Goal: Task Accomplishment & Management: Manage account settings

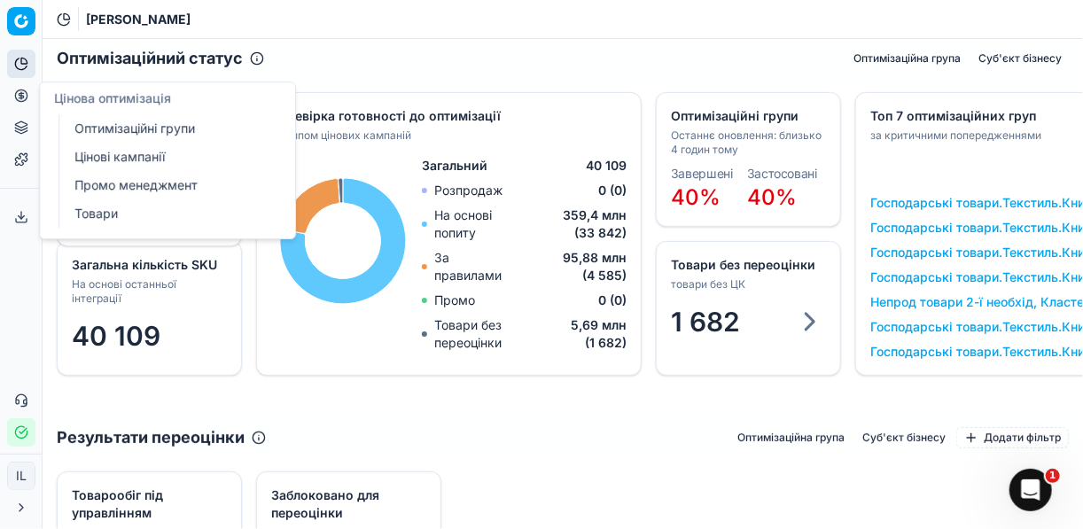
click at [126, 152] on link "Цінові кампанії" at bounding box center [170, 157] width 207 height 25
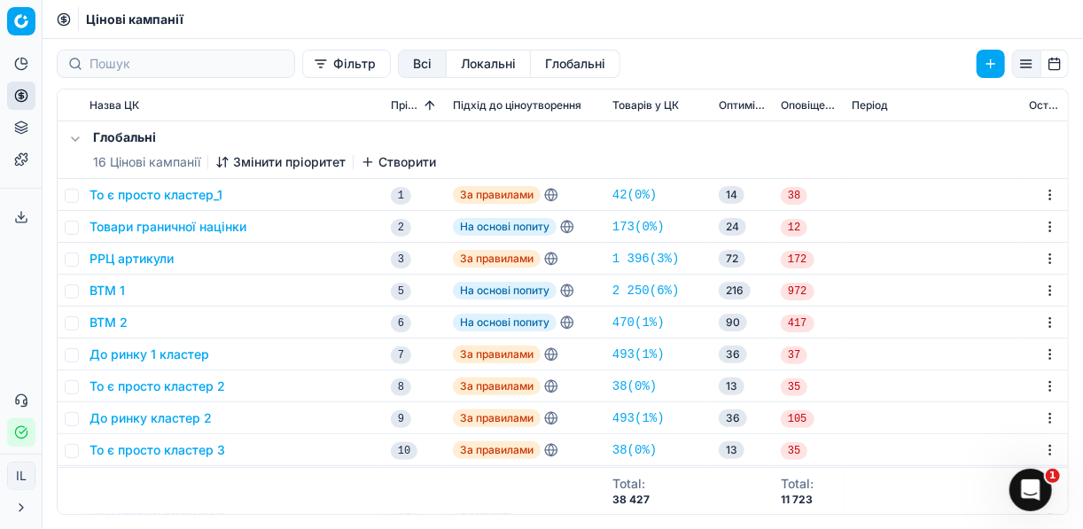
click at [302, 62] on button "Фільтр" at bounding box center [346, 64] width 89 height 28
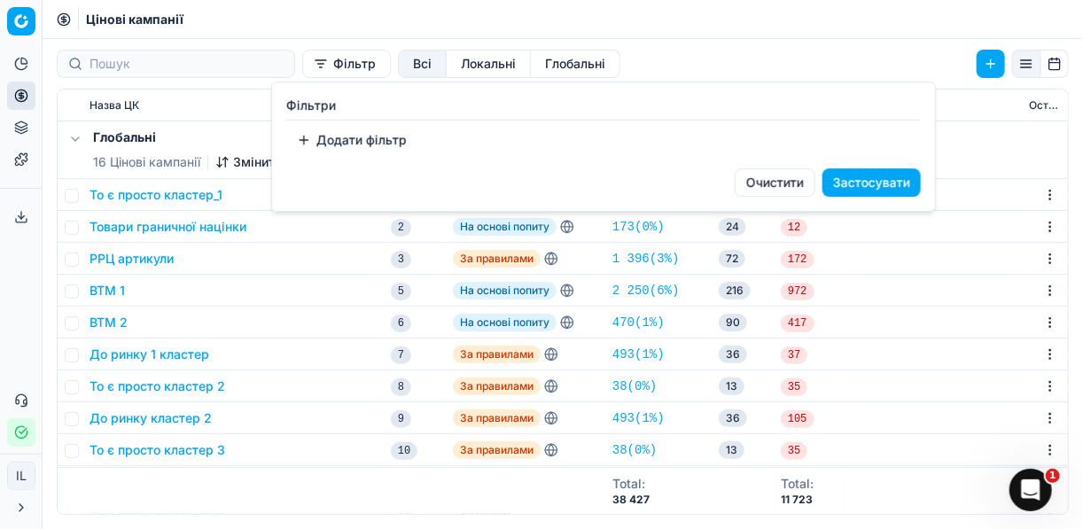
click at [307, 140] on button "Додати фільтр" at bounding box center [351, 140] width 131 height 28
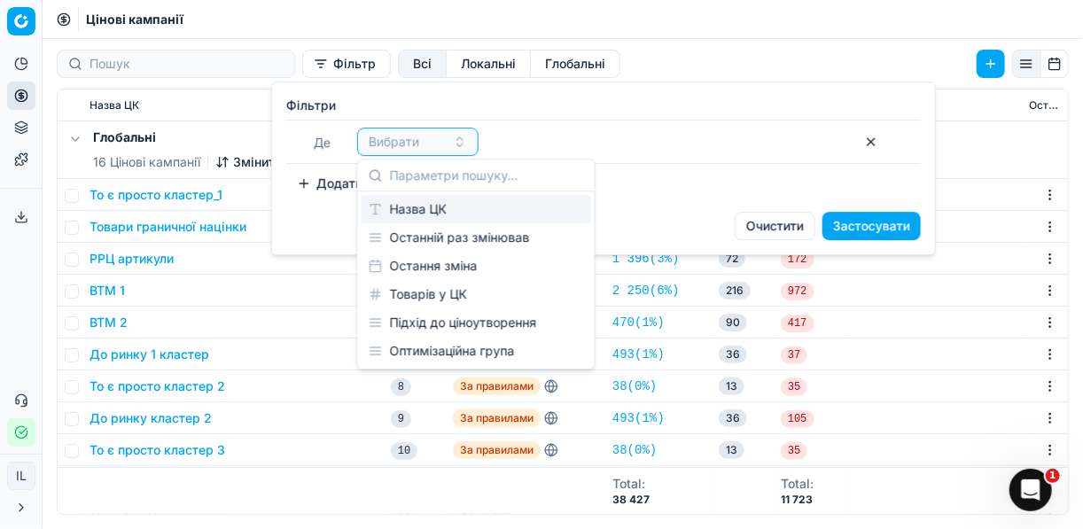
click at [418, 219] on div "Назва ЦК" at bounding box center [477, 209] width 230 height 28
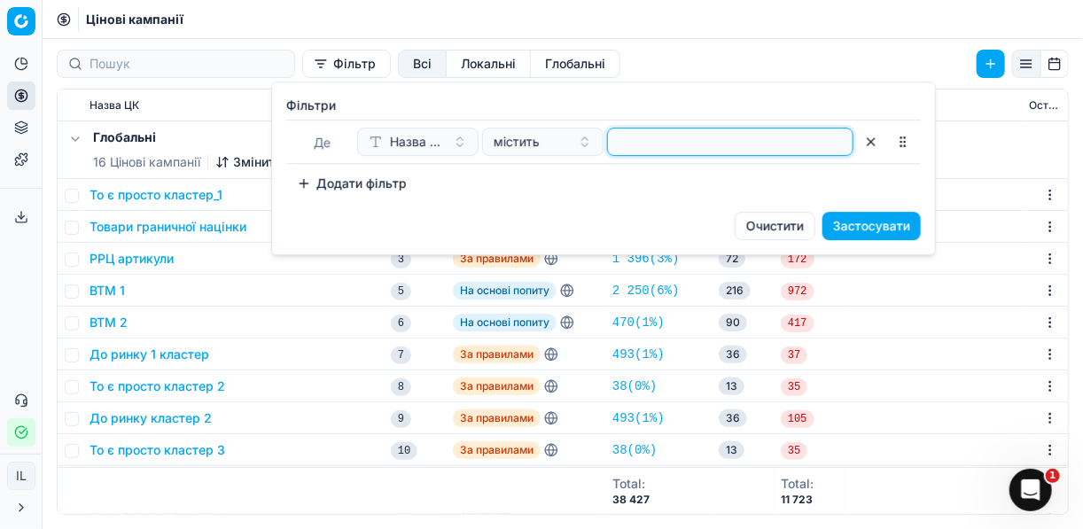
click at [640, 132] on input at bounding box center [730, 142] width 231 height 27
type input "східн"
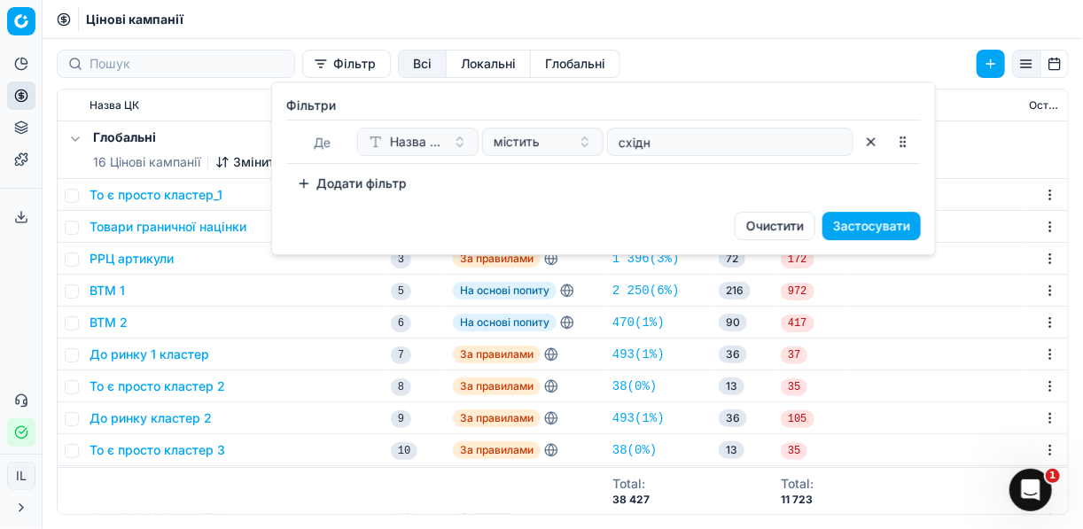
click at [846, 217] on button "Застосувати" at bounding box center [872, 226] width 98 height 28
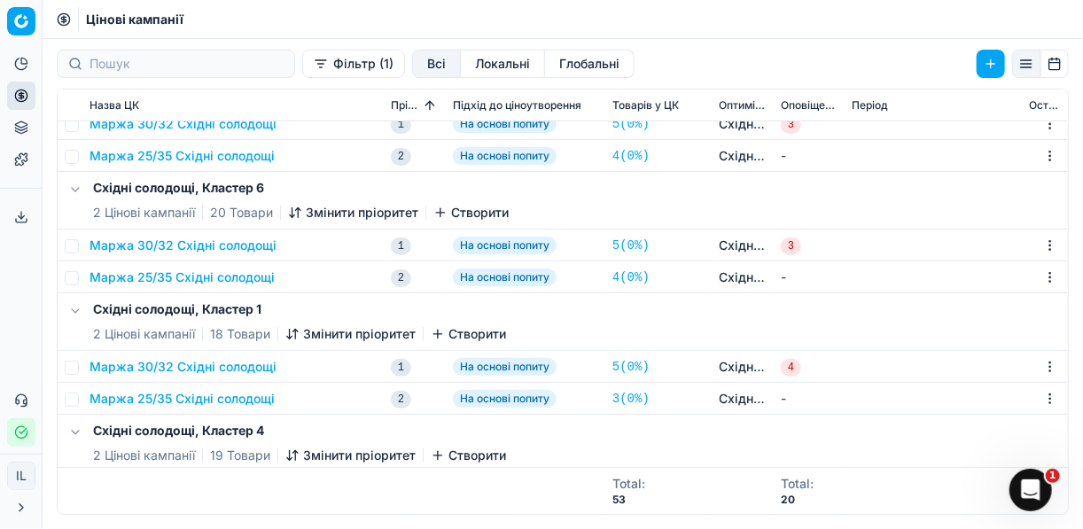
scroll to position [142, 0]
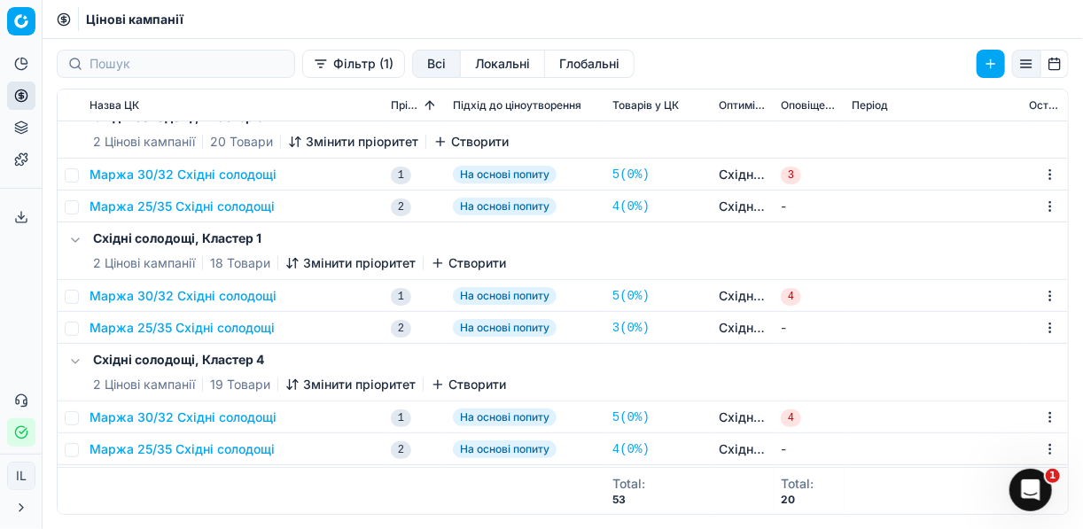
click at [214, 294] on button "Маржа 30/32 Східні солодощі" at bounding box center [183, 296] width 187 height 18
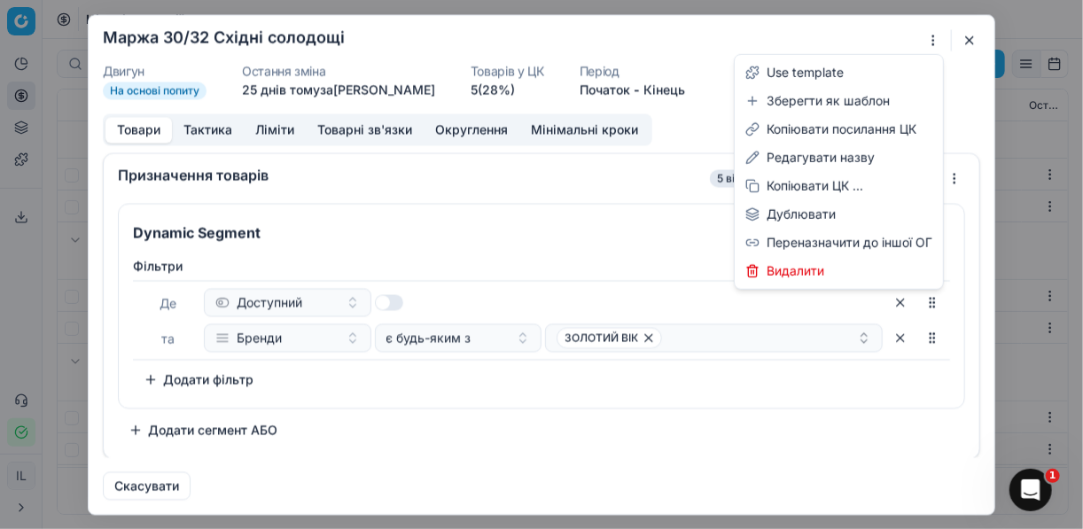
click at [933, 40] on div "Ми зберігаємо налаштування ЦК. Будь ласка, зачекайте, це може зайняти декілька …" at bounding box center [541, 264] width 1083 height 529
click at [801, 156] on div "Редагувати назву" at bounding box center [839, 158] width 201 height 28
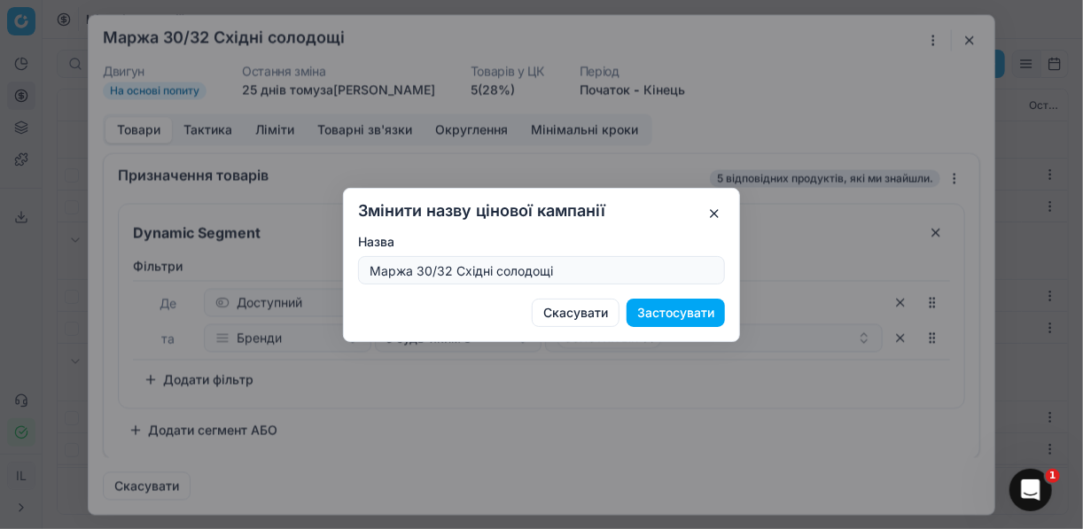
click at [447, 271] on input "Маржа 30/32 Східні солодощі" at bounding box center [541, 270] width 351 height 27
click at [576, 317] on button "Скасувати" at bounding box center [576, 313] width 88 height 28
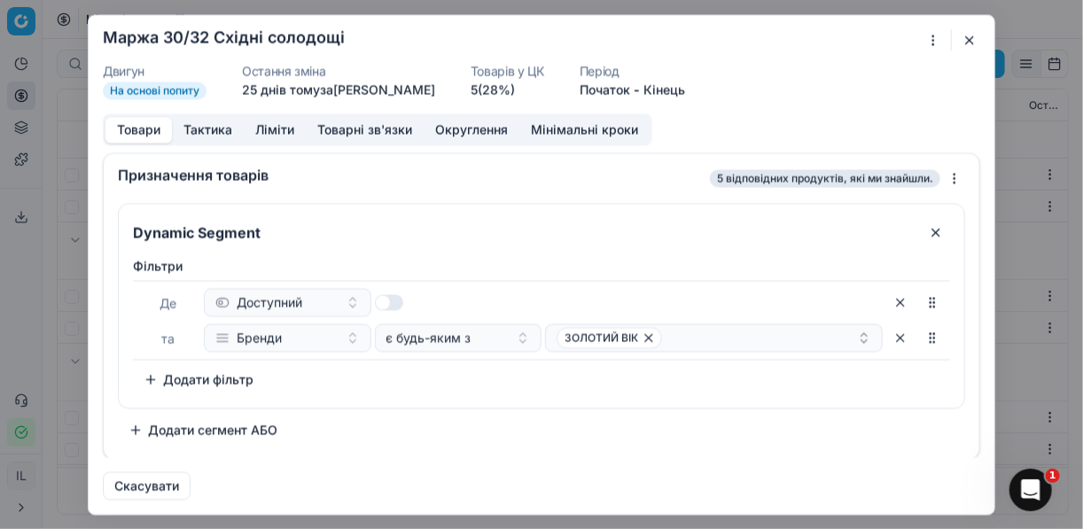
click at [931, 40] on div "Ми зберігаємо налаштування ЦК. Будь ласка, зачекайте, це може зайняти декілька …" at bounding box center [541, 264] width 1083 height 529
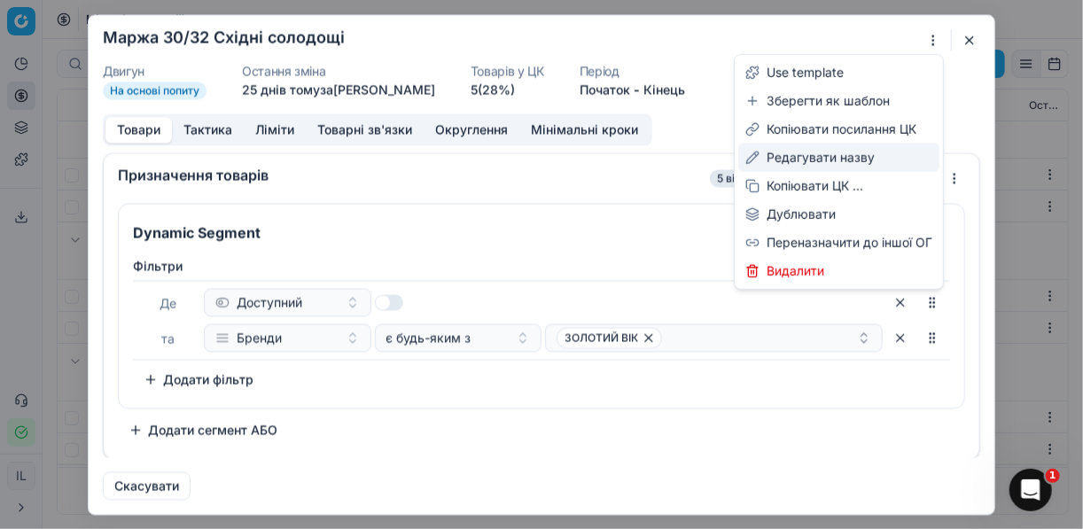
click at [791, 160] on div "Редагувати назву" at bounding box center [839, 158] width 201 height 28
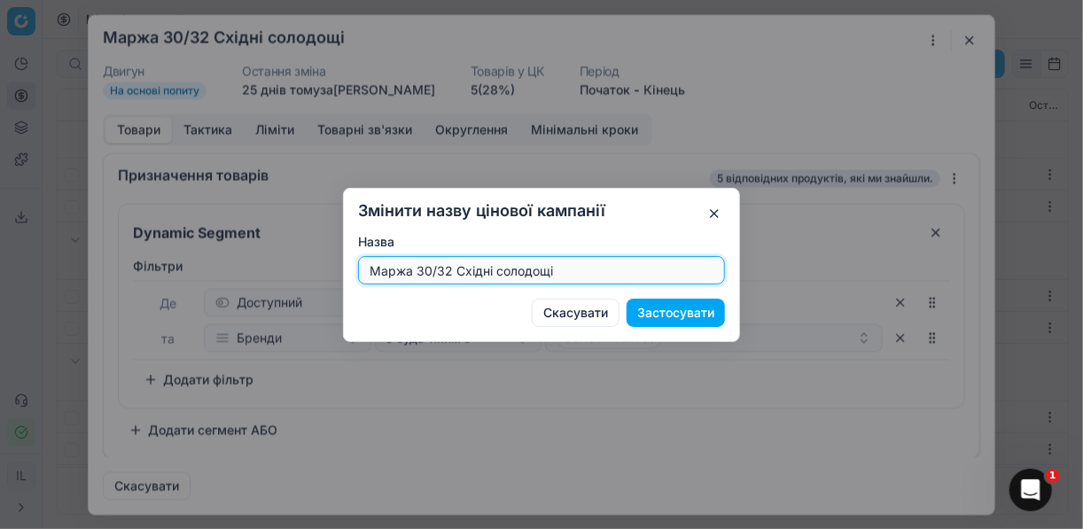
click at [450, 272] on input "Маржа 30/32 Східні солодощі" at bounding box center [541, 270] width 351 height 27
type input "Маржа 20/40 Східні солодощі"
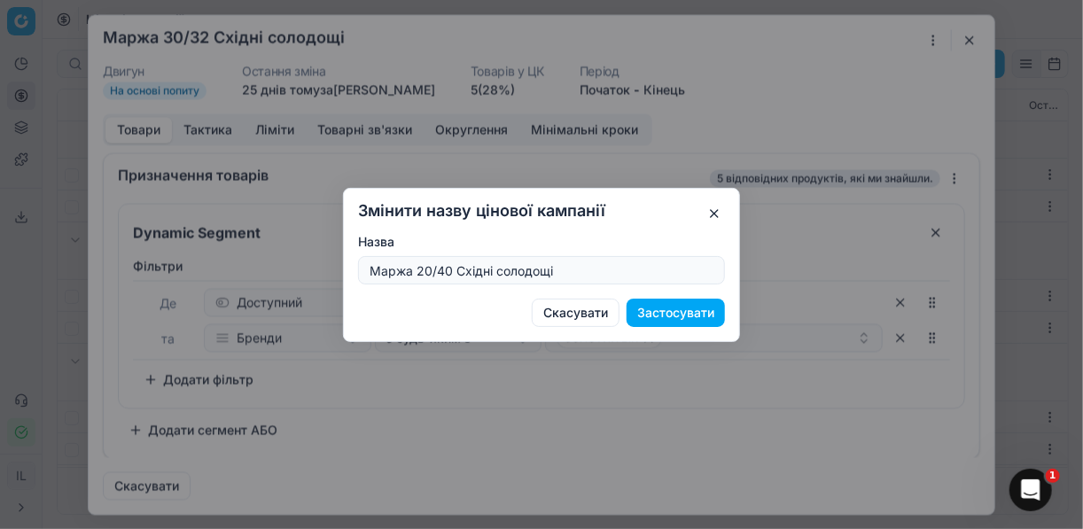
click at [656, 310] on button "Застосувати" at bounding box center [676, 313] width 98 height 28
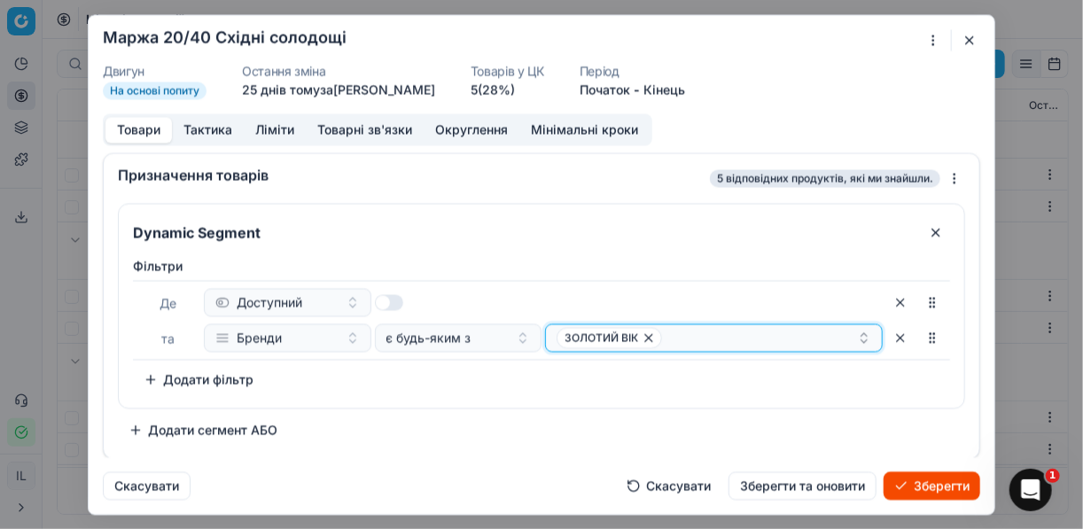
click at [649, 338] on icon "button" at bounding box center [649, 338] width 14 height 14
click at [607, 333] on button "Select a value" at bounding box center [714, 338] width 338 height 28
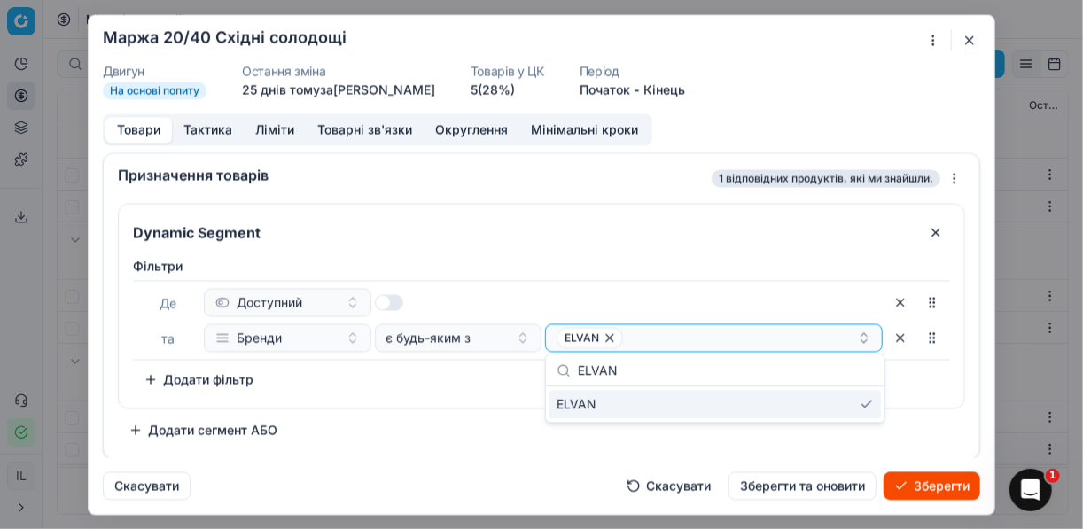
type input "ELVAN"
click at [605, 340] on icon "button" at bounding box center [610, 338] width 14 height 14
click at [899, 334] on button "button" at bounding box center [901, 338] width 28 height 28
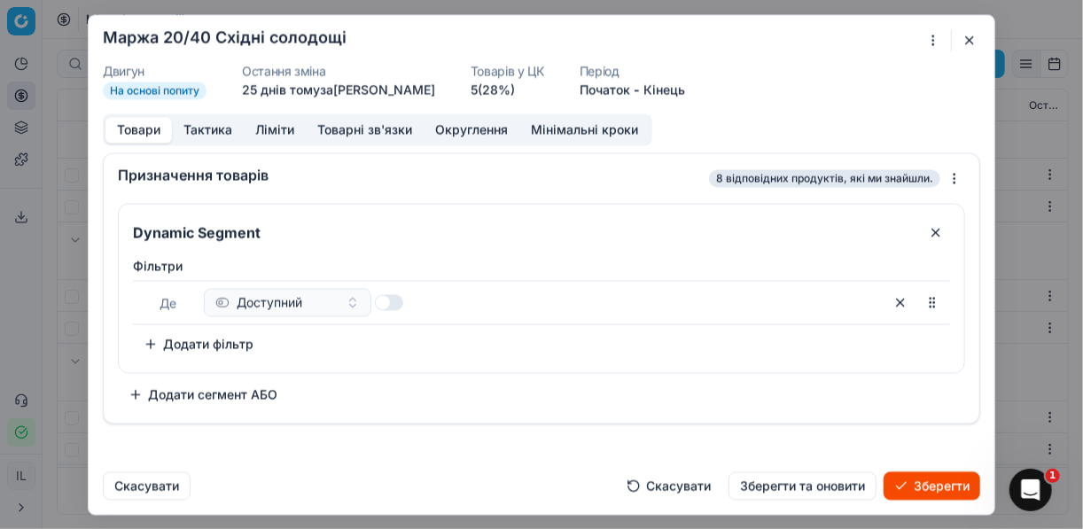
click at [583, 303] on div "Доступний" at bounding box center [543, 302] width 679 height 28
click at [152, 346] on button "Додати фільтр" at bounding box center [198, 344] width 131 height 28
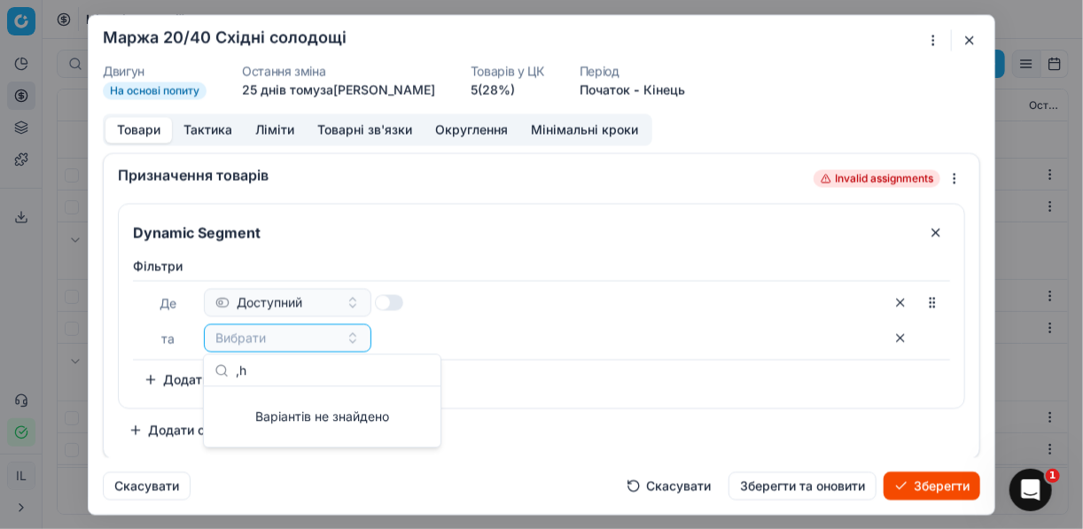
type input ","
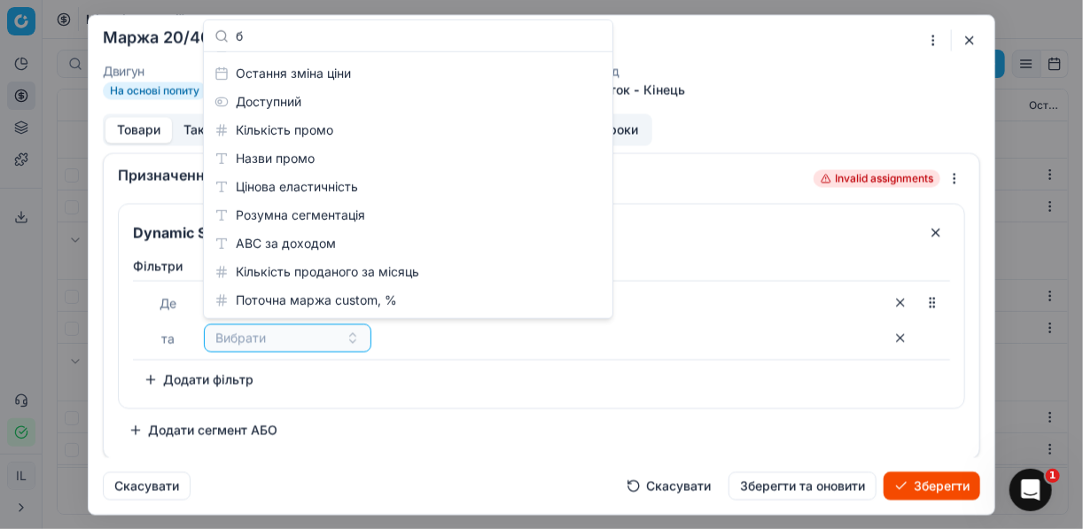
scroll to position [0, 0]
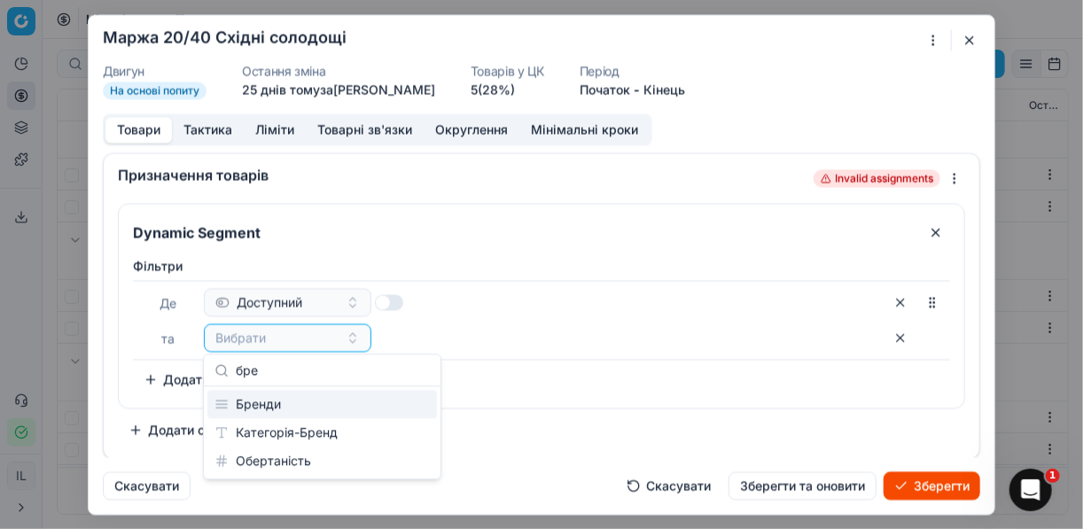
type input "бре"
click at [282, 402] on div "Бренди" at bounding box center [322, 404] width 230 height 28
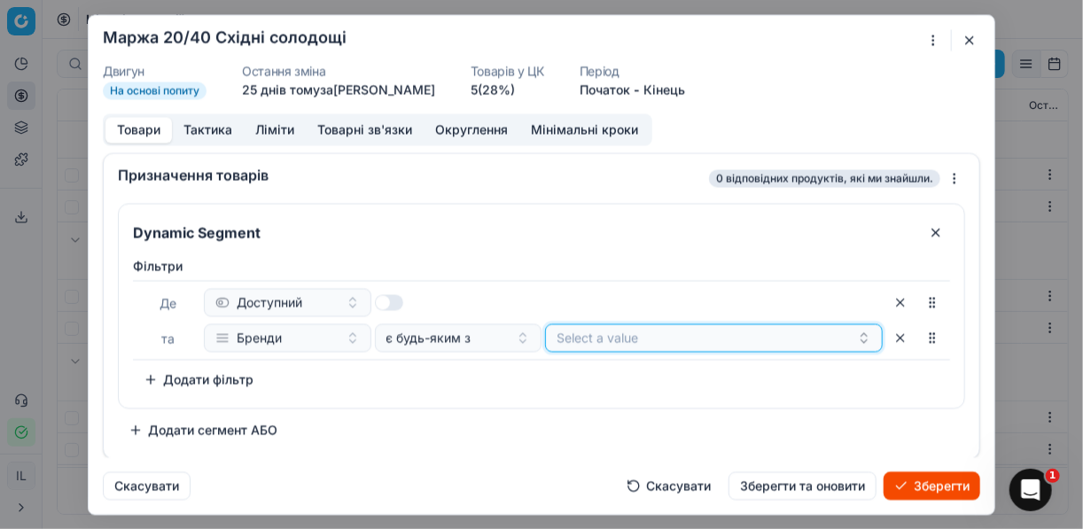
click at [718, 332] on button "Select a value" at bounding box center [714, 338] width 338 height 28
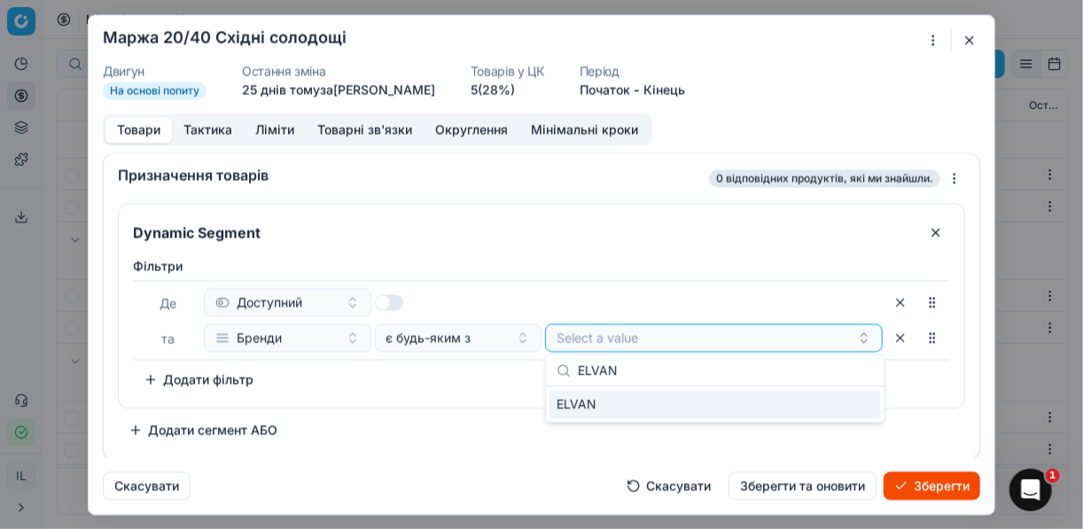
type input "ELVAN"
click at [854, 409] on div "ELVAN" at bounding box center [716, 404] width 332 height 28
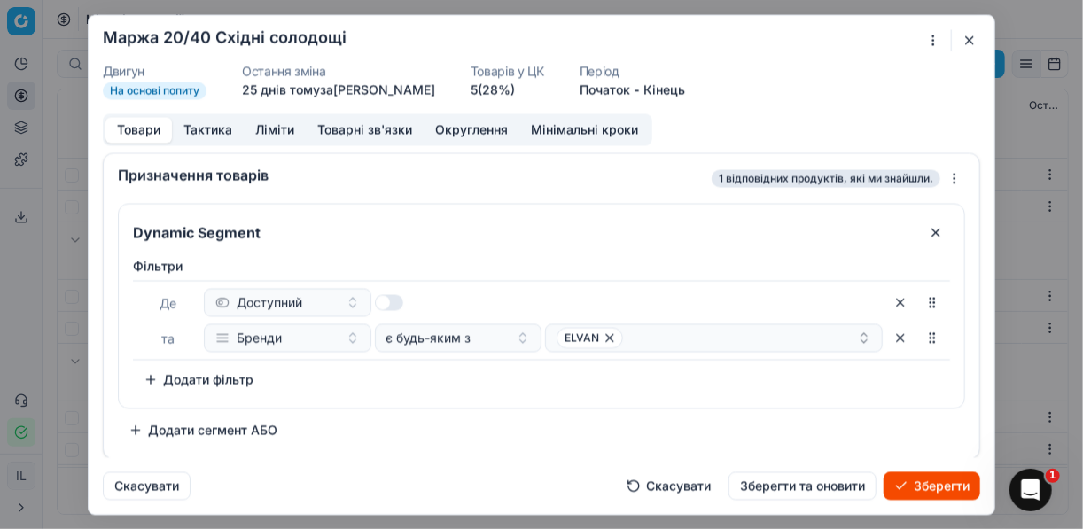
click at [912, 489] on button "Зберегти" at bounding box center [932, 486] width 97 height 28
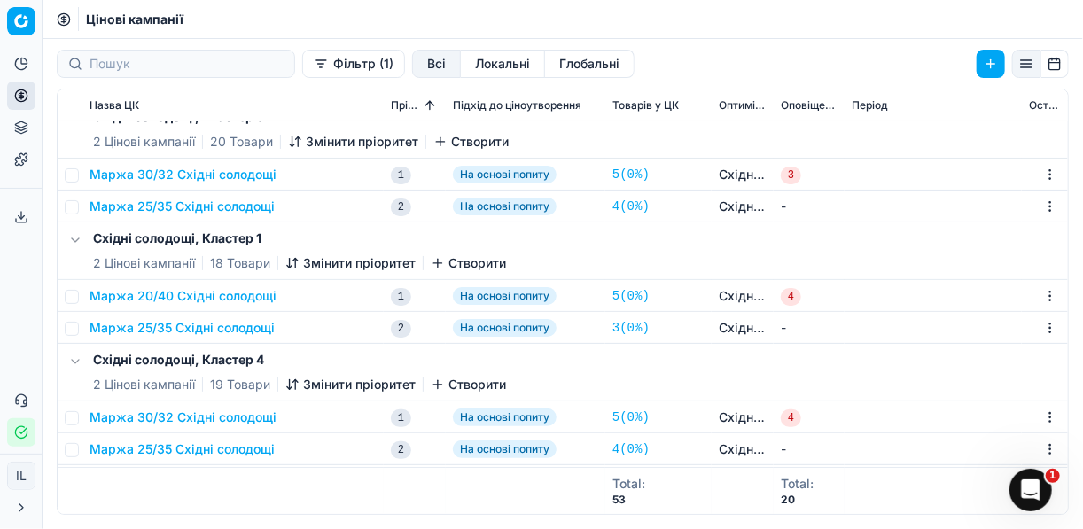
click at [181, 328] on button "Маржа 25/35 Східні солодощі" at bounding box center [182, 328] width 185 height 18
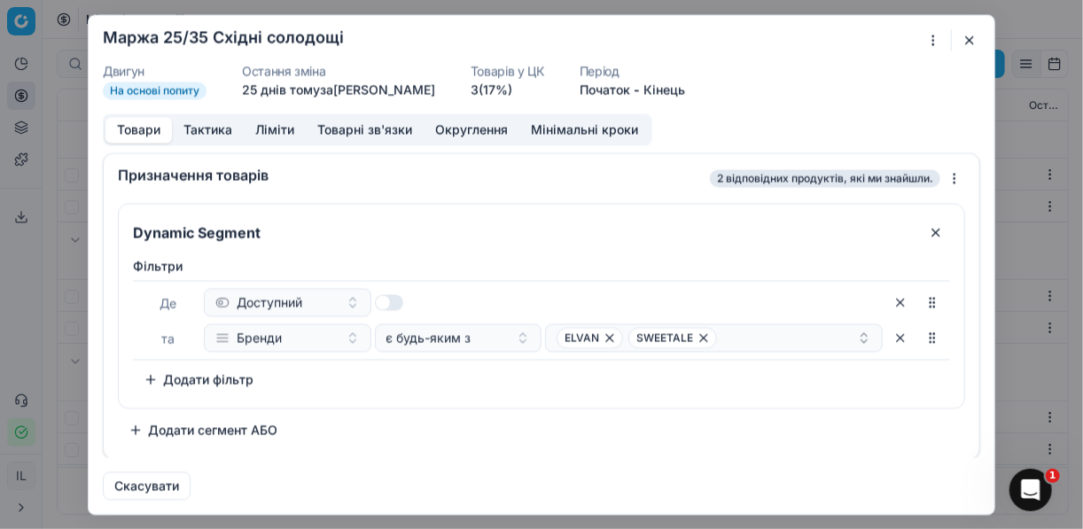
click at [961, 43] on button "button" at bounding box center [969, 39] width 21 height 21
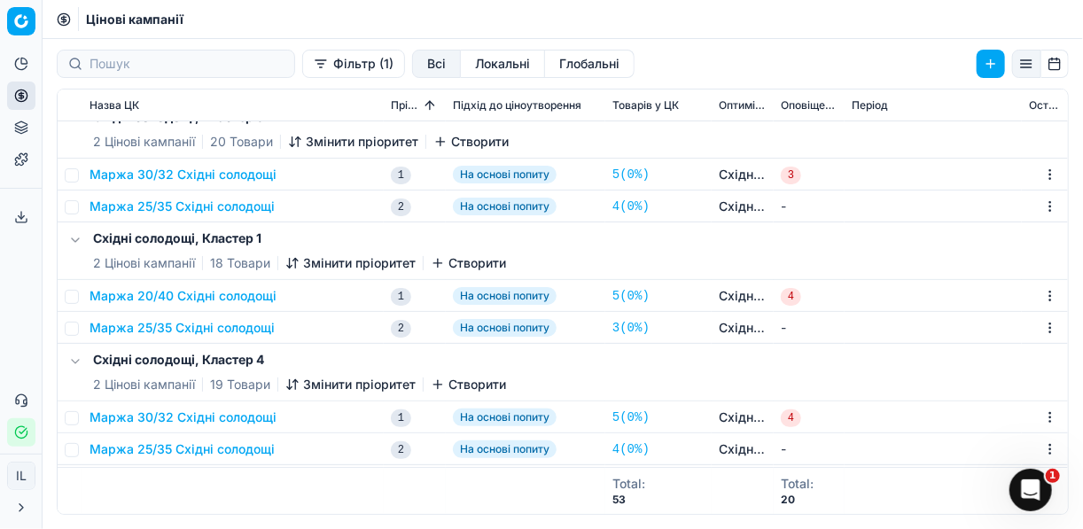
click at [167, 298] on button "Маржа 20/40 Східні солодощі" at bounding box center [183, 296] width 187 height 18
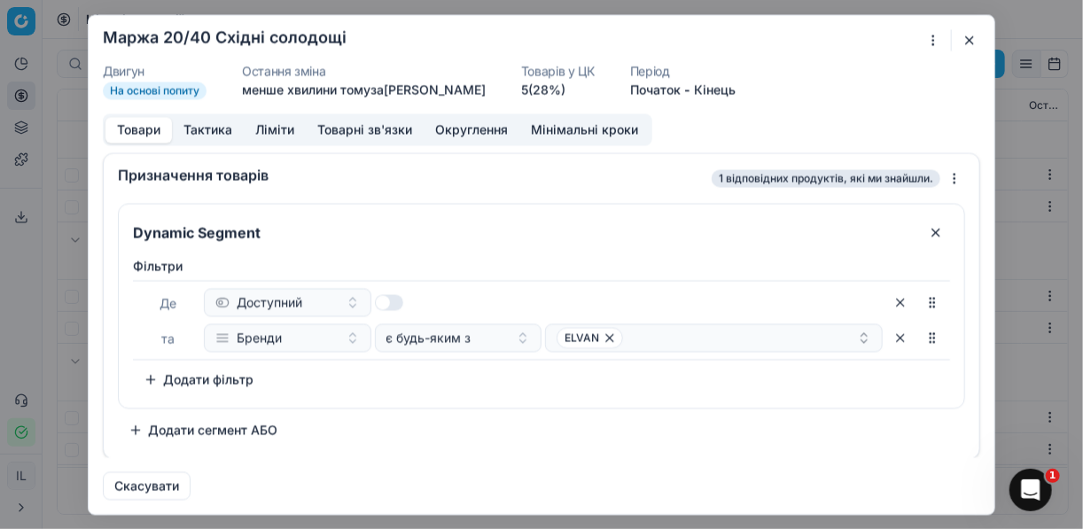
click at [270, 129] on button "Ліміти" at bounding box center [275, 130] width 62 height 26
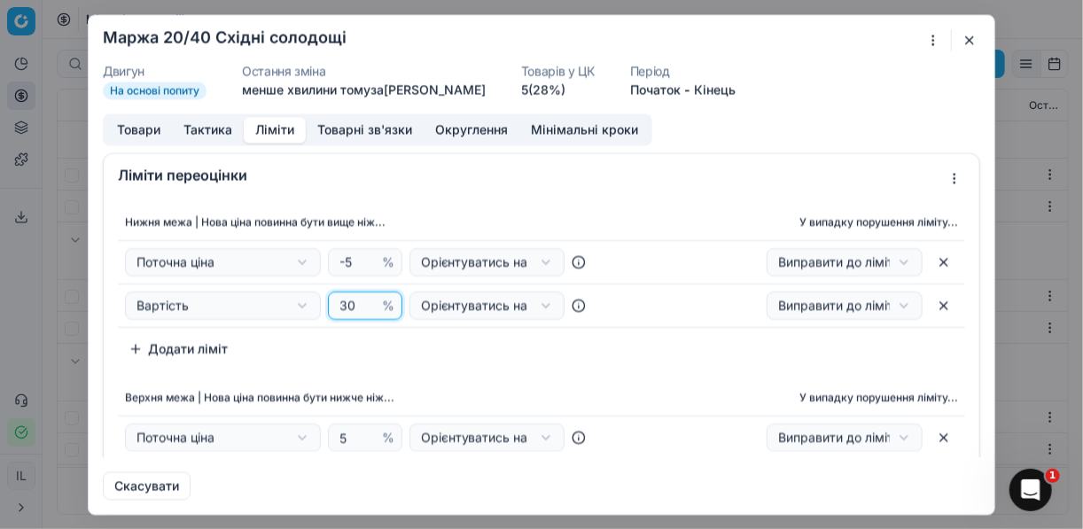
drag, startPoint x: 356, startPoint y: 303, endPoint x: 336, endPoint y: 300, distance: 19.8
click at [336, 300] on input "30" at bounding box center [357, 306] width 43 height 27
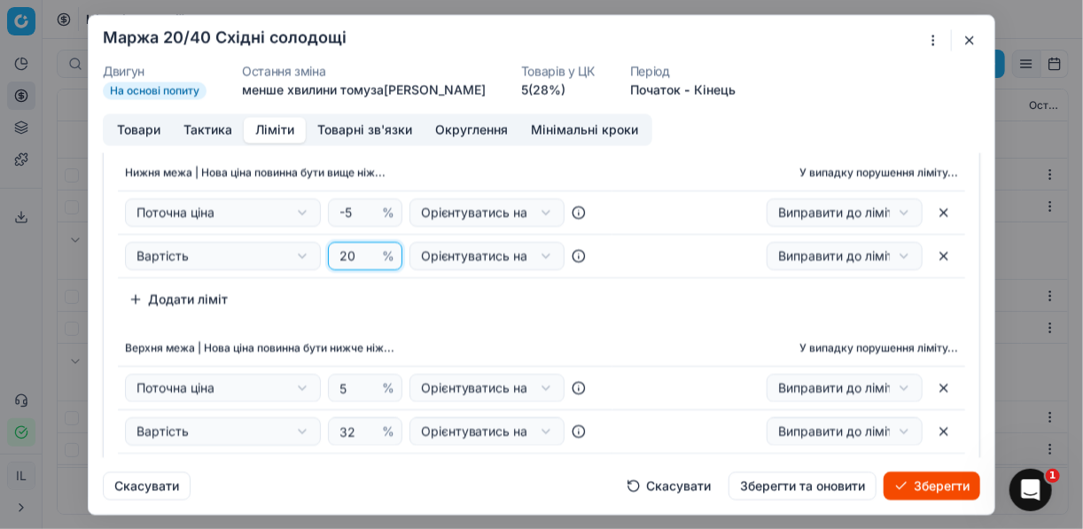
scroll to position [71, 0]
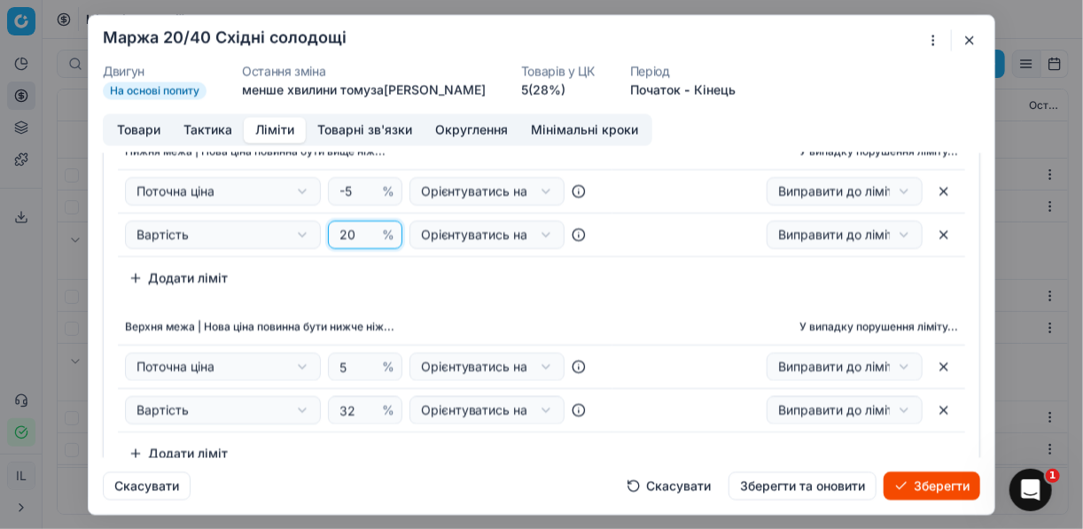
type input "20"
drag, startPoint x: 353, startPoint y: 411, endPoint x: 330, endPoint y: 407, distance: 23.3
click at [330, 407] on div "32 %" at bounding box center [365, 410] width 74 height 28
type input "40"
click at [927, 484] on button "Зберегти" at bounding box center [932, 486] width 97 height 28
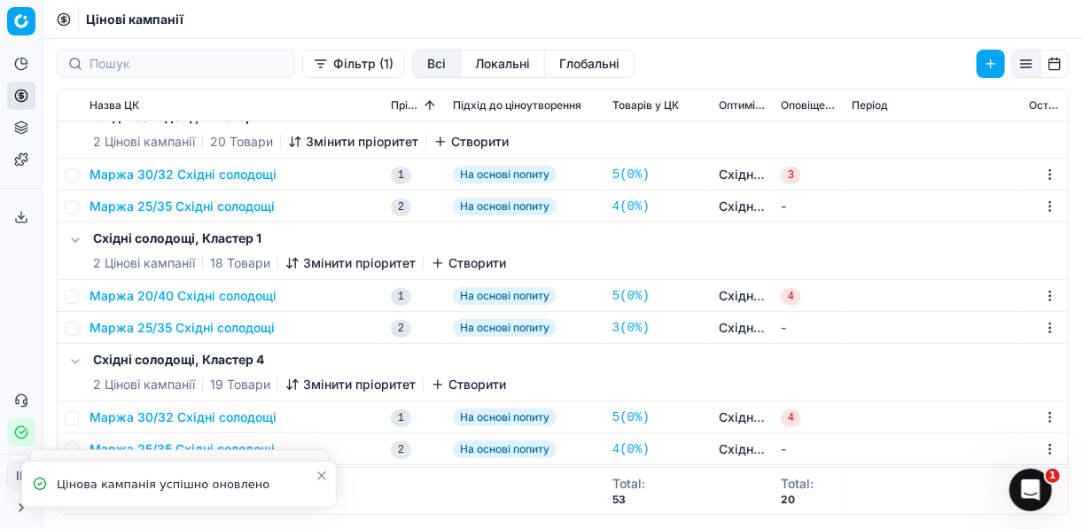
click at [175, 328] on button "Маржа 25/35 Східні солодощі" at bounding box center [182, 328] width 185 height 18
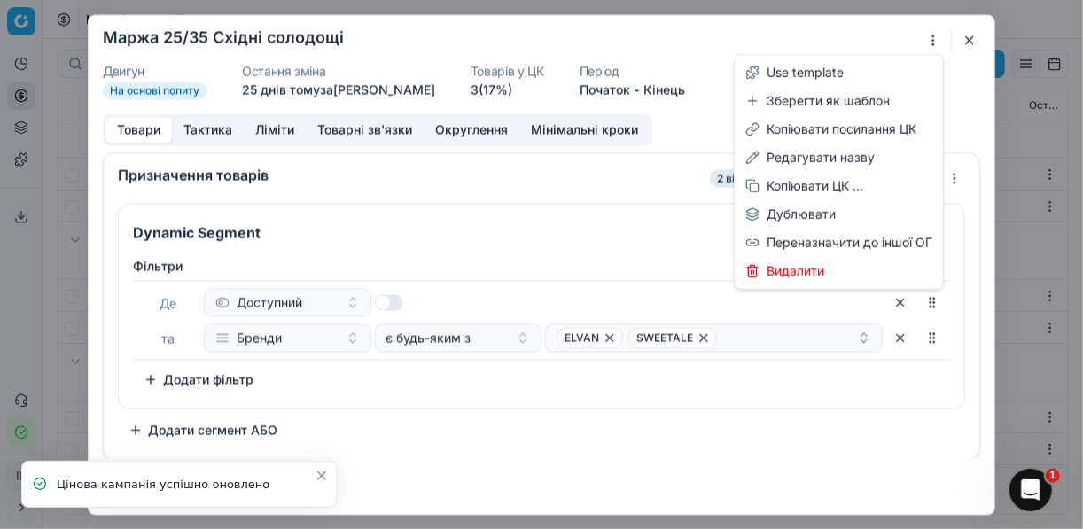
click at [936, 34] on div "Ми зберігаємо налаштування ЦК. Будь ласка, зачекайте, це може зайняти декілька …" at bounding box center [541, 264] width 1083 height 529
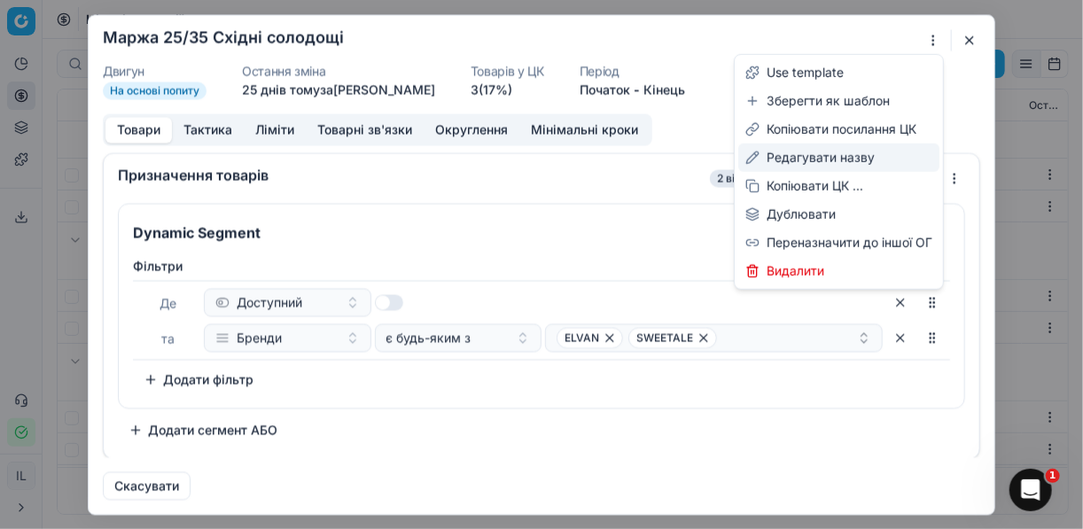
click at [809, 156] on div "Редагувати назву" at bounding box center [839, 158] width 201 height 28
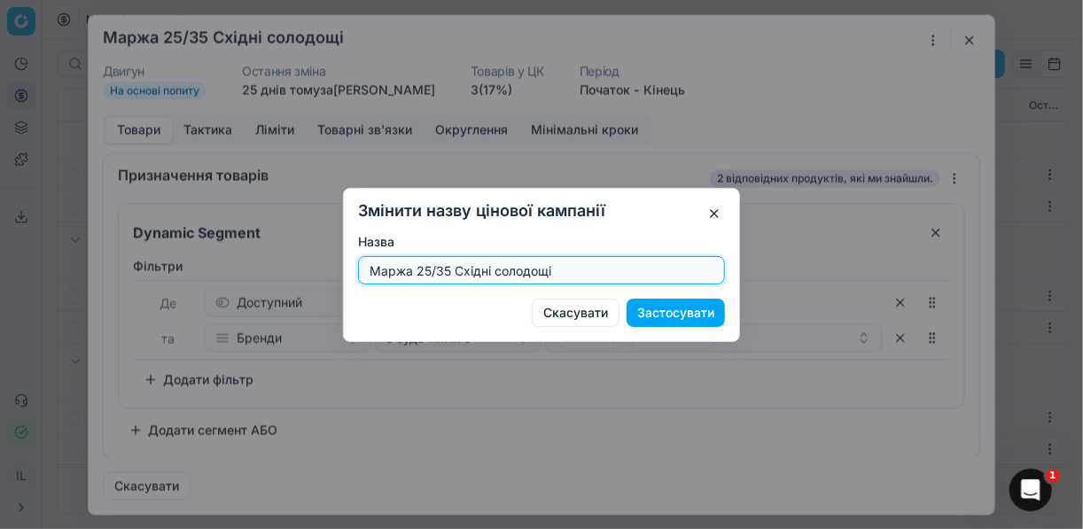
click at [449, 271] on input "Маржа 25/35 Східні солодощі" at bounding box center [541, 270] width 351 height 27
type input "Маржа 30/45 Східні солодощі"
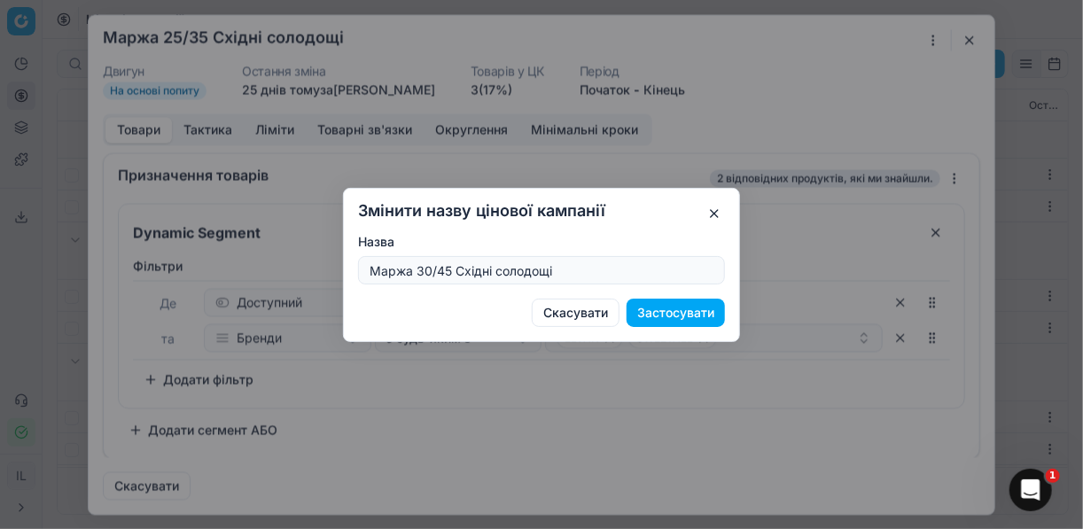
click at [674, 314] on button "Застосувати" at bounding box center [676, 313] width 98 height 28
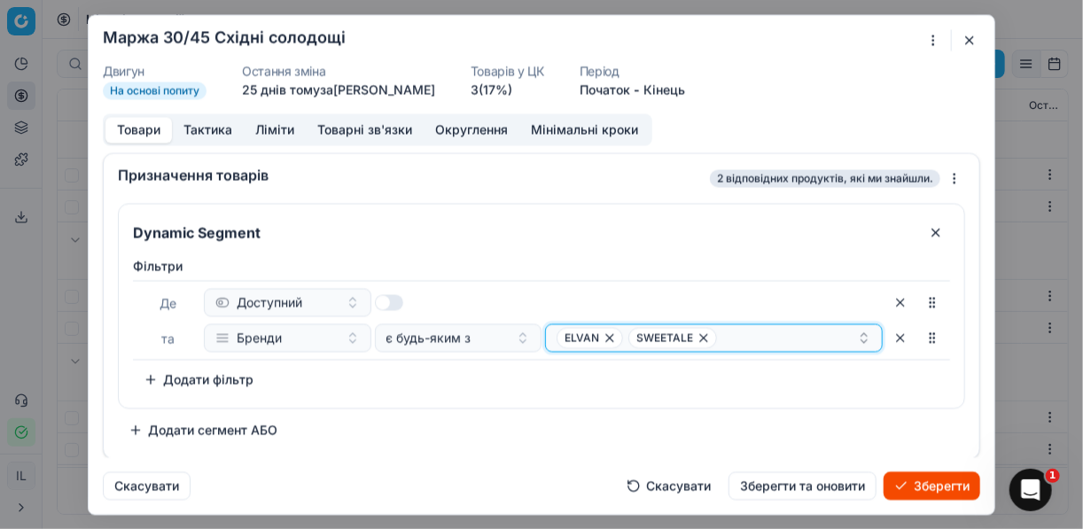
click at [607, 337] on icon "button" at bounding box center [609, 337] width 7 height 7
click at [674, 328] on div "SWEETALE" at bounding box center [707, 337] width 301 height 21
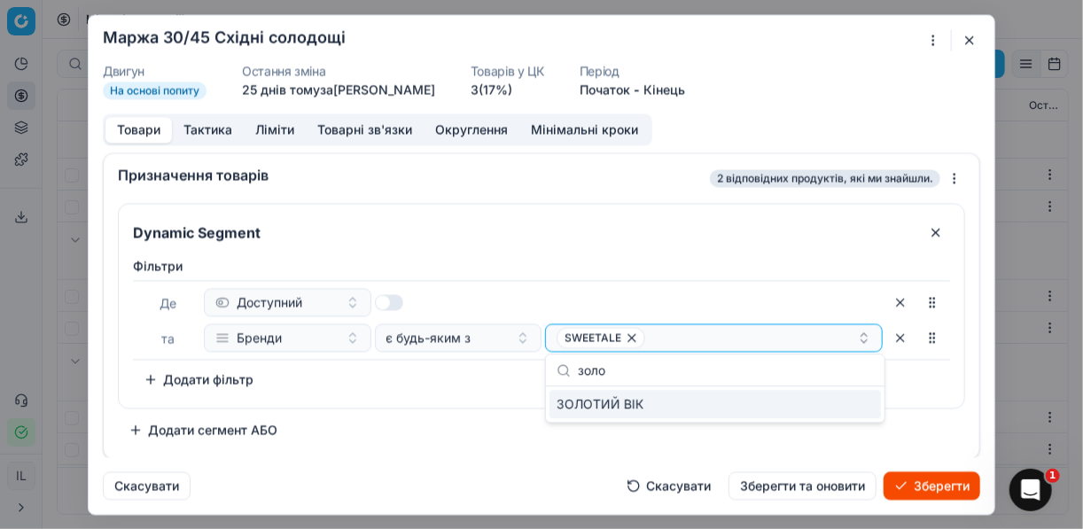
type input "золо"
click at [864, 403] on div "ЗОЛОТИЙ ВІК" at bounding box center [716, 404] width 332 height 28
click at [274, 128] on button "Ліміти" at bounding box center [275, 130] width 62 height 26
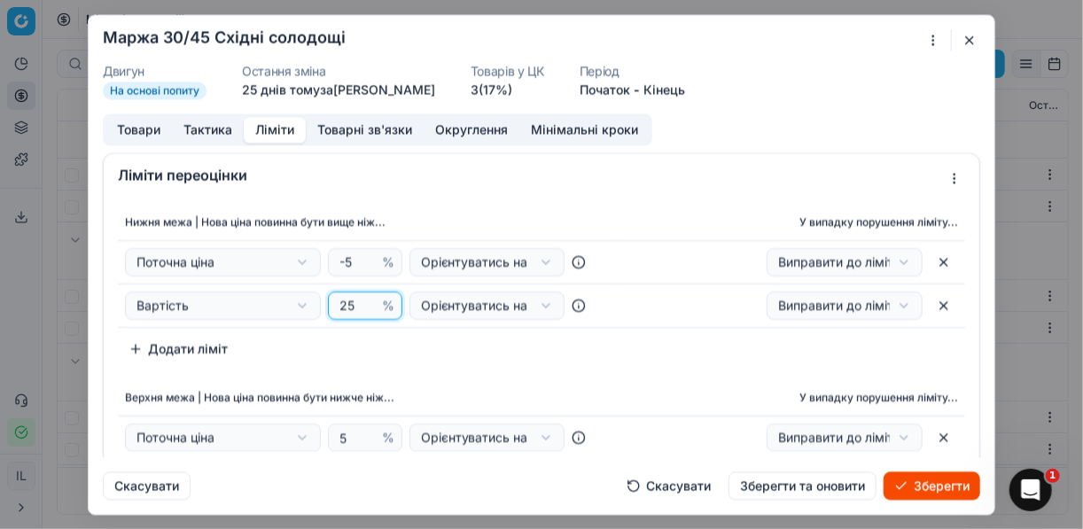
drag, startPoint x: 348, startPoint y: 303, endPoint x: 332, endPoint y: 304, distance: 16.9
click at [332, 304] on div "25 %" at bounding box center [365, 306] width 74 height 28
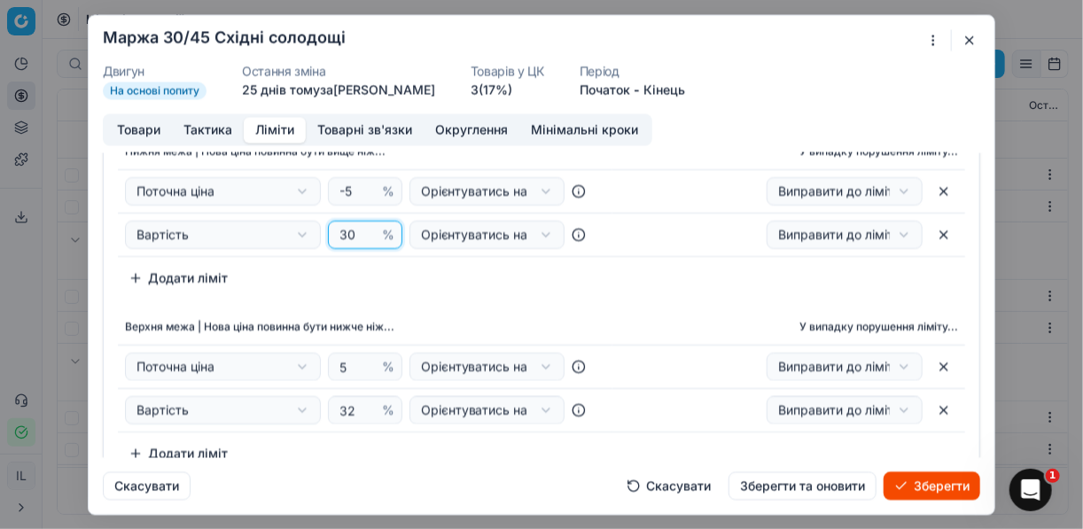
type input "30"
drag, startPoint x: 350, startPoint y: 407, endPoint x: 332, endPoint y: 405, distance: 18.7
click at [332, 405] on div "32 %" at bounding box center [365, 410] width 74 height 28
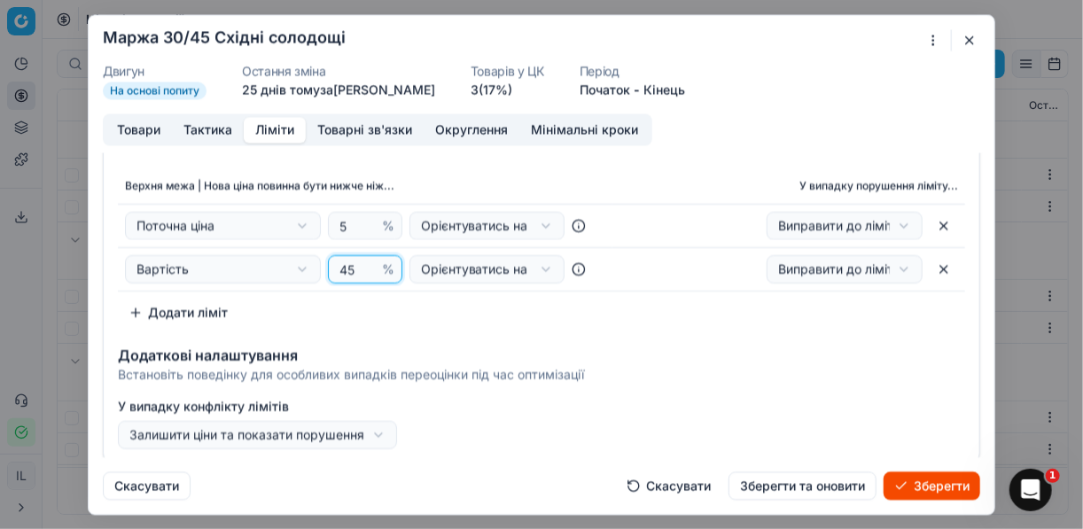
type input "45"
click at [930, 483] on button "Зберегти" at bounding box center [932, 486] width 97 height 28
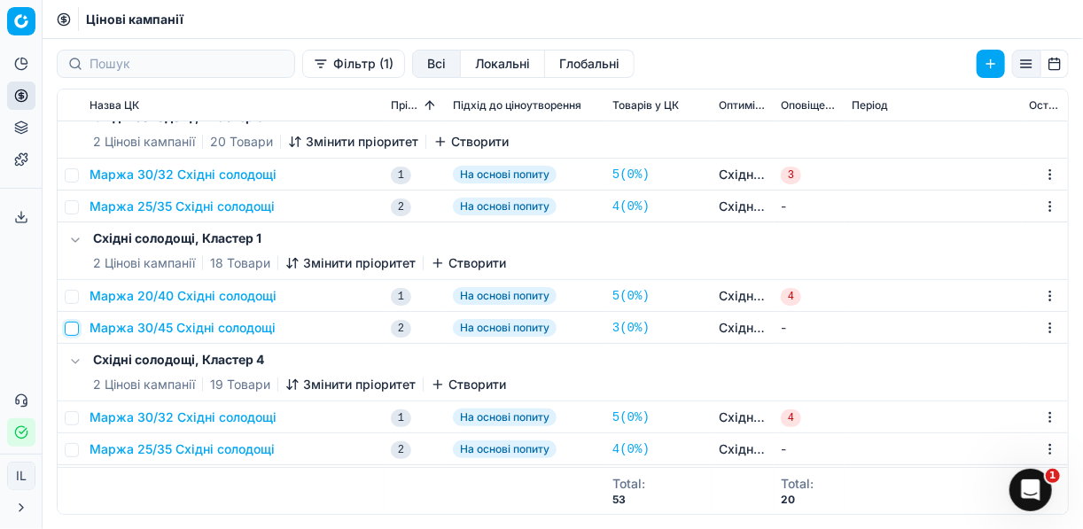
click at [71, 330] on input "checkbox" at bounding box center [72, 329] width 14 height 14
checkbox input "true"
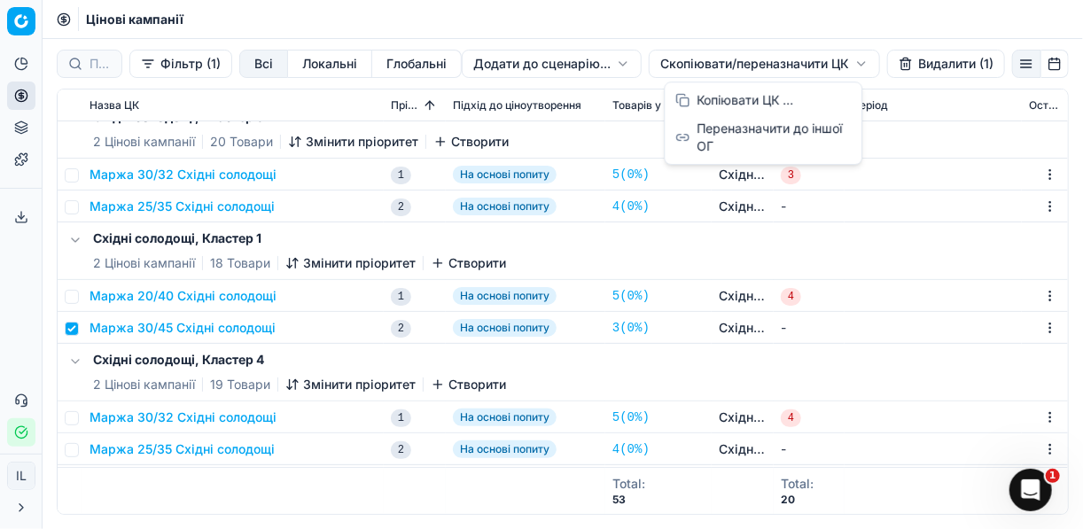
click at [686, 64] on html "Pricing platform Аналітика Цінова оптимізація Асортимент продукції Шаблони Серв…" at bounding box center [541, 264] width 1083 height 529
click at [713, 101] on div "Копіювати ЦК ..." at bounding box center [764, 100] width 190 height 28
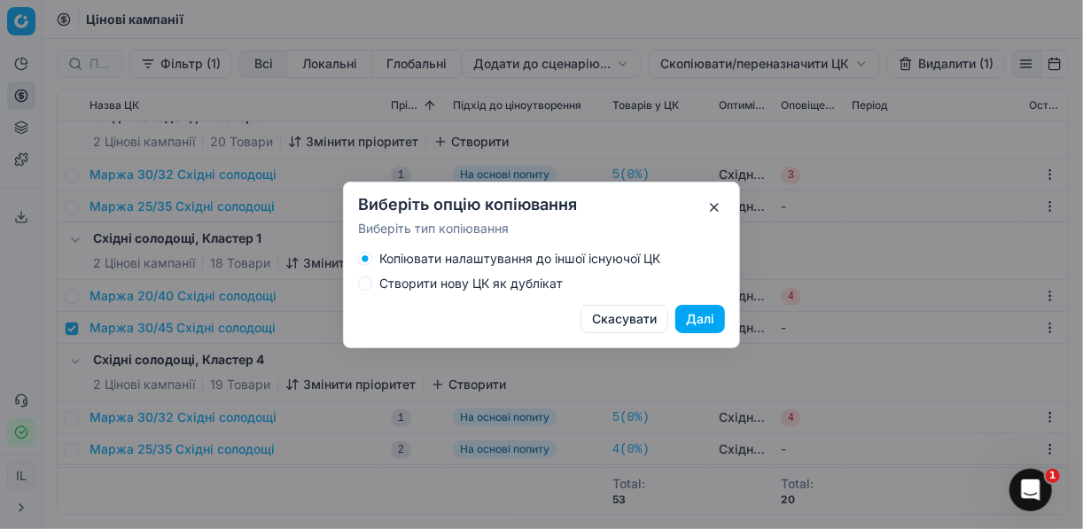
click at [371, 284] on button "Створити нову ЦК як дублікат" at bounding box center [365, 284] width 14 height 14
click at [700, 310] on button "Далі" at bounding box center [701, 319] width 50 height 28
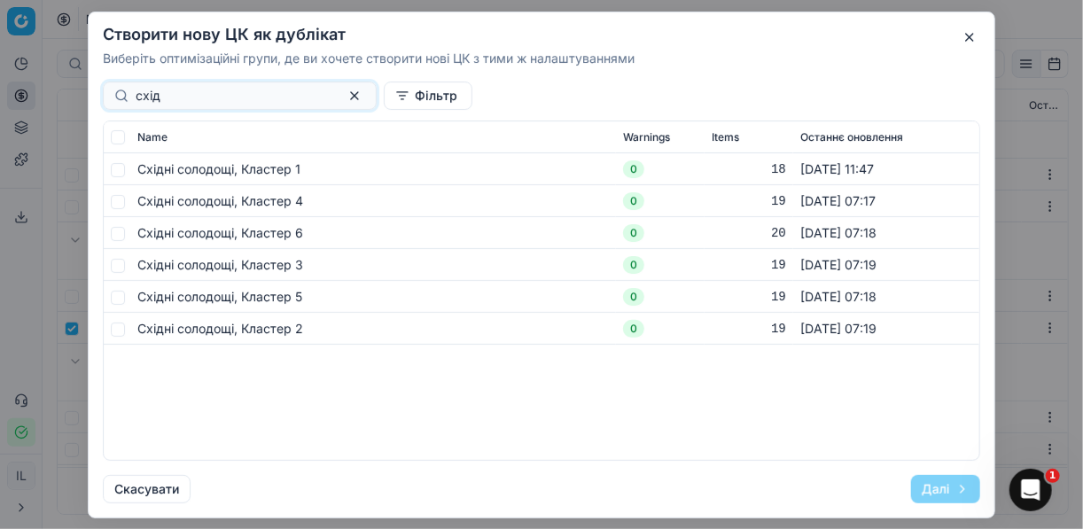
type input "схід"
click at [200, 174] on span "Східні солодощі, Кластер 1" at bounding box center [218, 167] width 163 height 15
click at [122, 169] on input "checkbox" at bounding box center [118, 169] width 14 height 14
checkbox input "true"
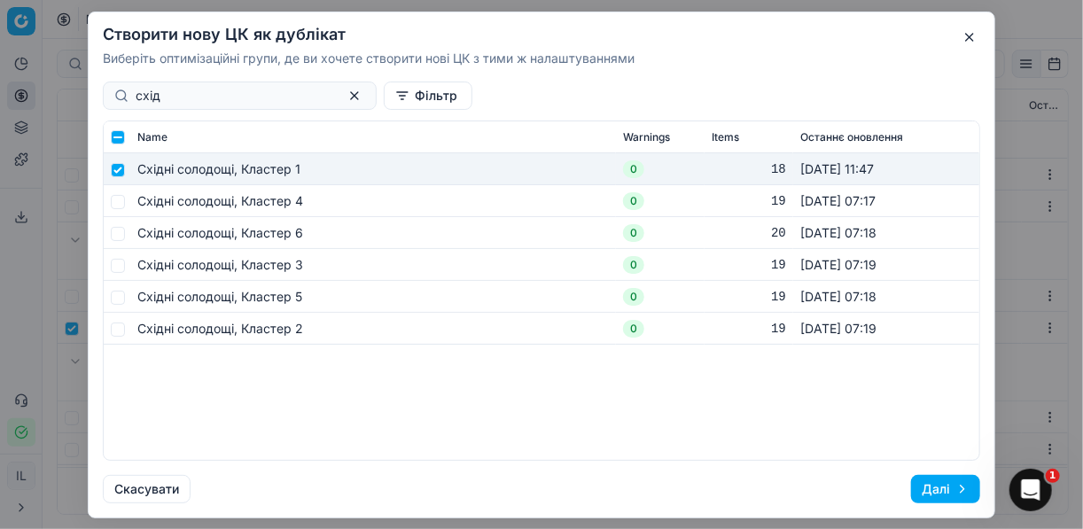
click at [939, 482] on button "Далі" at bounding box center [945, 489] width 69 height 28
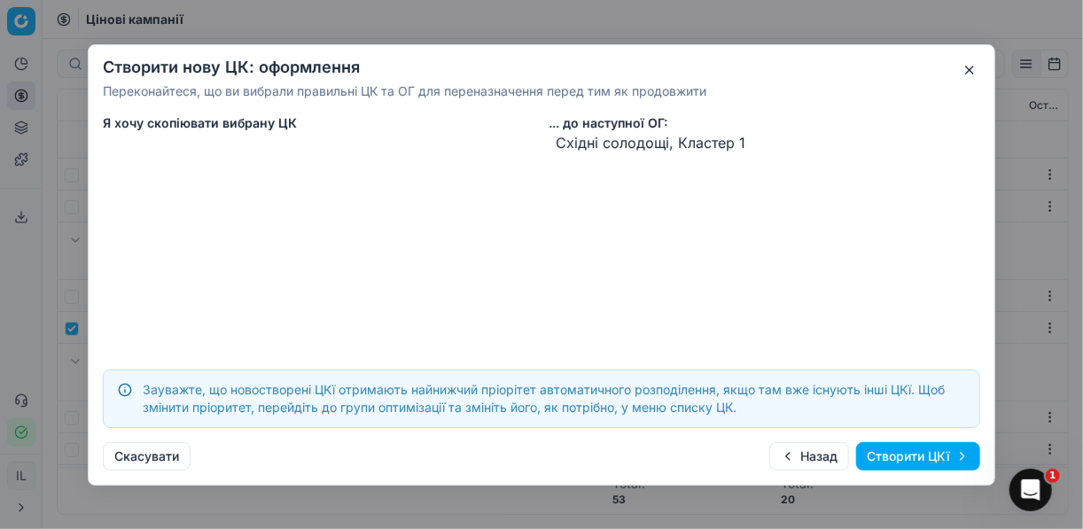
click at [904, 461] on button "Створити ЦКї" at bounding box center [918, 456] width 124 height 28
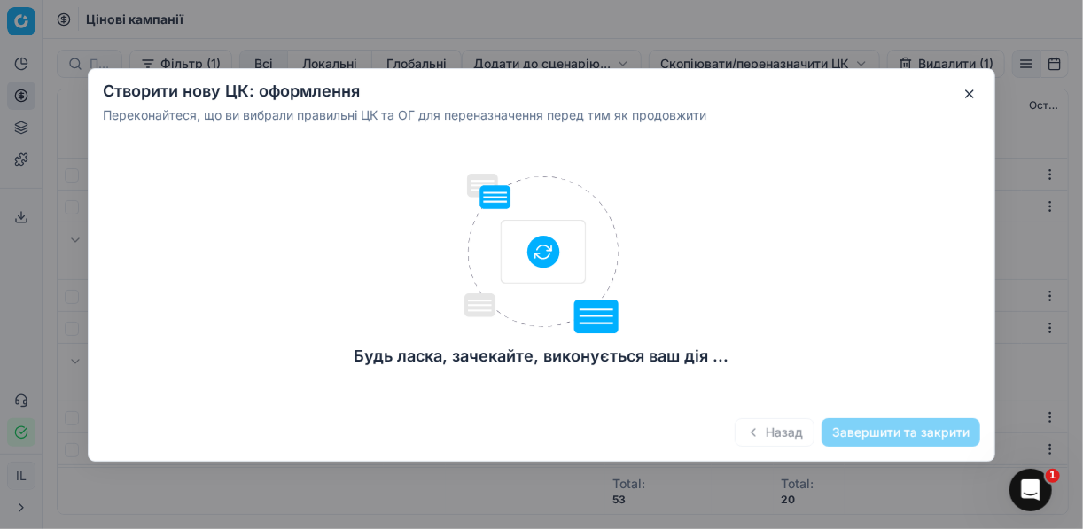
checkbox input "false"
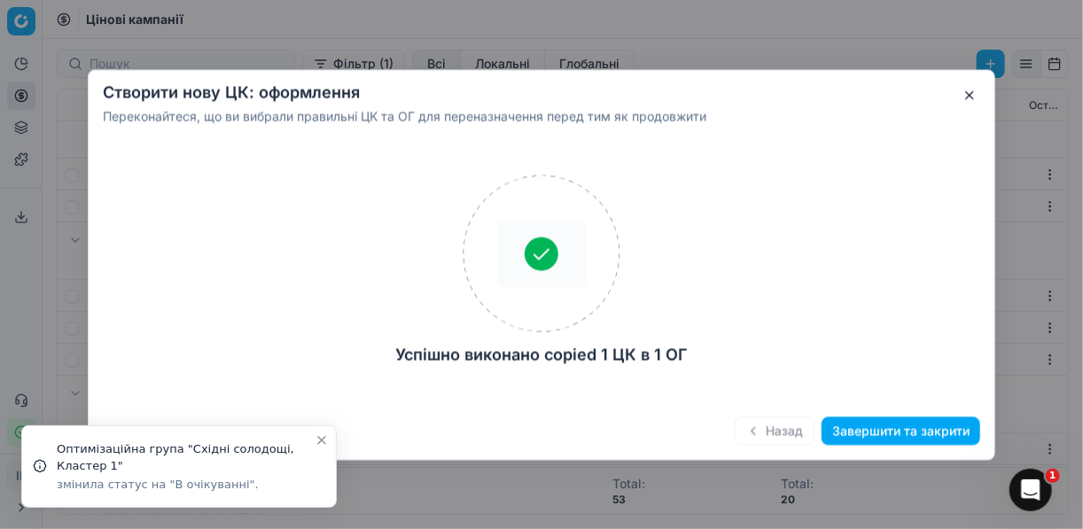
click at [866, 433] on button "Завершити та закрити" at bounding box center [901, 431] width 159 height 28
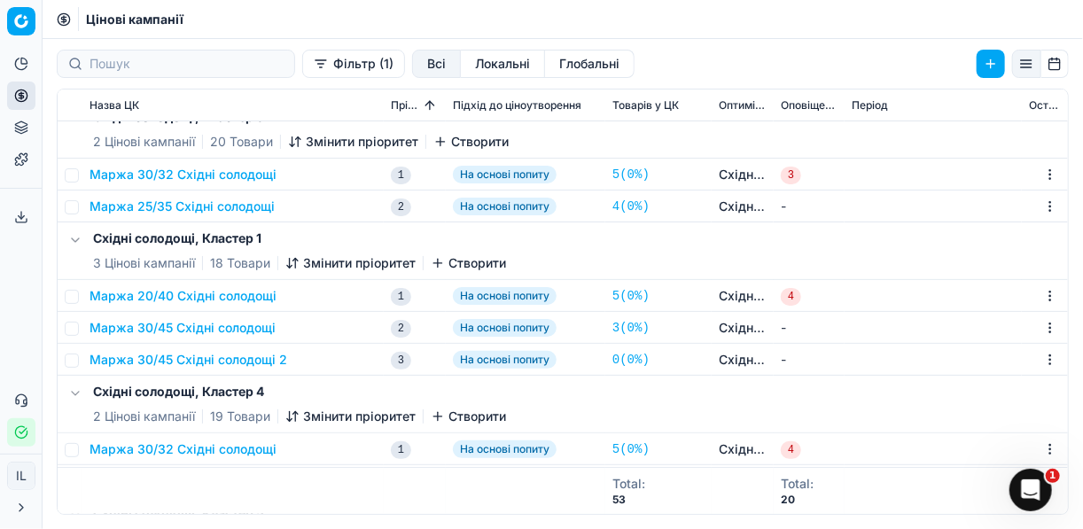
click at [179, 362] on button "Маржа 30/45 Східні солодощі 2" at bounding box center [189, 360] width 198 height 18
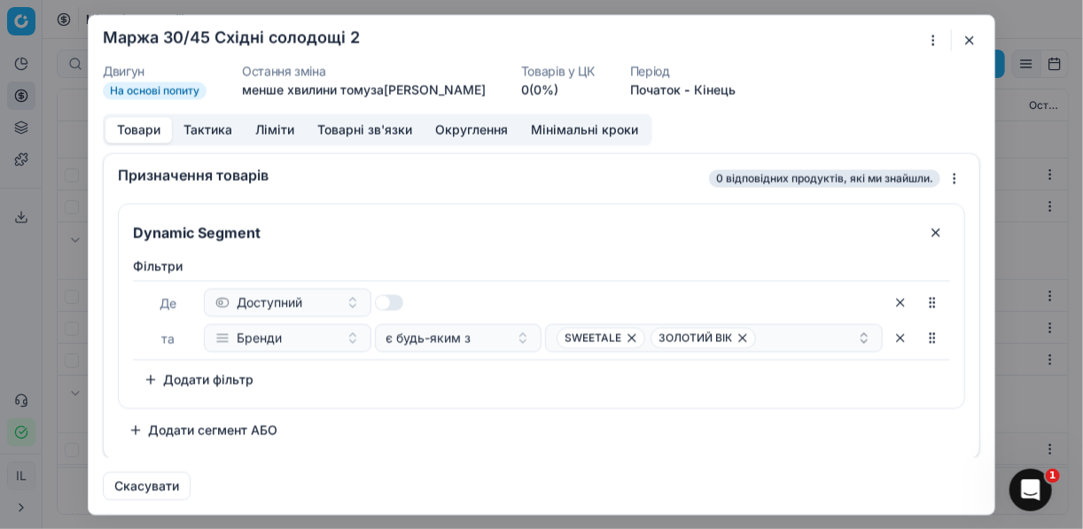
click at [930, 41] on div "Ми зберігаємо налаштування ЦК. Будь ласка, зачекайте, це може зайняти декілька …" at bounding box center [541, 264] width 1083 height 529
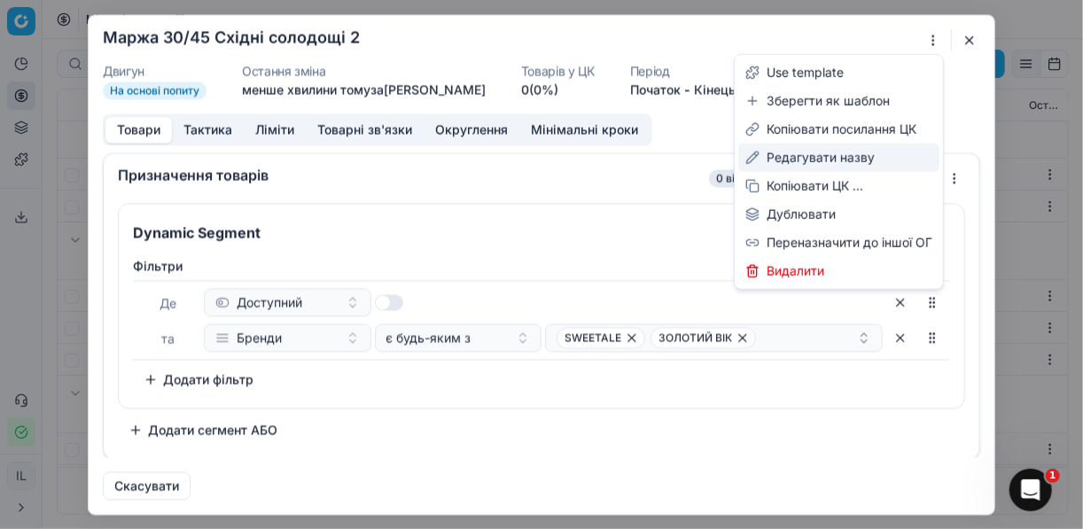
click at [809, 158] on div "Редагувати назву" at bounding box center [839, 158] width 201 height 28
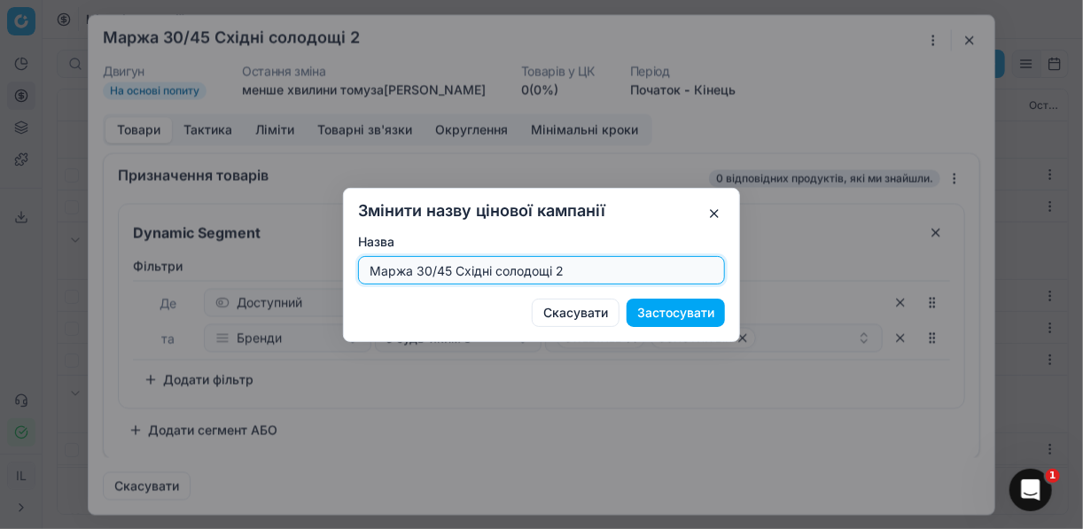
click at [450, 270] on input "Маржа 30/45 Східні солодощі 2" at bounding box center [541, 270] width 351 height 27
click at [450, 271] on input "Маржа 30/45 Східні солодощі 2" at bounding box center [541, 270] width 351 height 27
click at [454, 271] on input "Маржа 30/45 Східні солодощі 2" at bounding box center [541, 270] width 351 height 27
click at [449, 271] on input "Маржа 30/45 Східні солодощі 2" at bounding box center [541, 270] width 351 height 27
click at [562, 271] on input "Маржа 40/55 Східні солодощі 2" at bounding box center [541, 270] width 351 height 27
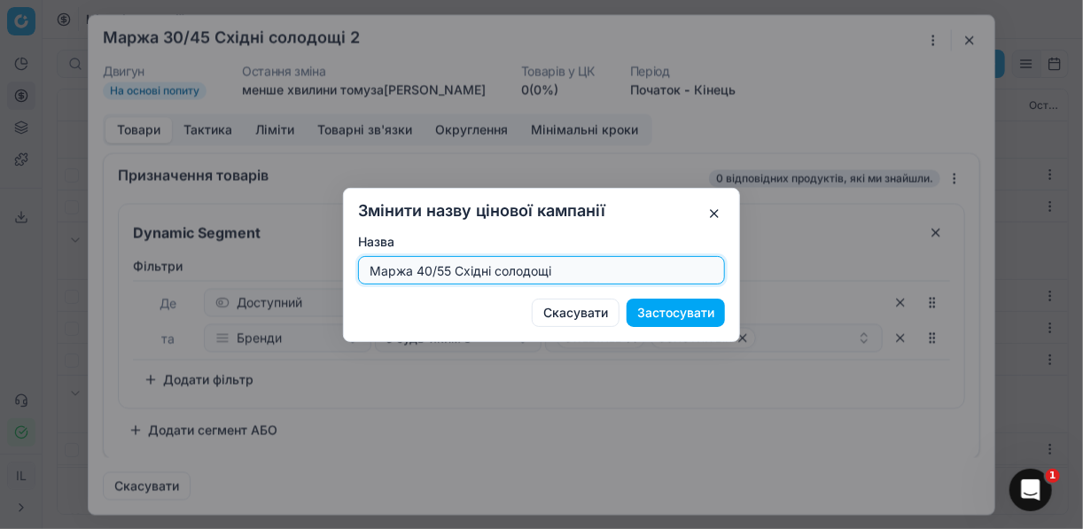
type input "Маржа 40/55 Східні солодощі"
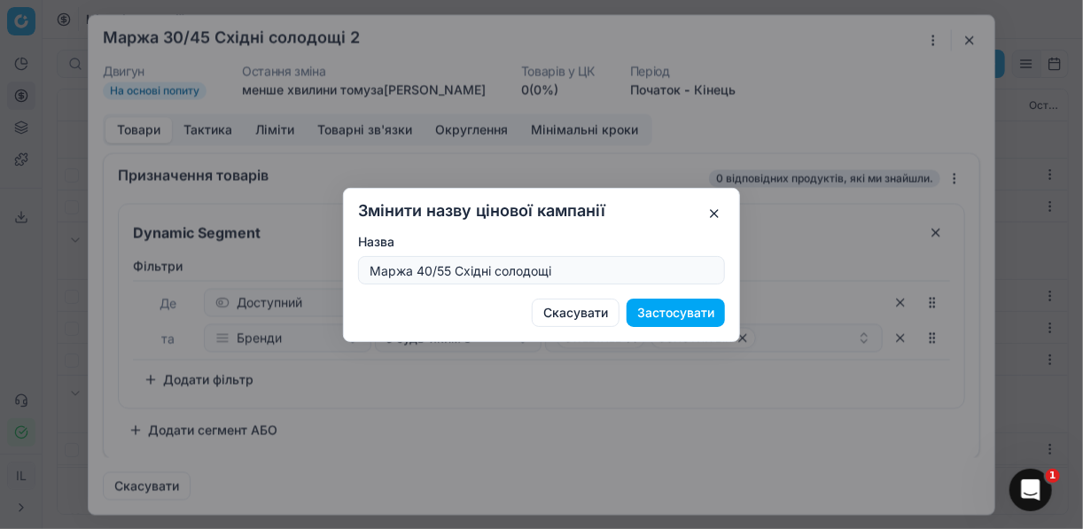
click at [663, 317] on button "Застосувати" at bounding box center [676, 313] width 98 height 28
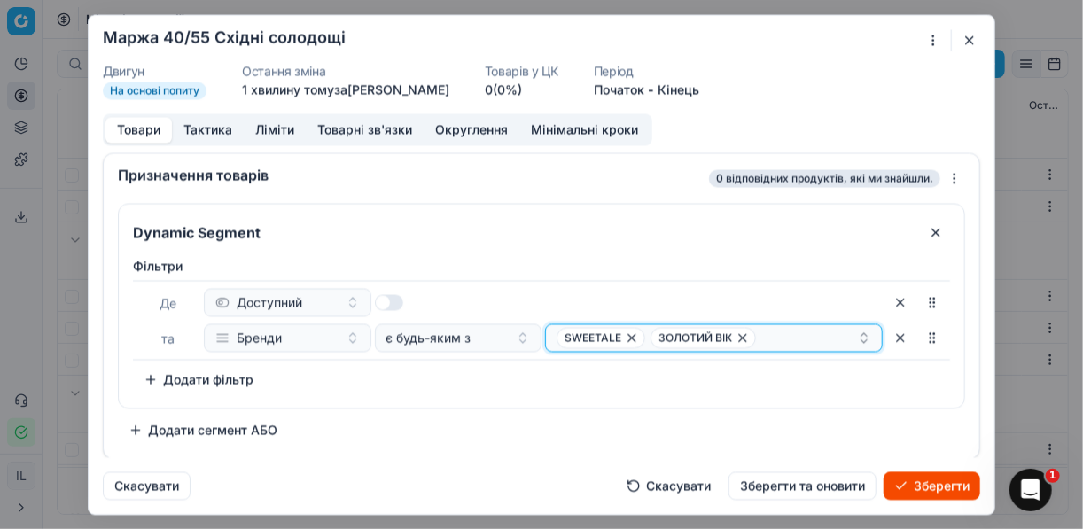
click at [741, 340] on icon "button" at bounding box center [743, 338] width 14 height 14
click at [625, 340] on icon "button" at bounding box center [632, 338] width 14 height 14
click at [625, 340] on button "Select a value" at bounding box center [714, 338] width 338 height 28
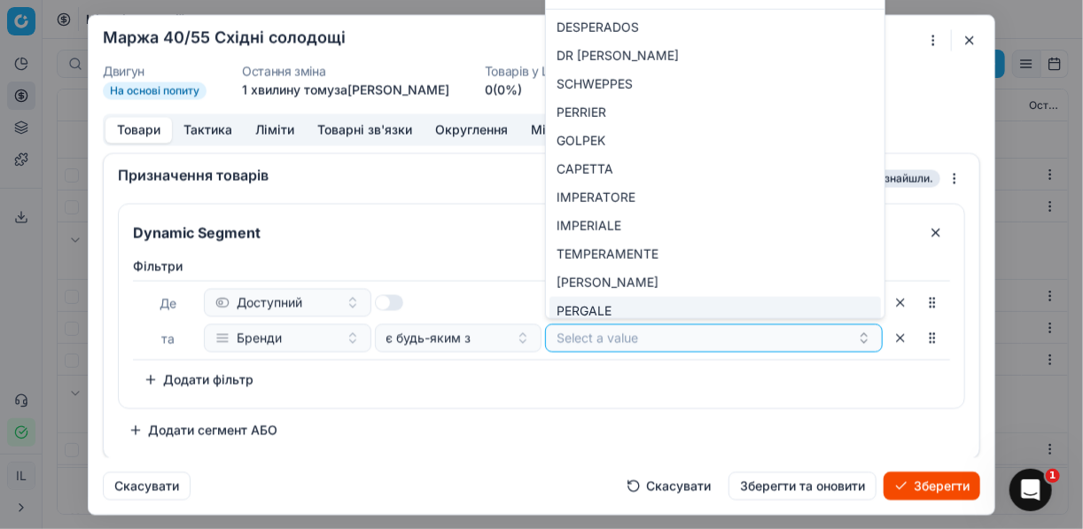
type input "Pe"
click at [606, 308] on span "PERGALE" at bounding box center [584, 311] width 55 height 18
click at [848, 397] on div "Фiльтри Де Доступний та Бренди є будь-яким з PERGALE To pick up a sortable item…" at bounding box center [542, 329] width 846 height 158
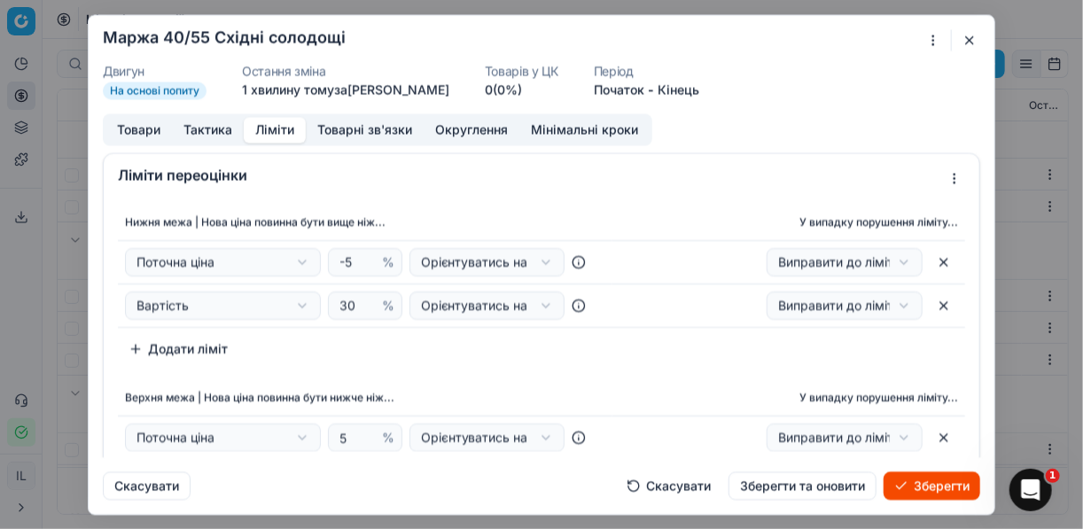
click at [282, 123] on button "Ліміти" at bounding box center [275, 130] width 62 height 26
click at [353, 302] on input "31" at bounding box center [357, 306] width 43 height 27
type input "3"
type input "40"
click at [343, 439] on input "5" at bounding box center [357, 438] width 43 height 27
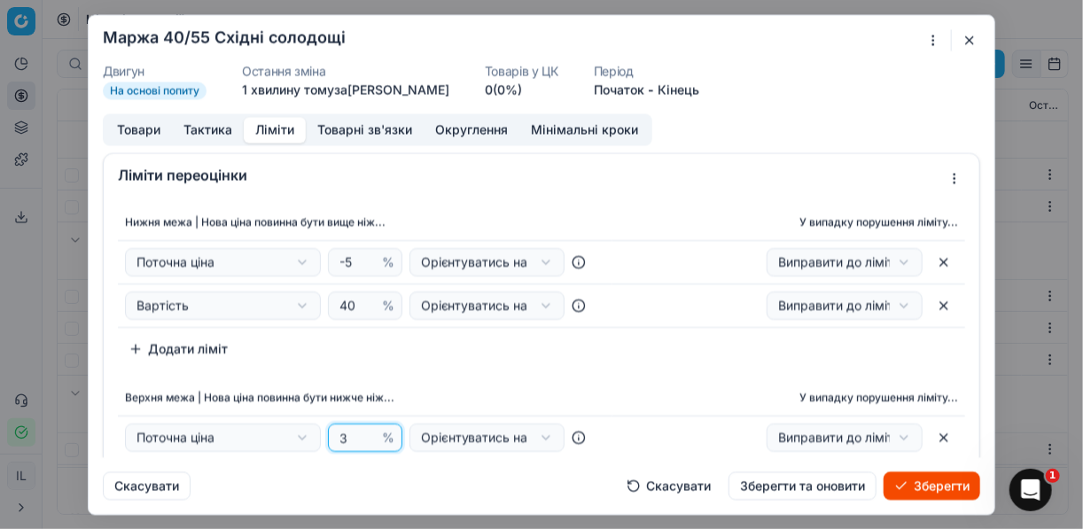
type input "3"
click at [511, 373] on div "Нижня межа | Нова ціна повинна бути вище ніж... У випадку порушення ліміту... П…" at bounding box center [542, 372] width 876 height 348
click at [347, 438] on input "3" at bounding box center [357, 438] width 43 height 27
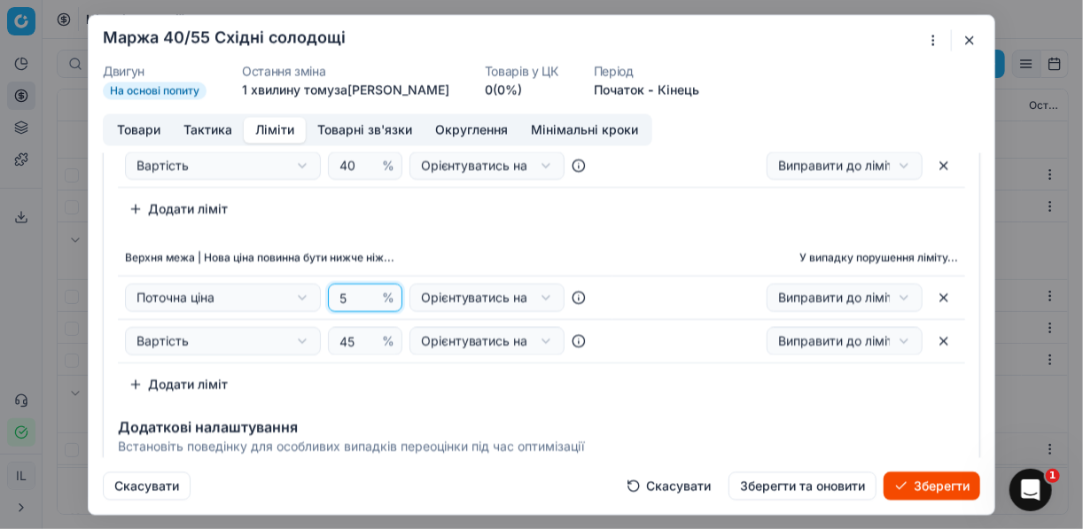
scroll to position [142, 0]
type input "5"
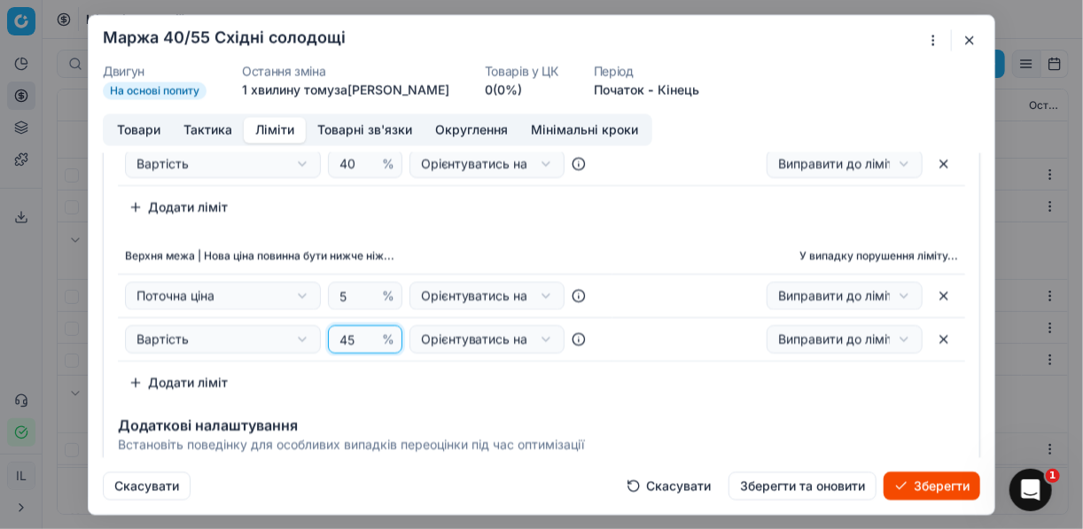
click at [351, 333] on input "45" at bounding box center [357, 339] width 43 height 27
type input "4"
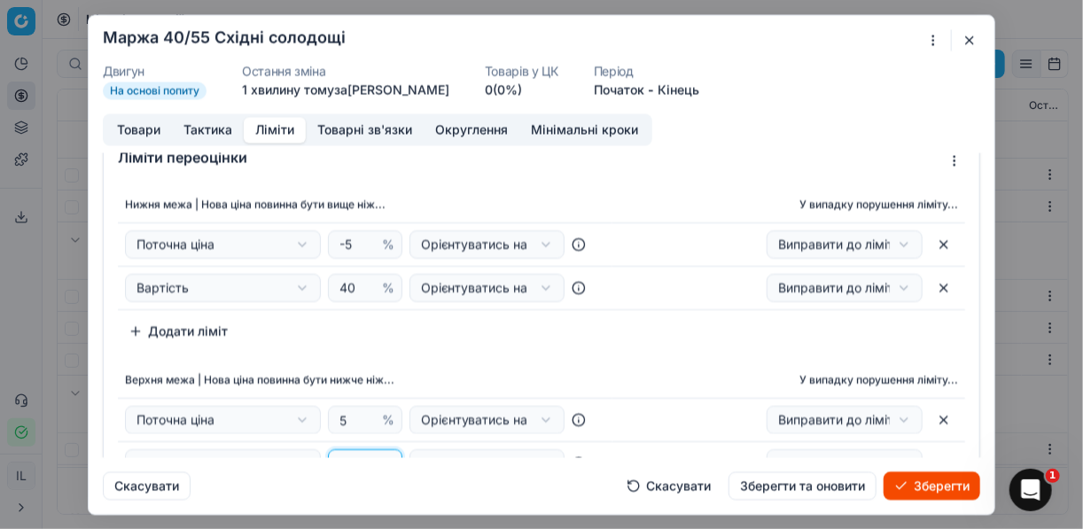
scroll to position [0, 0]
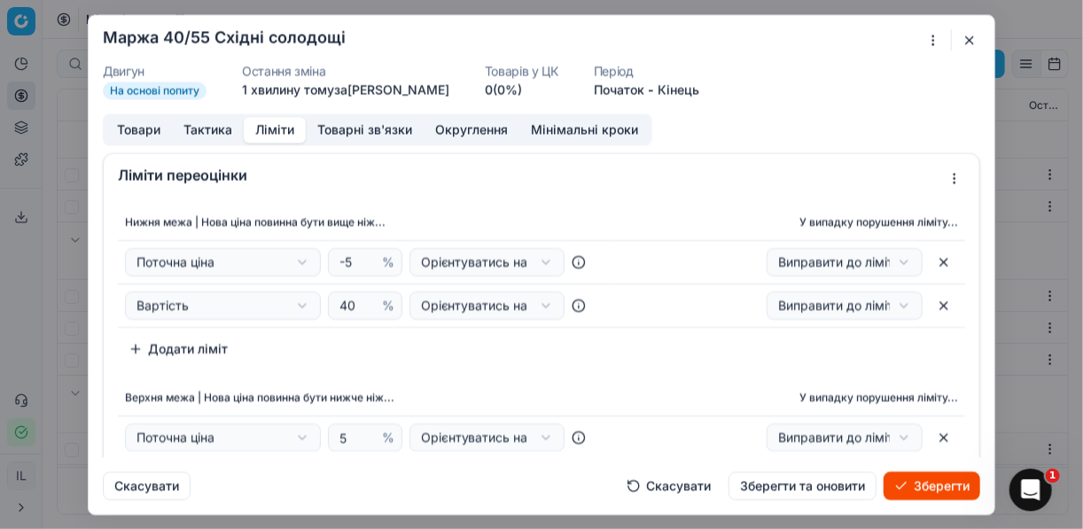
type input "55"
click at [931, 481] on button "Зберегти" at bounding box center [932, 486] width 97 height 28
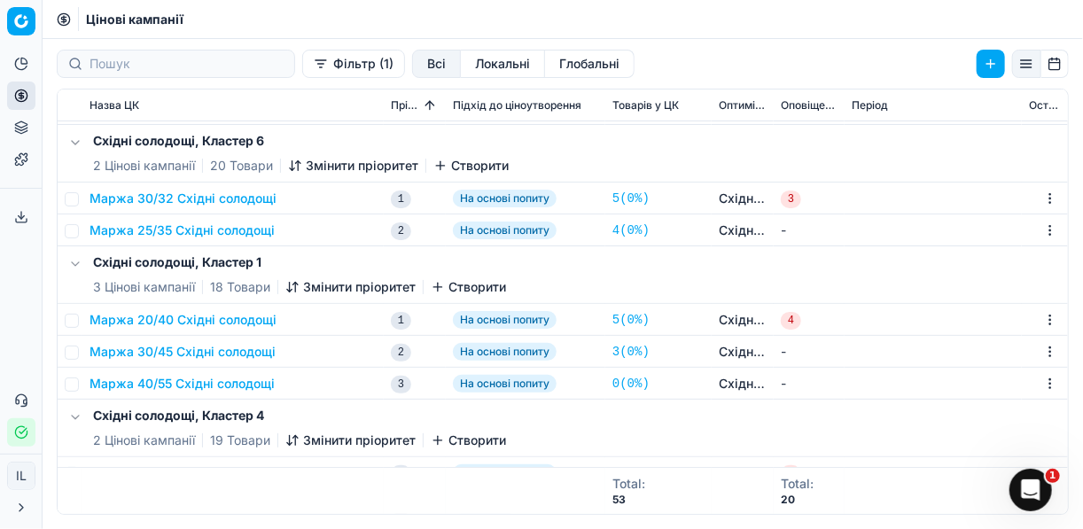
scroll to position [142, 0]
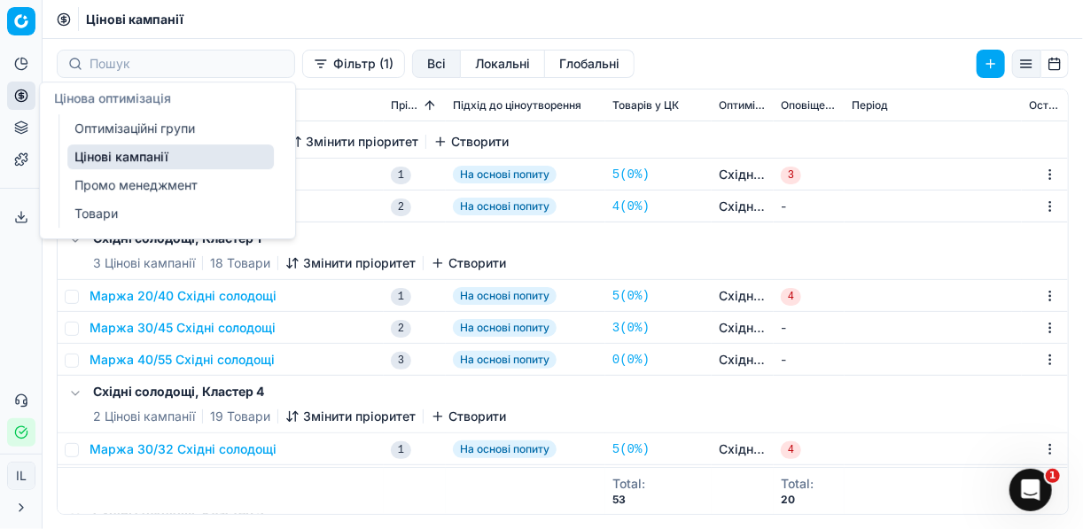
click at [24, 95] on icon at bounding box center [21, 96] width 14 height 14
click at [128, 121] on link "Оптимізаційні групи" at bounding box center [170, 128] width 207 height 25
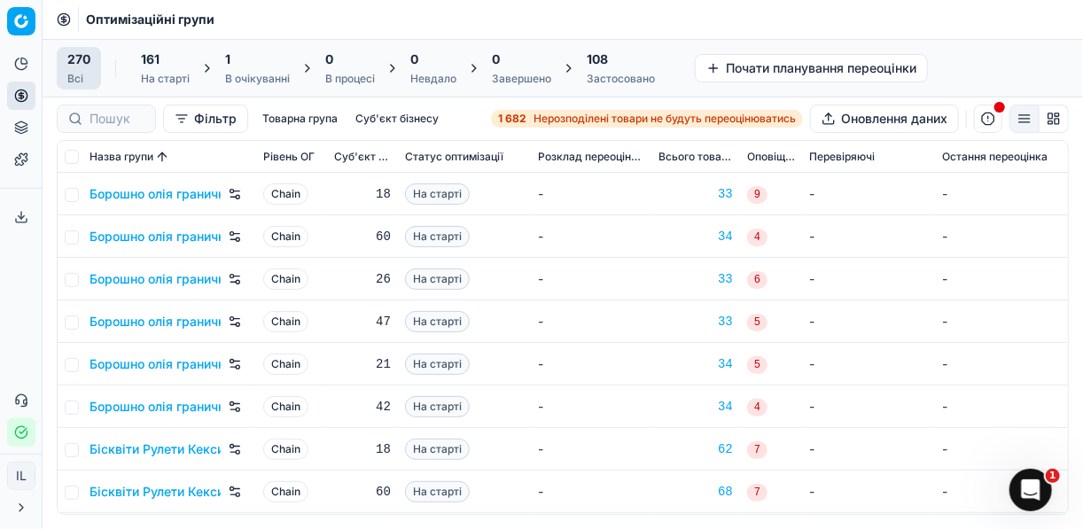
click at [244, 57] on div "1" at bounding box center [257, 60] width 65 height 18
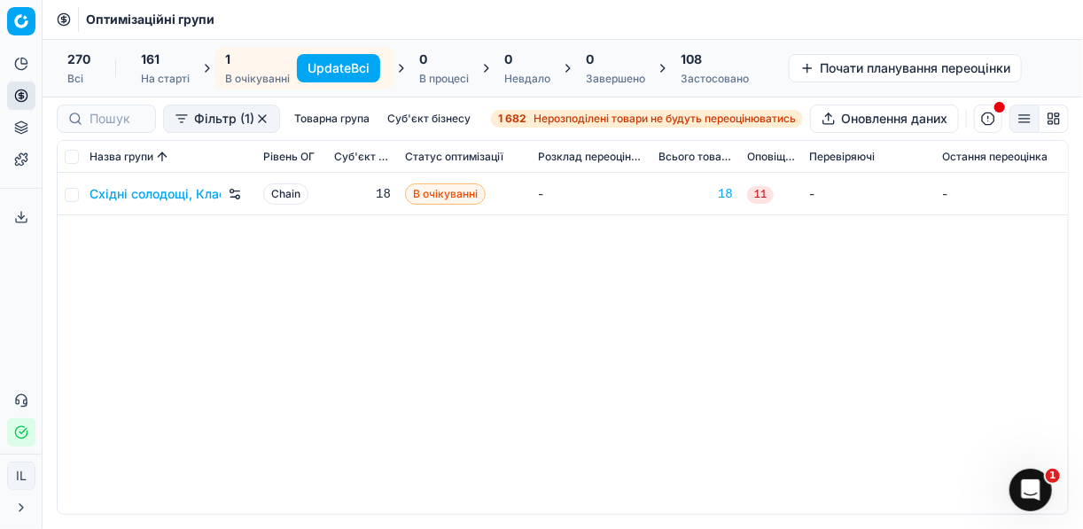
click at [342, 65] on button "Update Всі" at bounding box center [338, 68] width 83 height 28
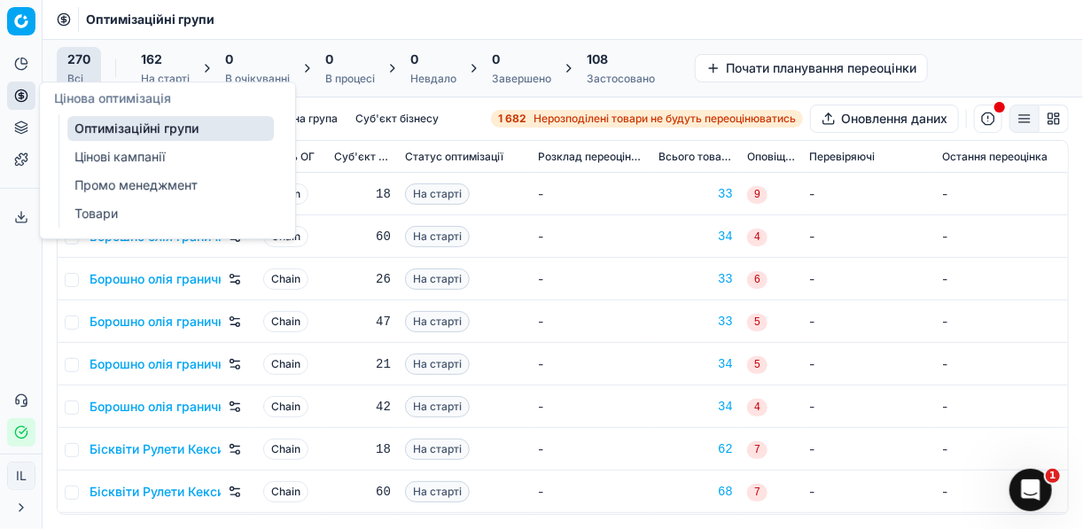
click at [87, 156] on link "Цінові кампанії" at bounding box center [170, 157] width 207 height 25
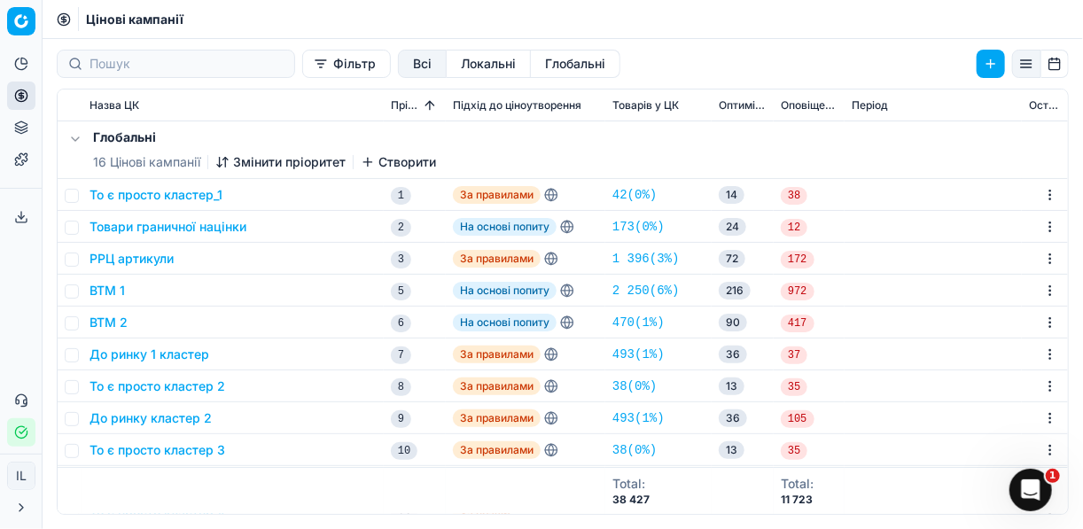
click at [302, 74] on button "Фільтр" at bounding box center [346, 64] width 89 height 28
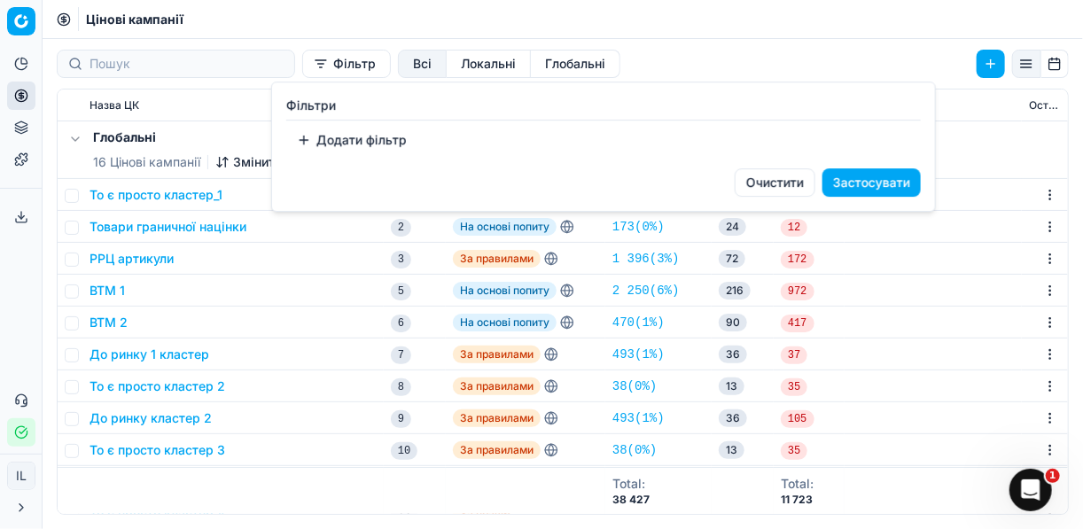
click at [303, 137] on button "Додати фільтр" at bounding box center [351, 140] width 131 height 28
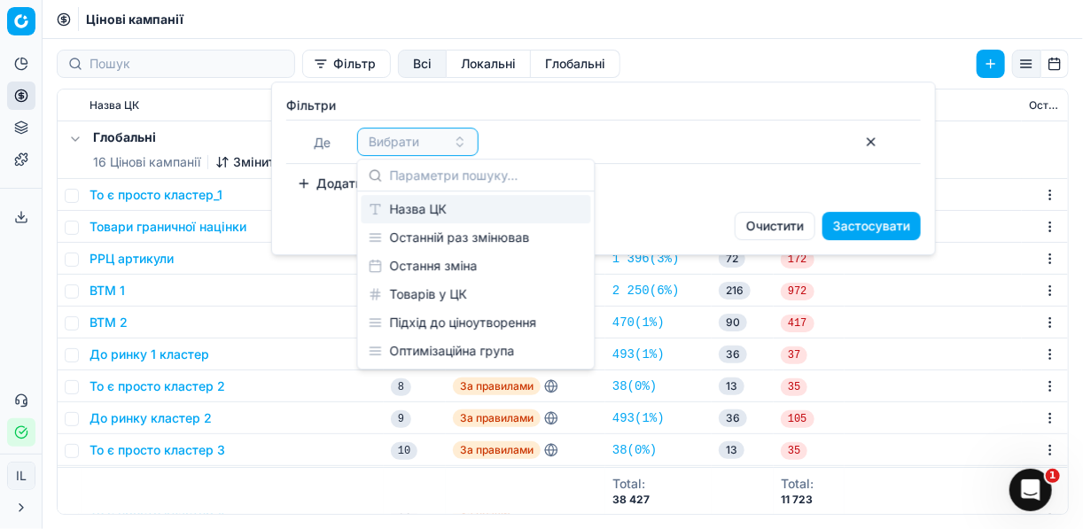
click at [414, 218] on div "Назва ЦК" at bounding box center [477, 209] width 230 height 28
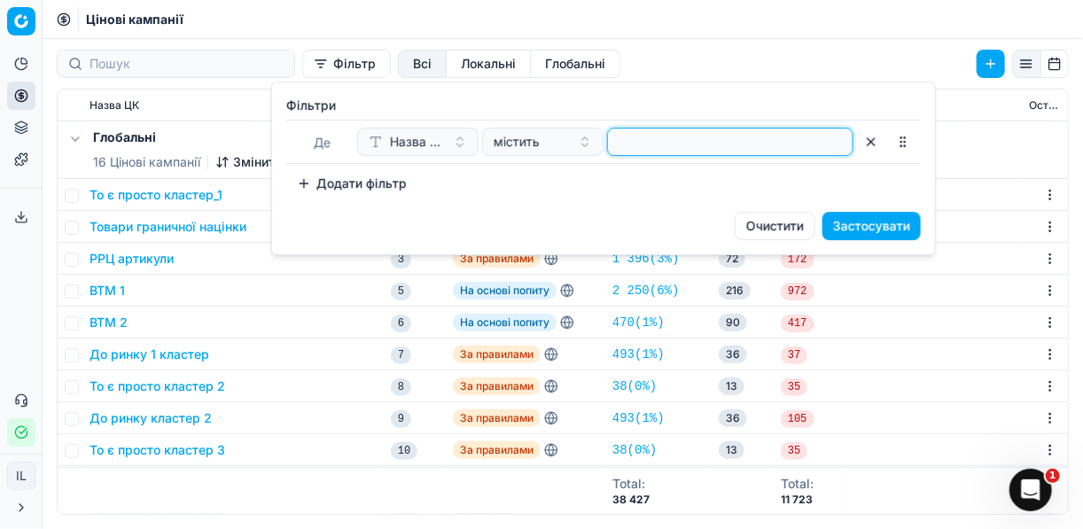
click at [651, 147] on input at bounding box center [730, 142] width 231 height 27
type input "c"
type input "схід"
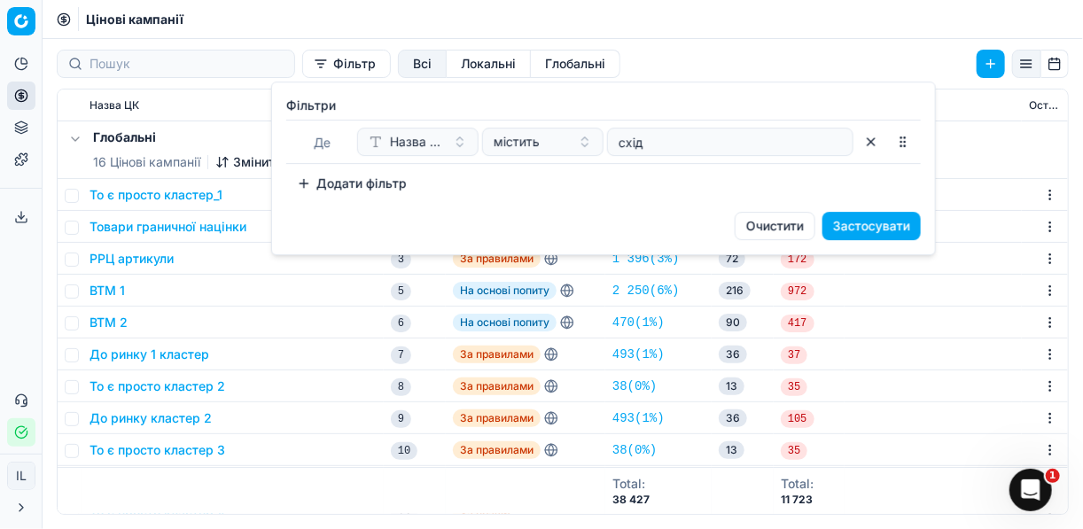
click at [888, 234] on button "Застосувати" at bounding box center [872, 226] width 98 height 28
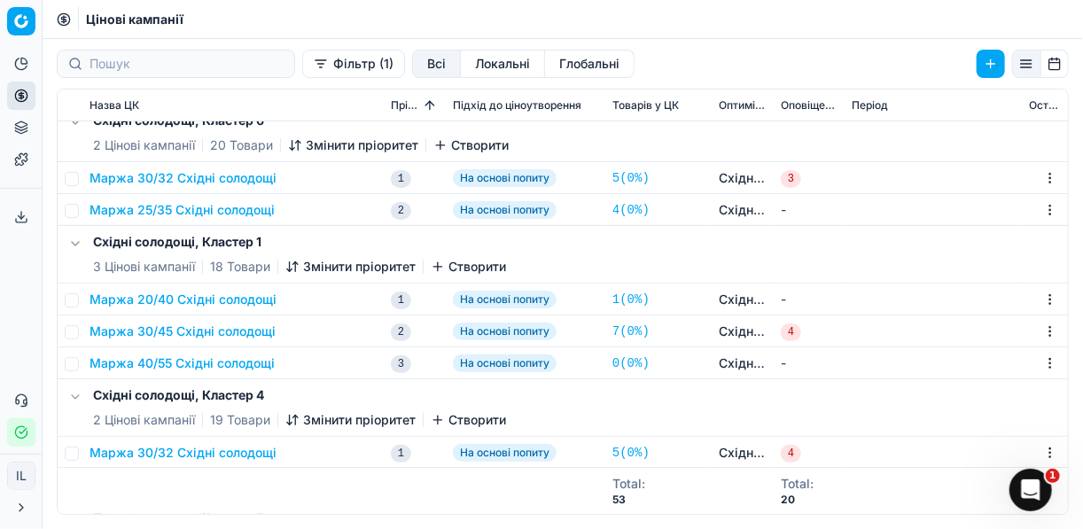
scroll to position [142, 0]
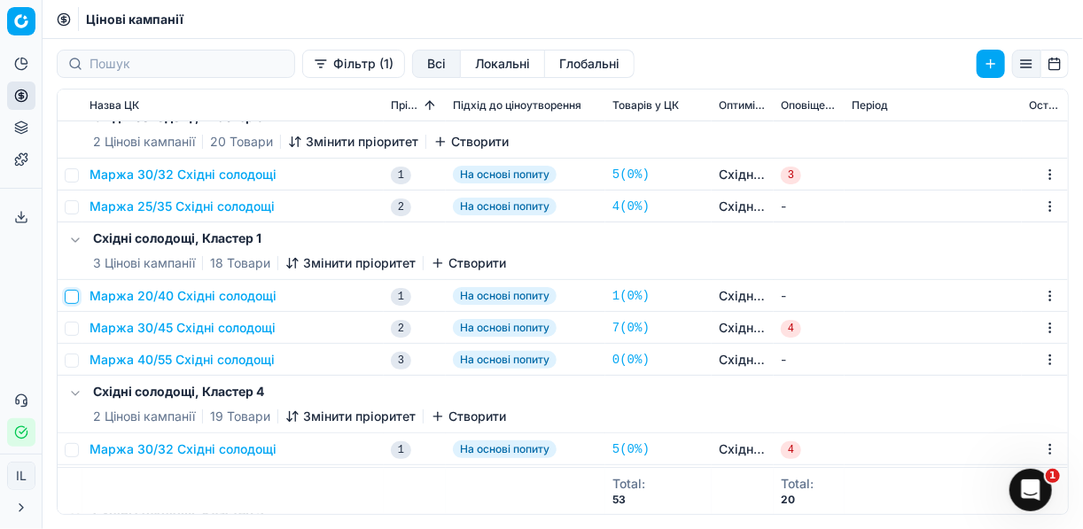
click at [74, 298] on input "checkbox" at bounding box center [72, 297] width 14 height 14
checkbox input "true"
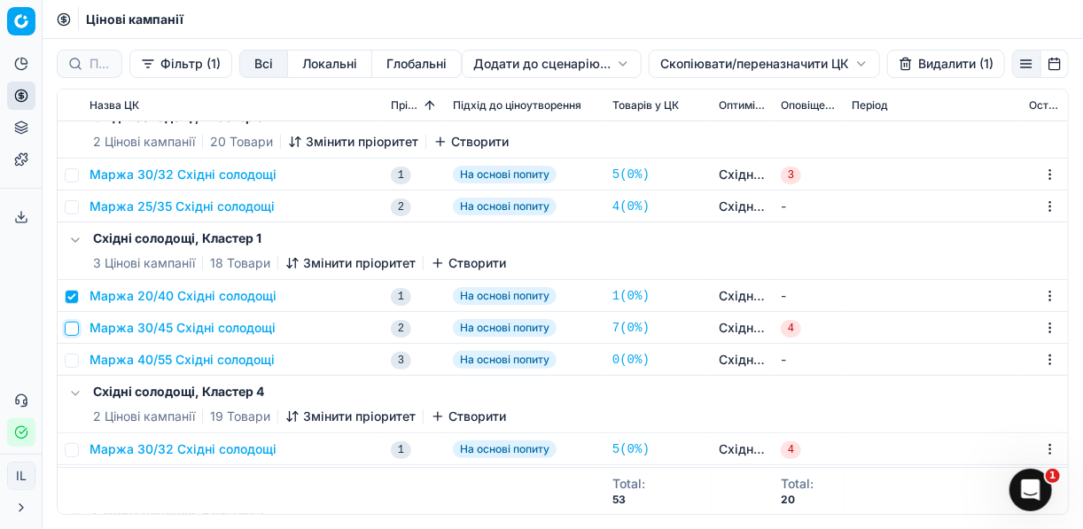
click at [71, 326] on input "checkbox" at bounding box center [72, 329] width 14 height 14
checkbox input "true"
click at [72, 363] on input "checkbox" at bounding box center [72, 361] width 14 height 14
checkbox input "true"
click at [697, 62] on html "Pricing platform Аналітика Цінова оптимізація Асортимент продукції Шаблони Серв…" at bounding box center [541, 264] width 1083 height 529
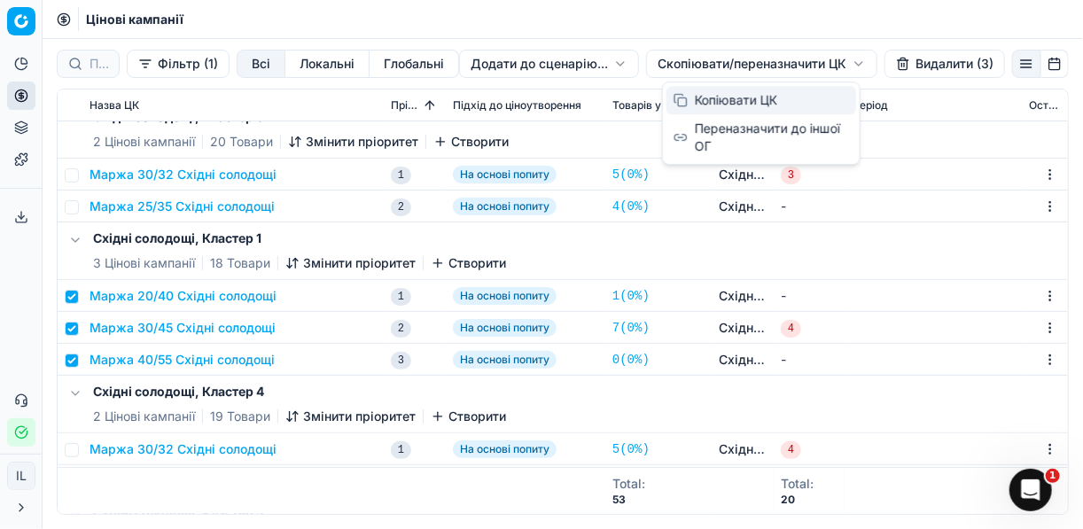
click at [708, 99] on div "Копіювати ЦК" at bounding box center [762, 100] width 190 height 28
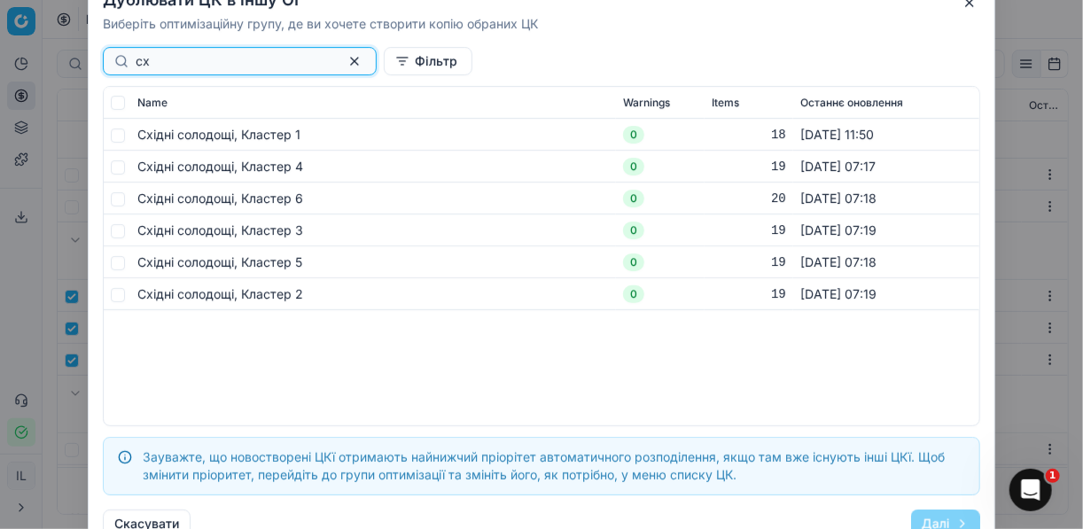
type input "сх"
click at [121, 168] on input "checkbox" at bounding box center [118, 167] width 14 height 14
checkbox input "true"
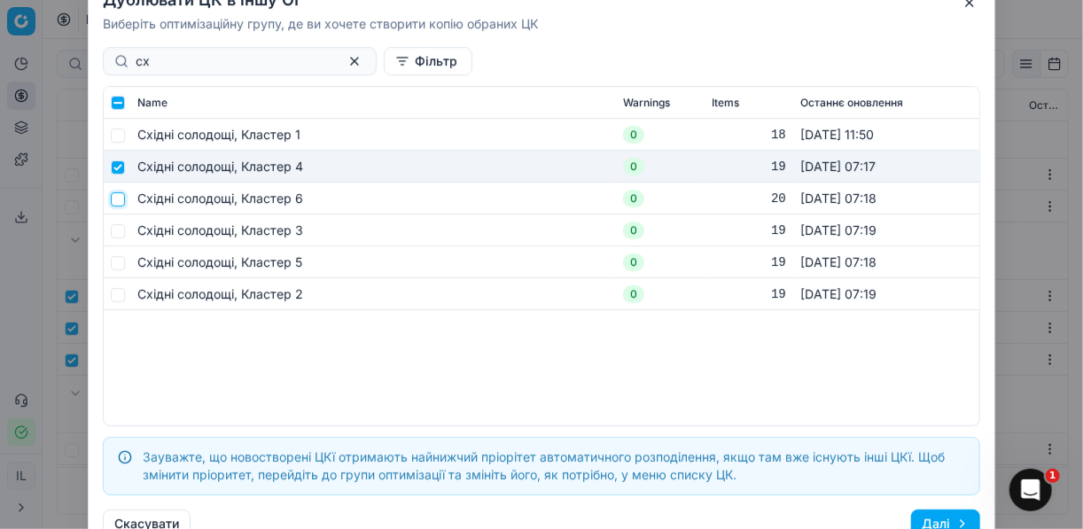
click at [120, 199] on input "checkbox" at bounding box center [118, 199] width 14 height 14
checkbox input "true"
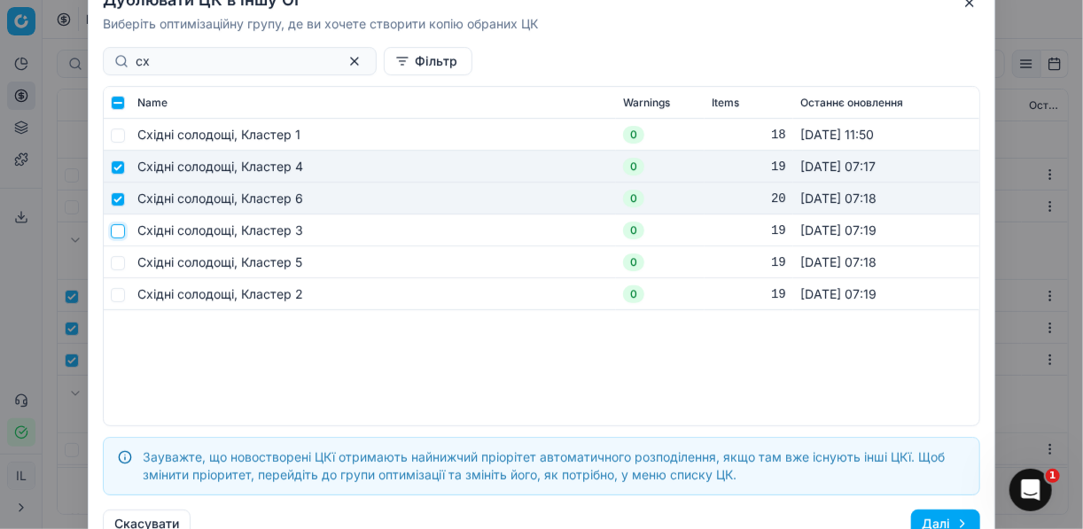
click at [113, 232] on input "checkbox" at bounding box center [118, 230] width 14 height 14
checkbox input "true"
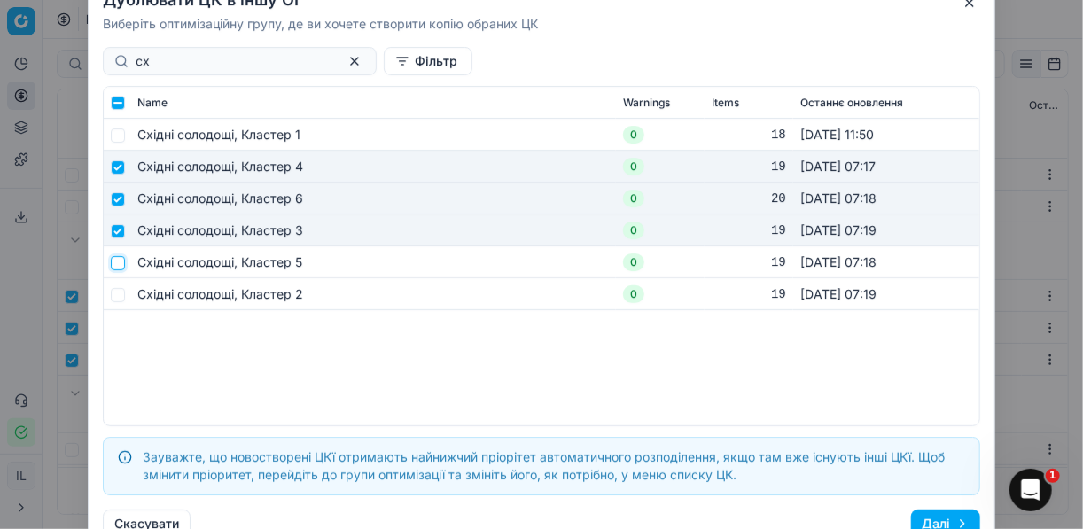
drag, startPoint x: 113, startPoint y: 265, endPoint x: 123, endPoint y: 281, distance: 18.7
click at [114, 265] on input "checkbox" at bounding box center [118, 262] width 14 height 14
checkbox input "true"
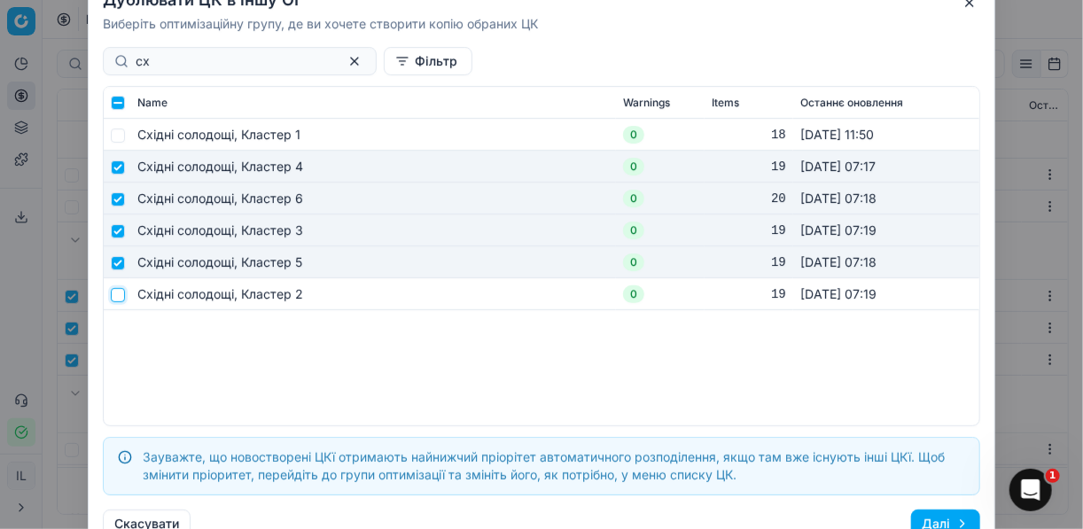
click at [119, 296] on input "checkbox" at bounding box center [118, 294] width 14 height 14
checkbox input "true"
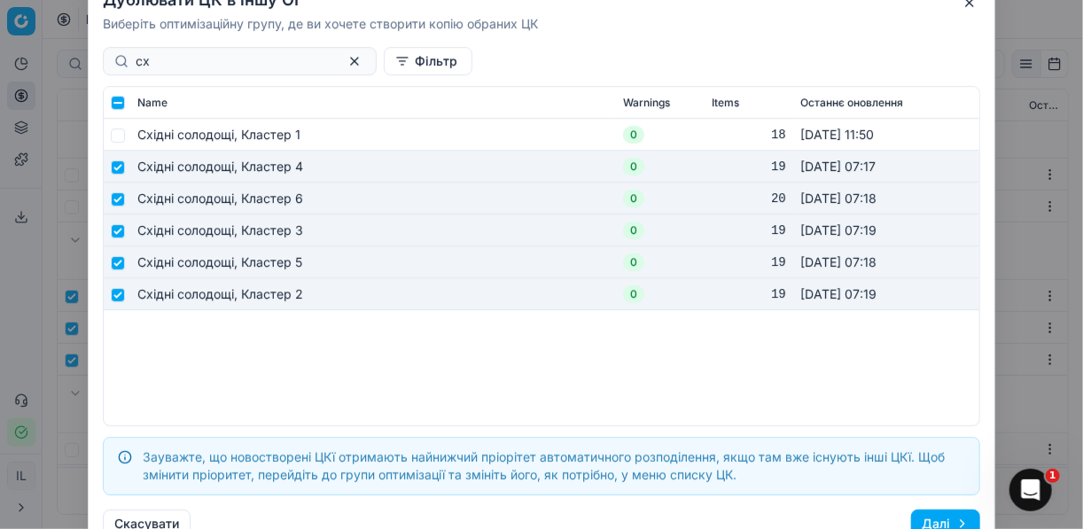
click at [954, 521] on button "Далі" at bounding box center [945, 524] width 69 height 28
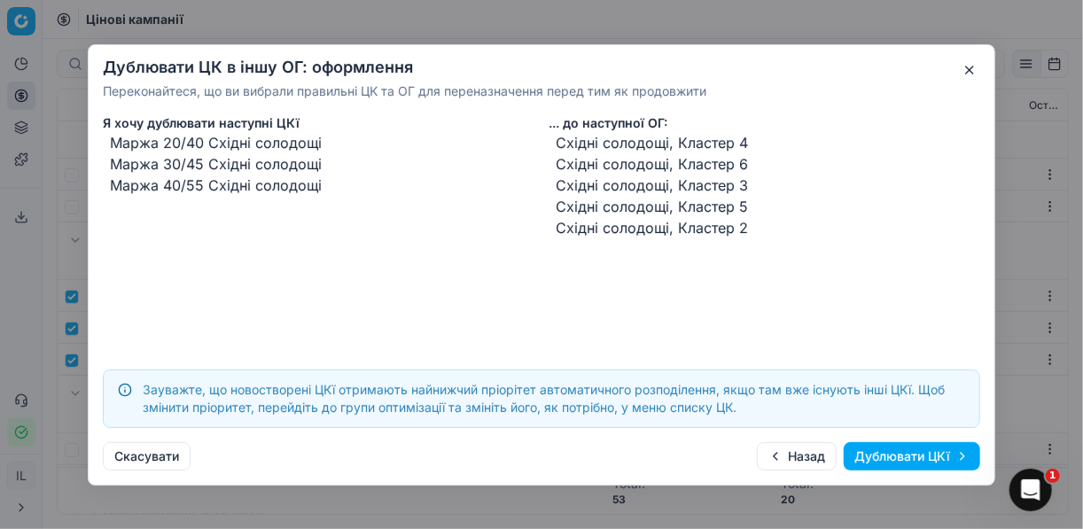
click at [928, 461] on button "Дублювати ЦКї" at bounding box center [912, 456] width 137 height 28
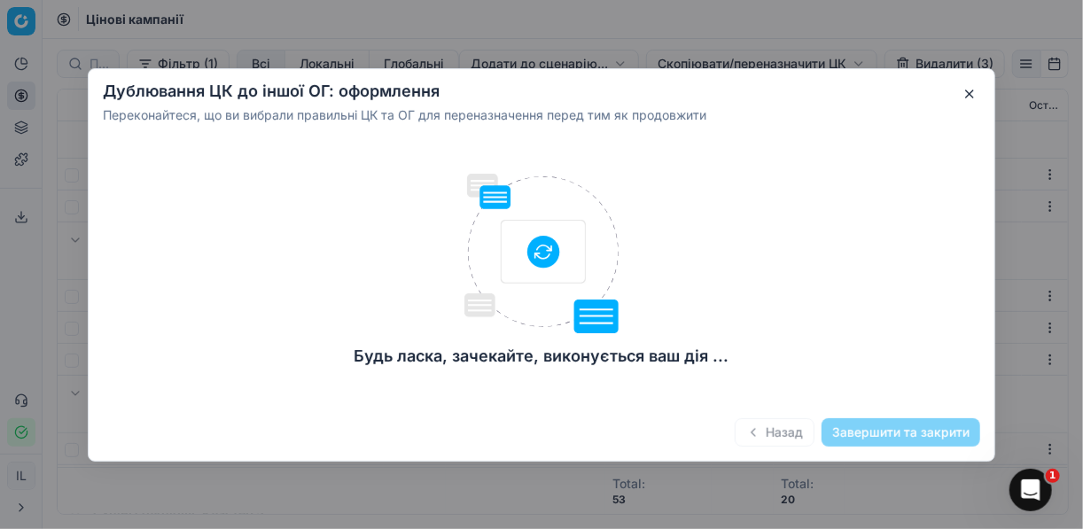
checkbox input "false"
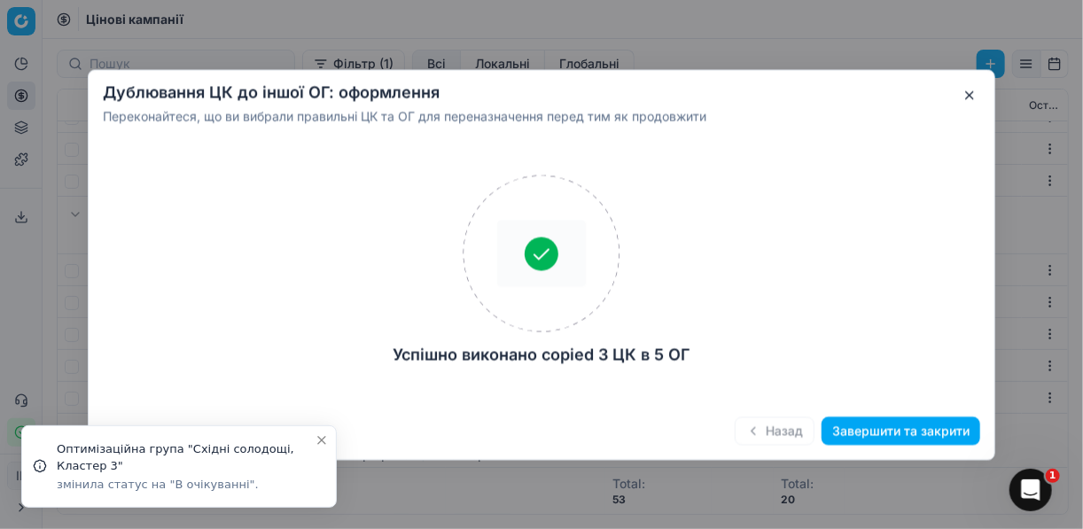
click at [895, 435] on button "Завершити та закрити" at bounding box center [901, 431] width 159 height 28
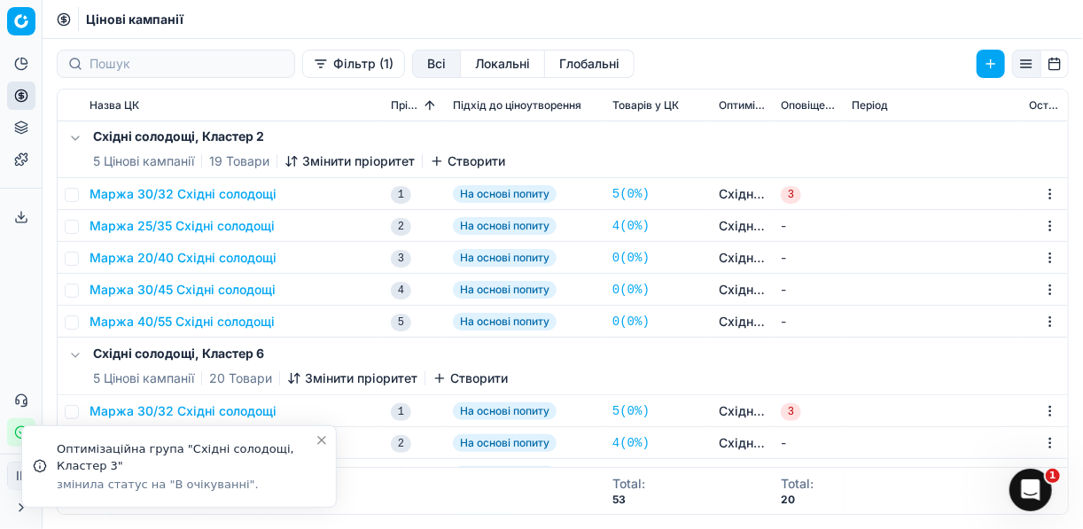
scroll to position [0, 0]
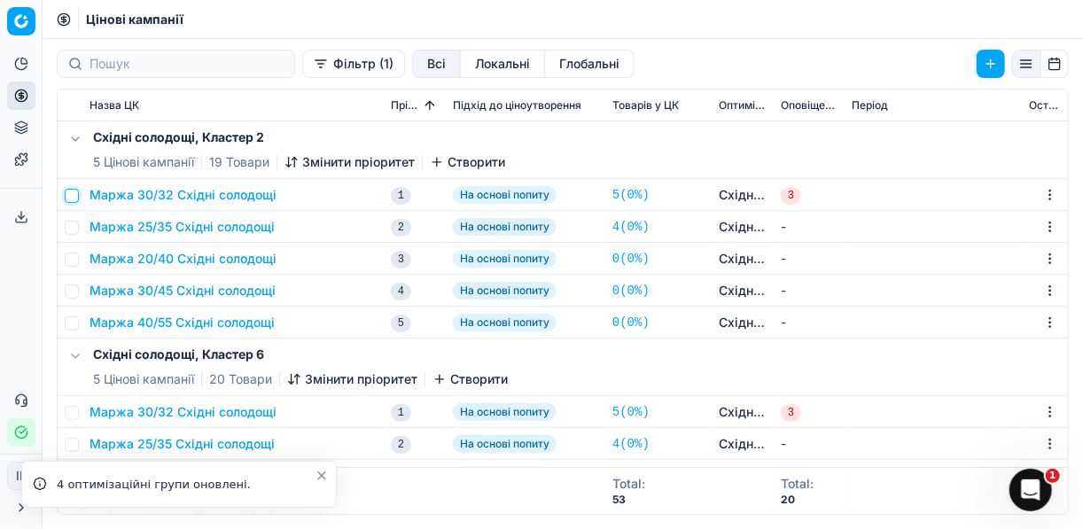
click at [77, 194] on input "checkbox" at bounding box center [72, 196] width 14 height 14
checkbox input "true"
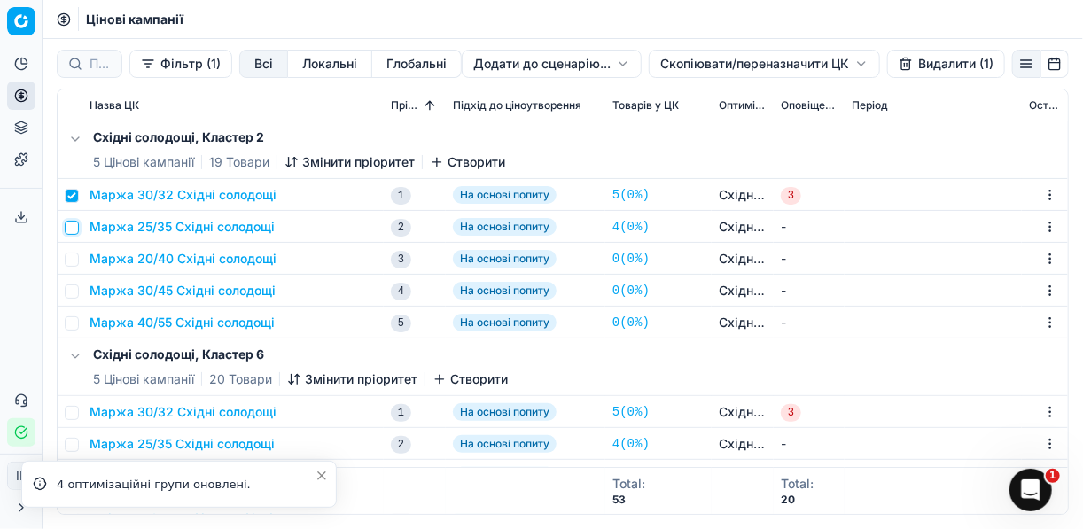
click at [74, 226] on input "checkbox" at bounding box center [72, 228] width 14 height 14
checkbox input "true"
click at [917, 66] on button "Видалити (2)" at bounding box center [945, 64] width 121 height 28
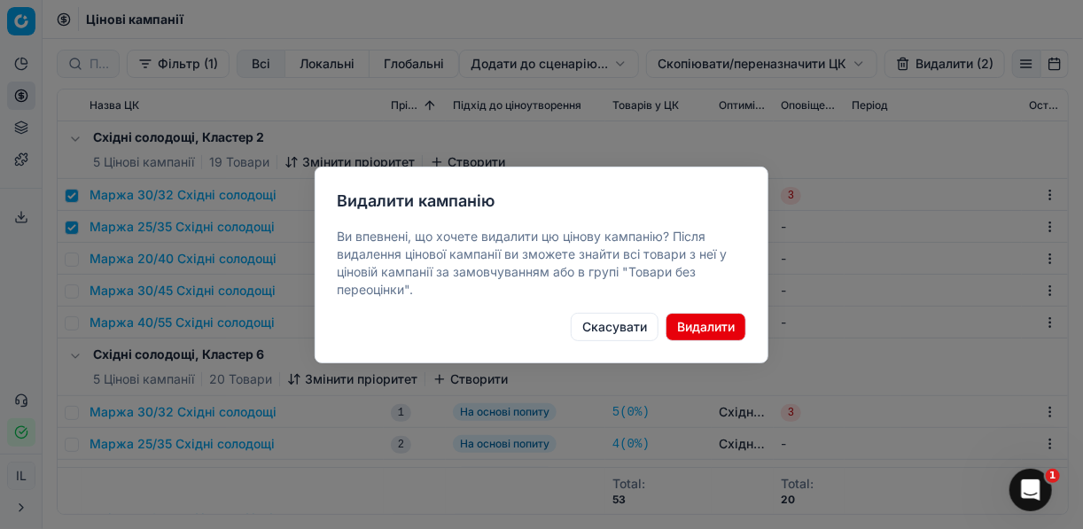
click at [703, 326] on button "Видалити" at bounding box center [706, 327] width 81 height 28
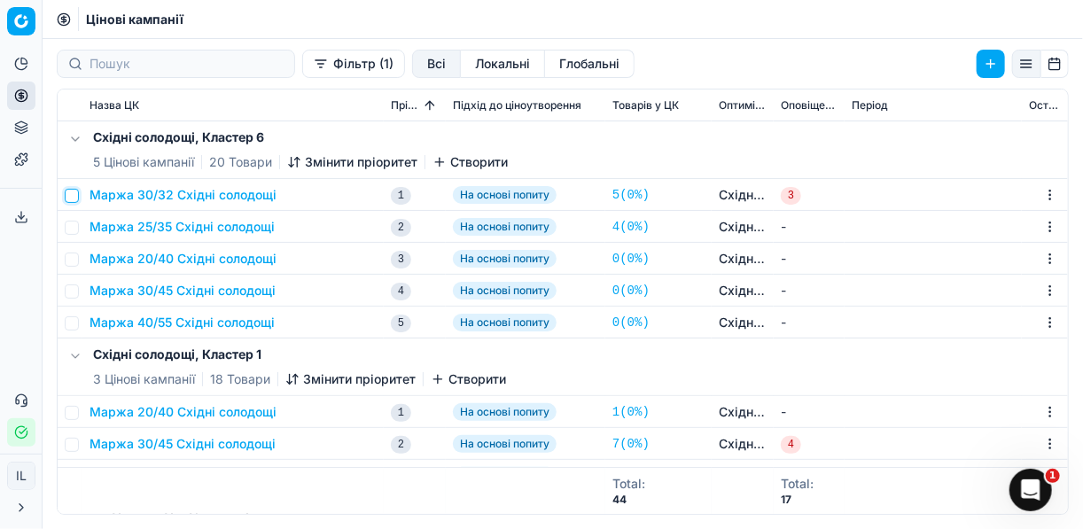
click at [73, 199] on input "checkbox" at bounding box center [72, 196] width 14 height 14
checkbox input "true"
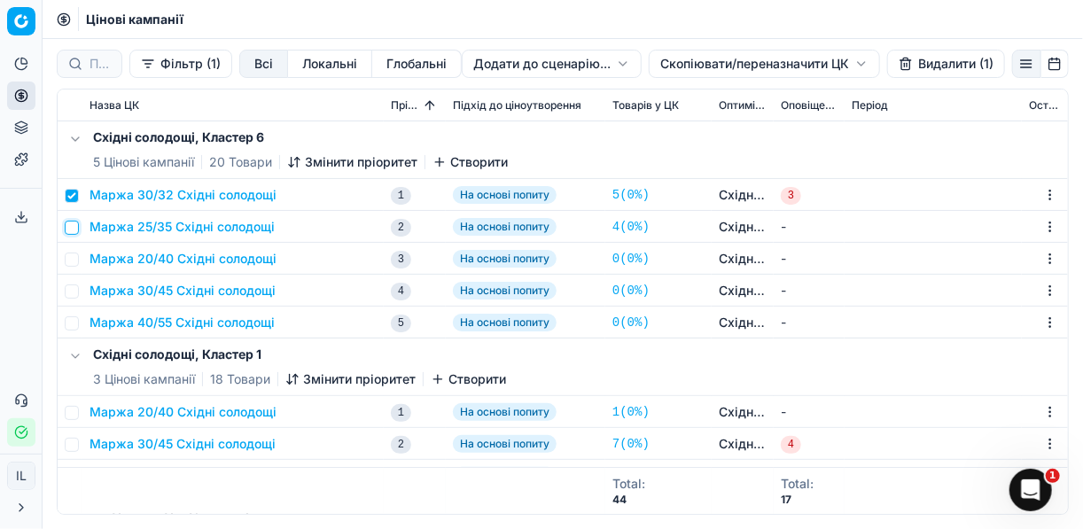
click at [72, 229] on input "checkbox" at bounding box center [72, 228] width 14 height 14
checkbox input "true"
click at [923, 59] on button "Видалити (2)" at bounding box center [945, 64] width 121 height 28
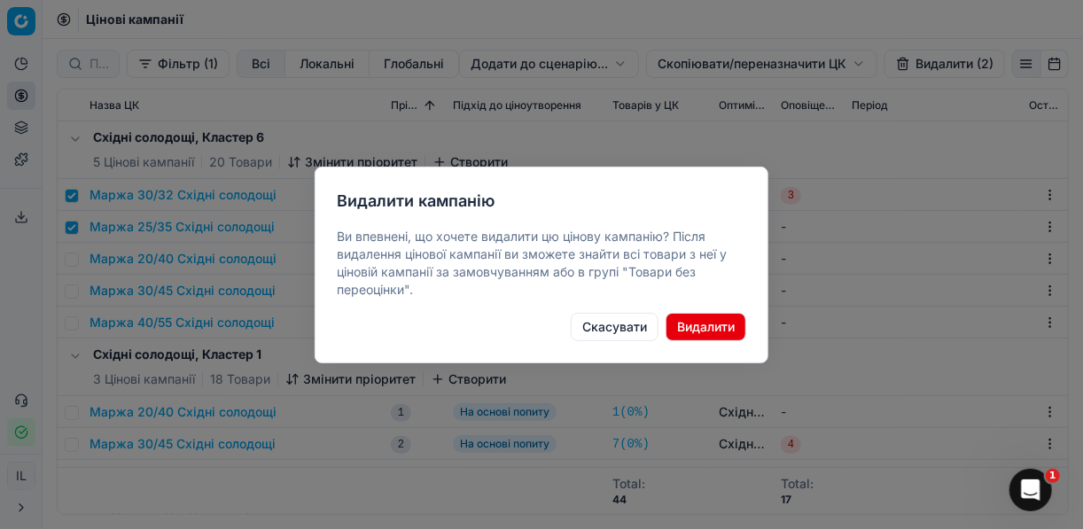
click at [712, 322] on button "Видалити" at bounding box center [706, 327] width 81 height 28
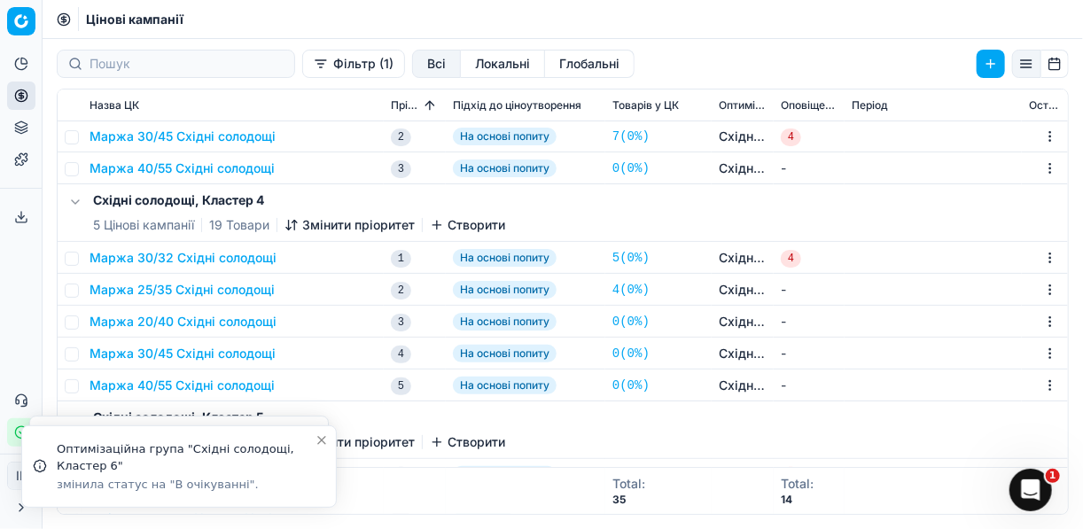
scroll to position [142, 0]
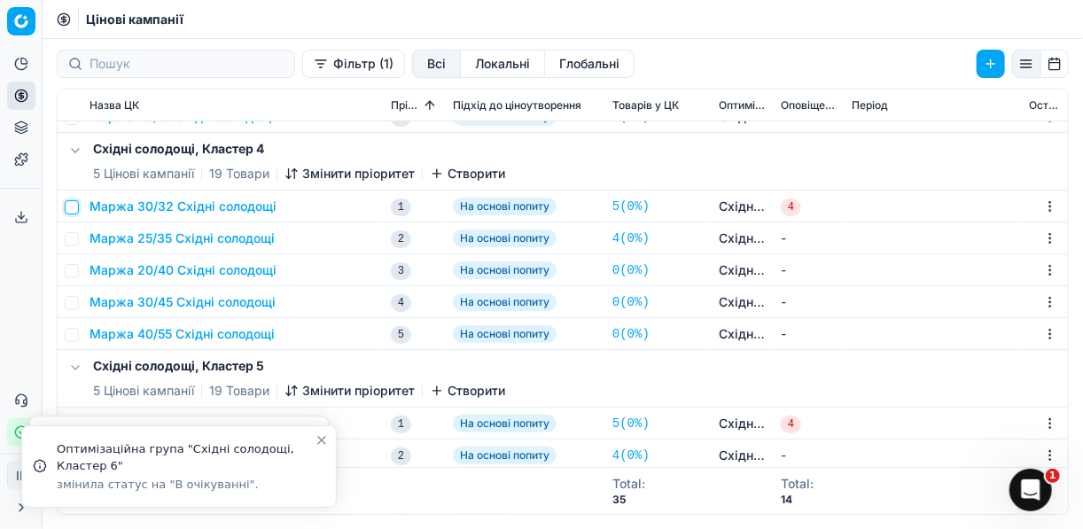
click at [69, 206] on input "checkbox" at bounding box center [72, 207] width 14 height 14
checkbox input "true"
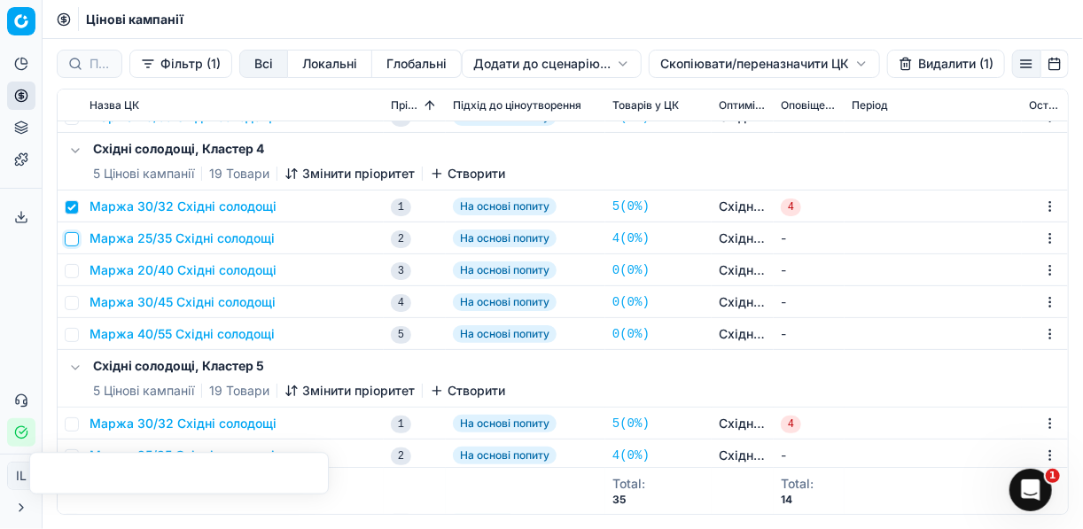
click at [73, 238] on input "checkbox" at bounding box center [72, 239] width 14 height 14
checkbox input "true"
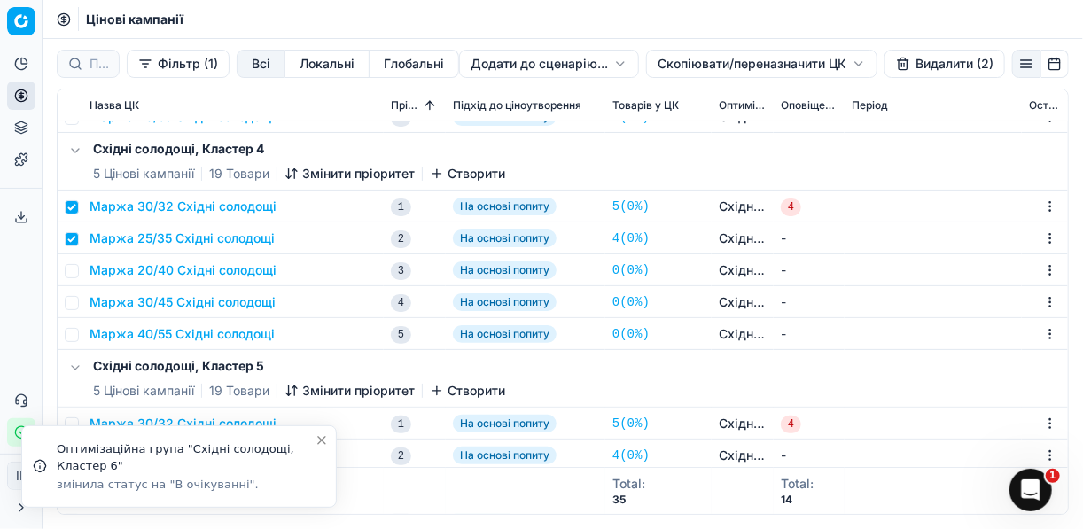
click at [922, 59] on button "Видалити (2)" at bounding box center [945, 64] width 121 height 28
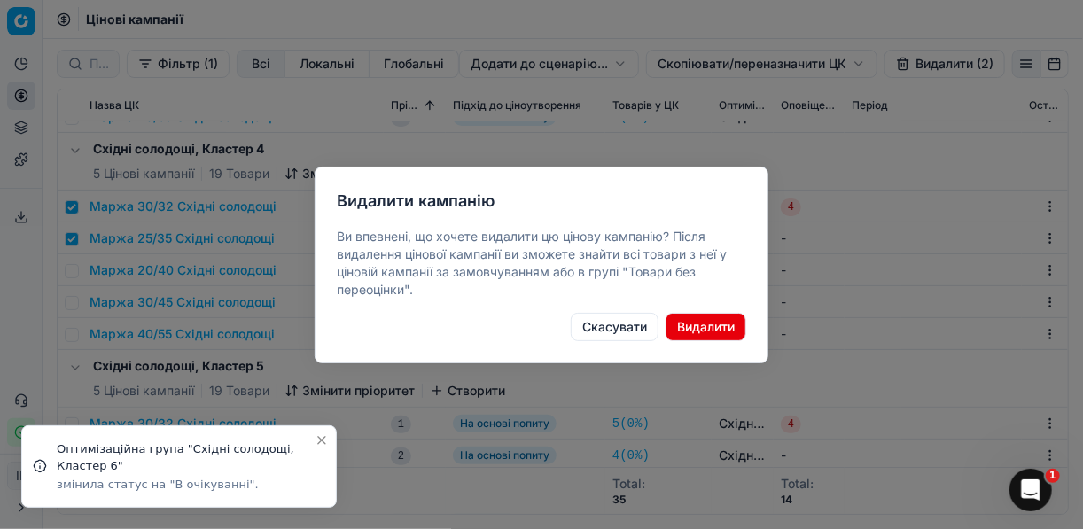
click at [701, 325] on button "Видалити" at bounding box center [706, 327] width 81 height 28
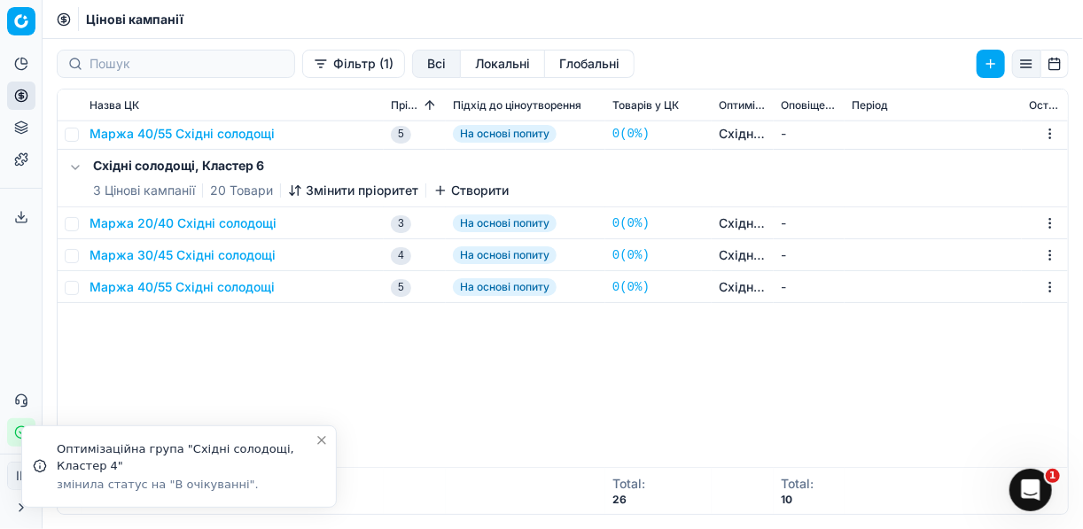
scroll to position [385, 0]
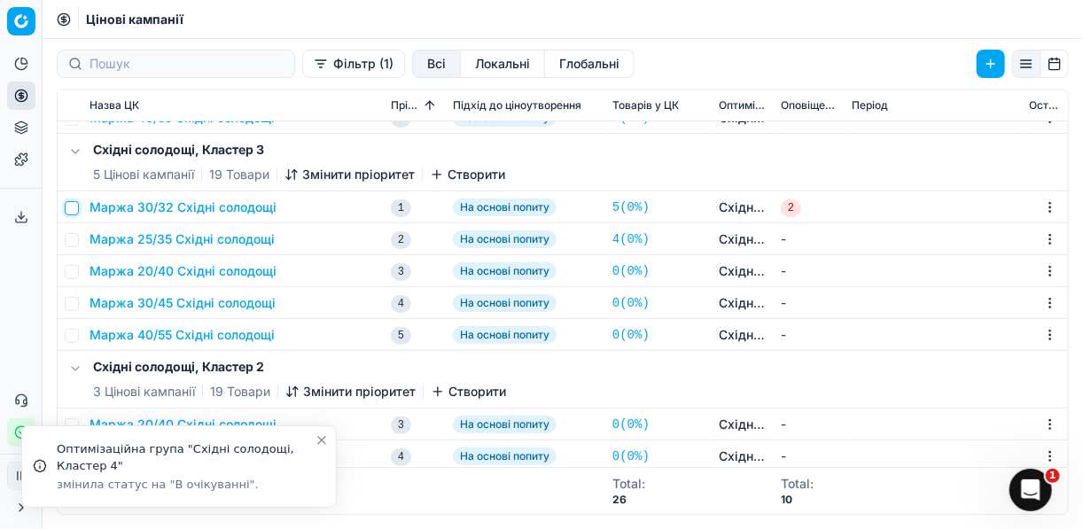
click at [71, 208] on input "checkbox" at bounding box center [72, 208] width 14 height 14
checkbox input "true"
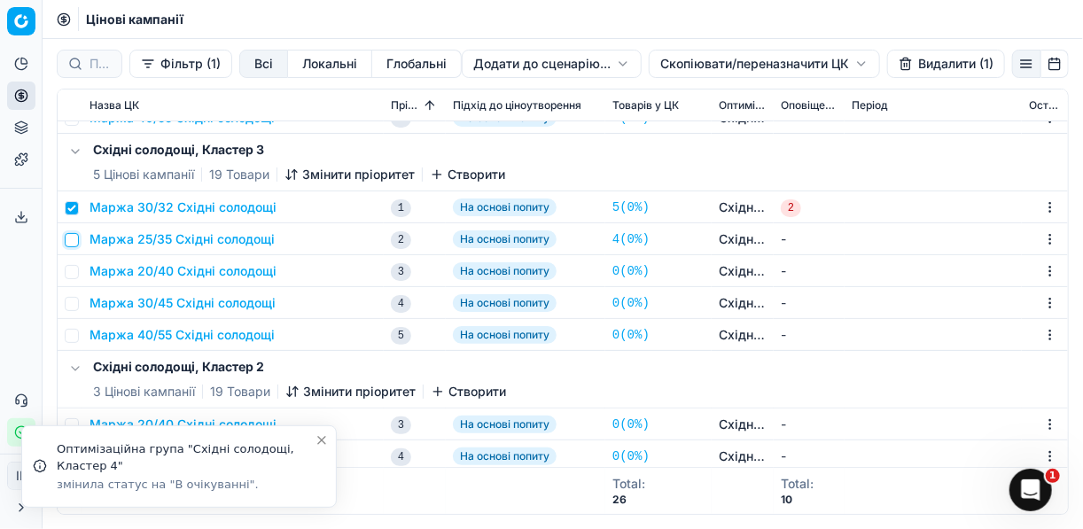
click at [74, 237] on input "checkbox" at bounding box center [72, 240] width 14 height 14
checkbox input "true"
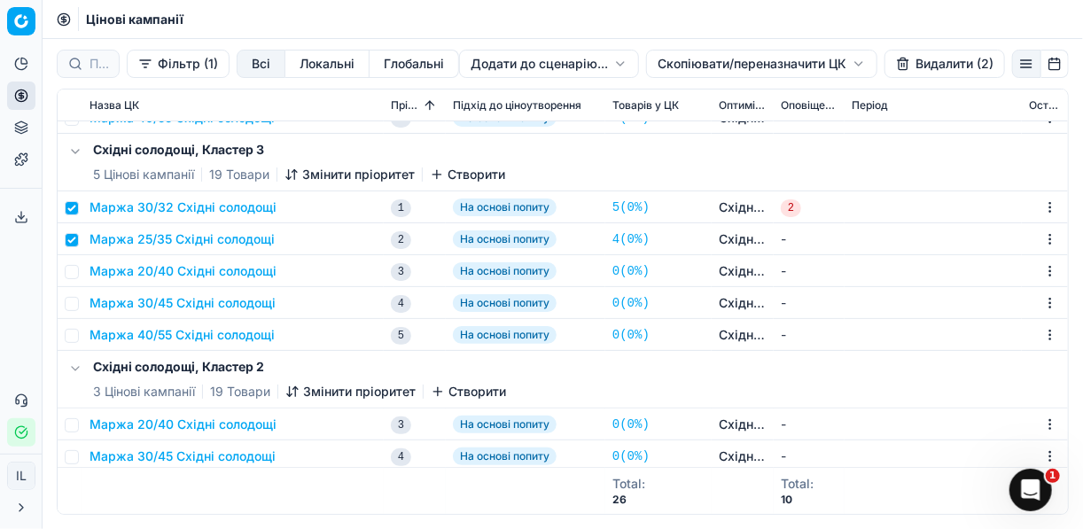
click at [919, 64] on button "Видалити (2)" at bounding box center [945, 64] width 121 height 28
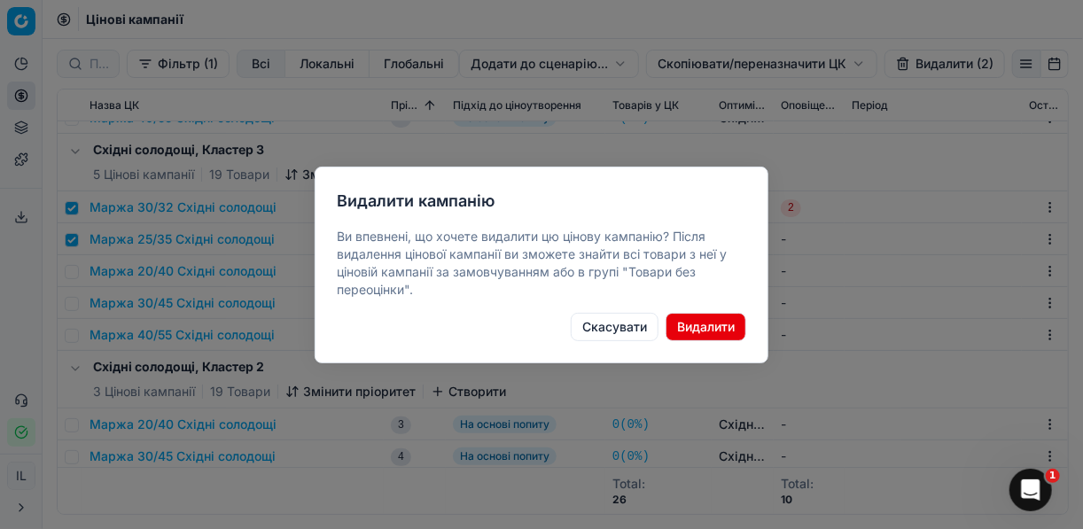
click at [716, 324] on button "Видалити" at bounding box center [706, 327] width 81 height 28
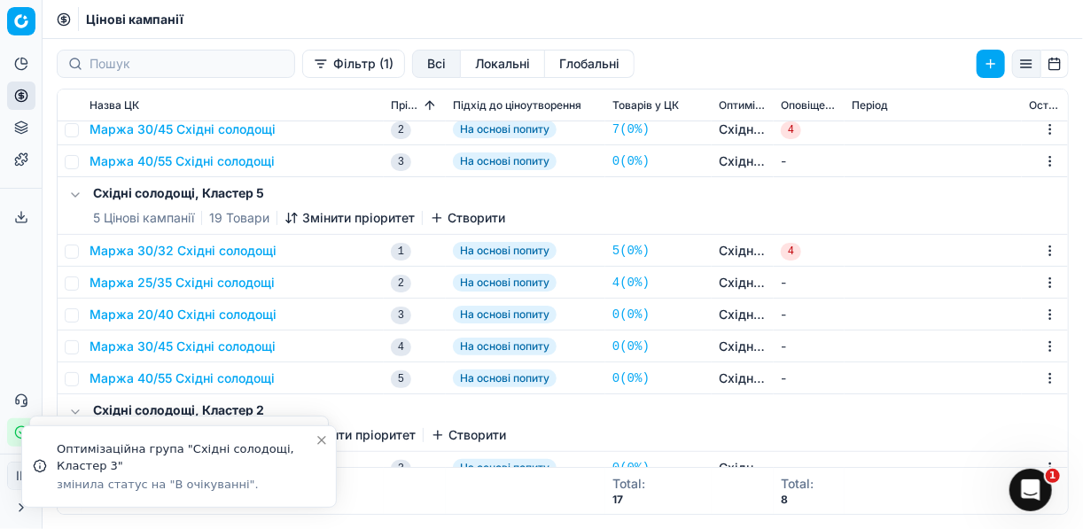
scroll to position [101, 0]
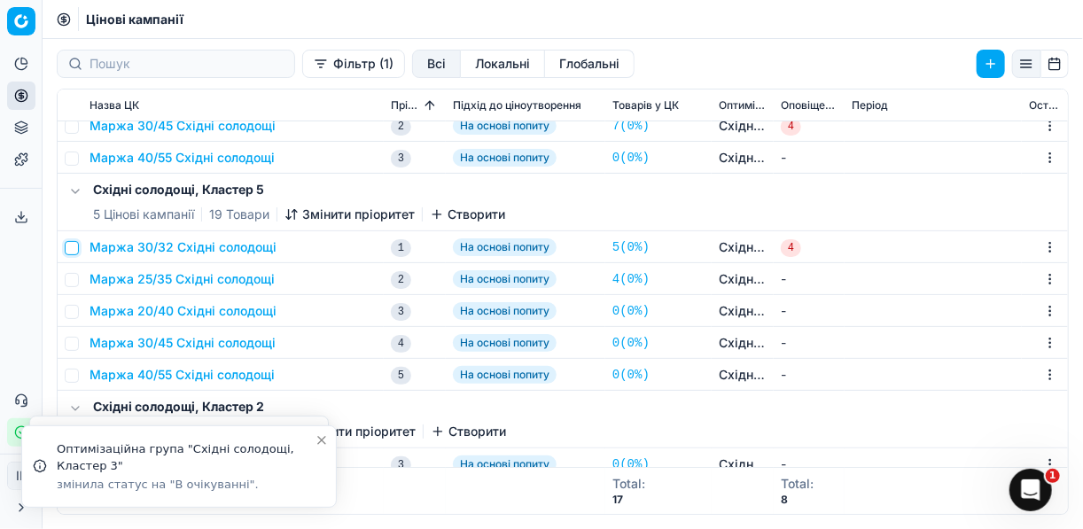
click at [72, 248] on input "checkbox" at bounding box center [72, 248] width 14 height 14
checkbox input "true"
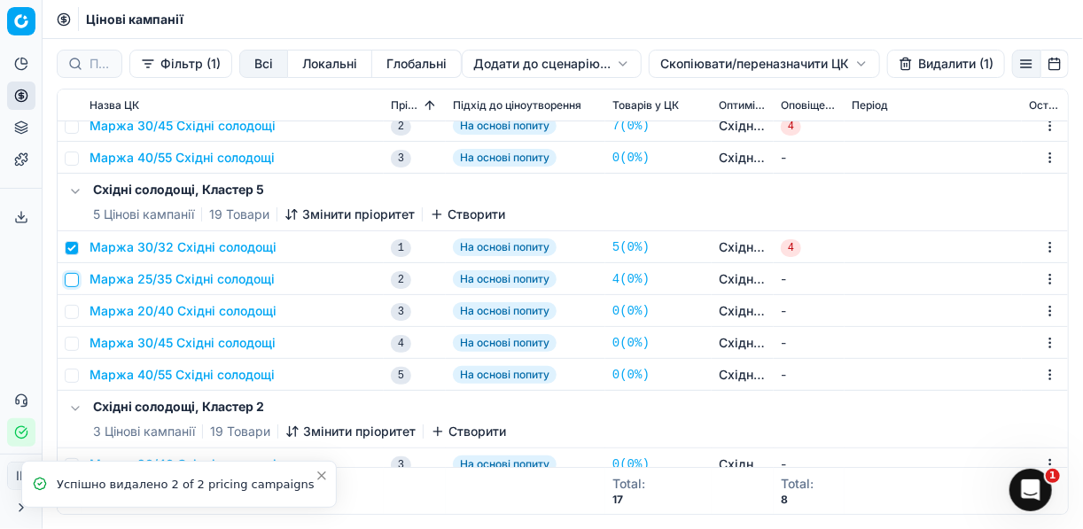
click at [74, 277] on input "checkbox" at bounding box center [72, 280] width 14 height 14
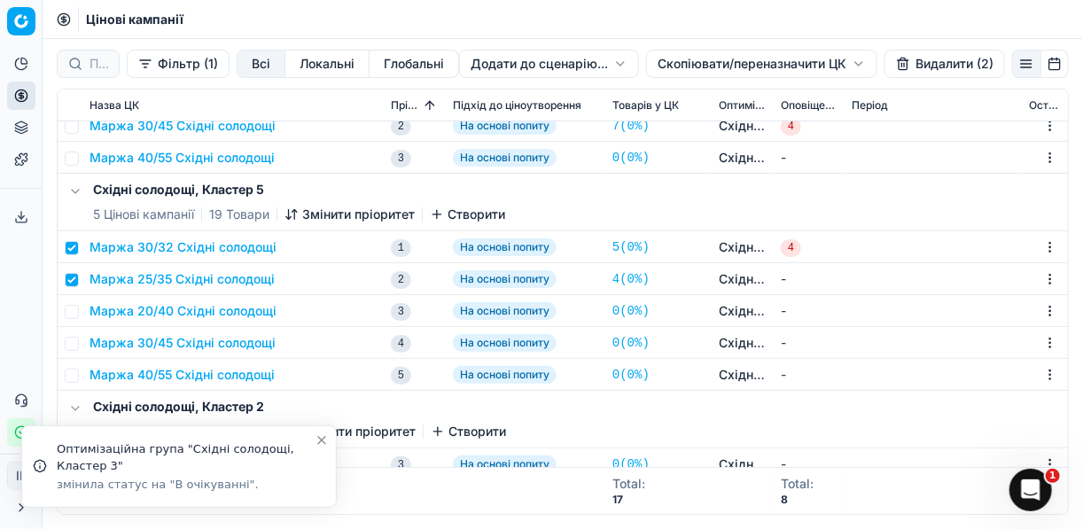
click at [931, 60] on button "Видалити (2)" at bounding box center [945, 64] width 121 height 28
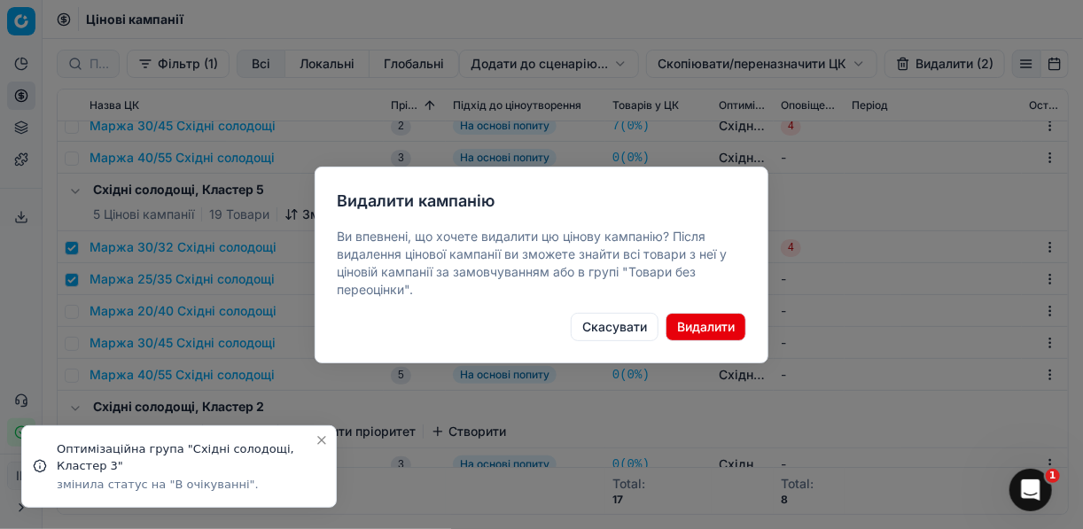
click at [719, 327] on button "Видалити" at bounding box center [706, 327] width 81 height 28
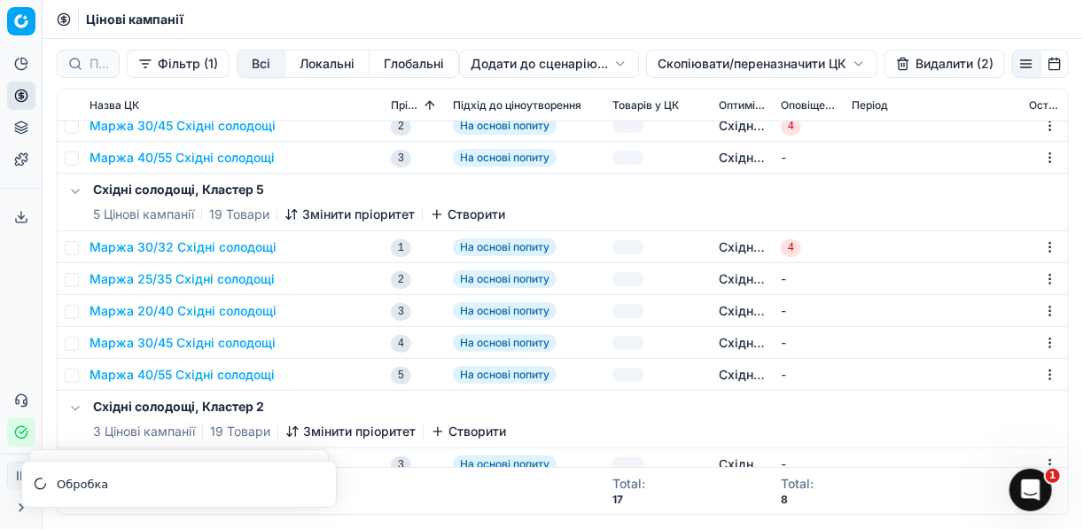
checkbox input "false"
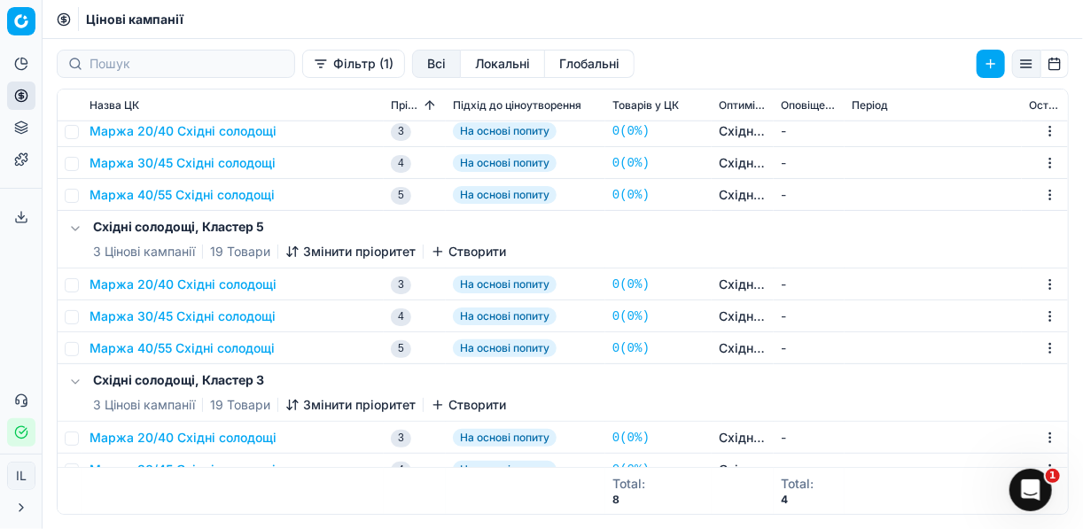
scroll to position [541, 0]
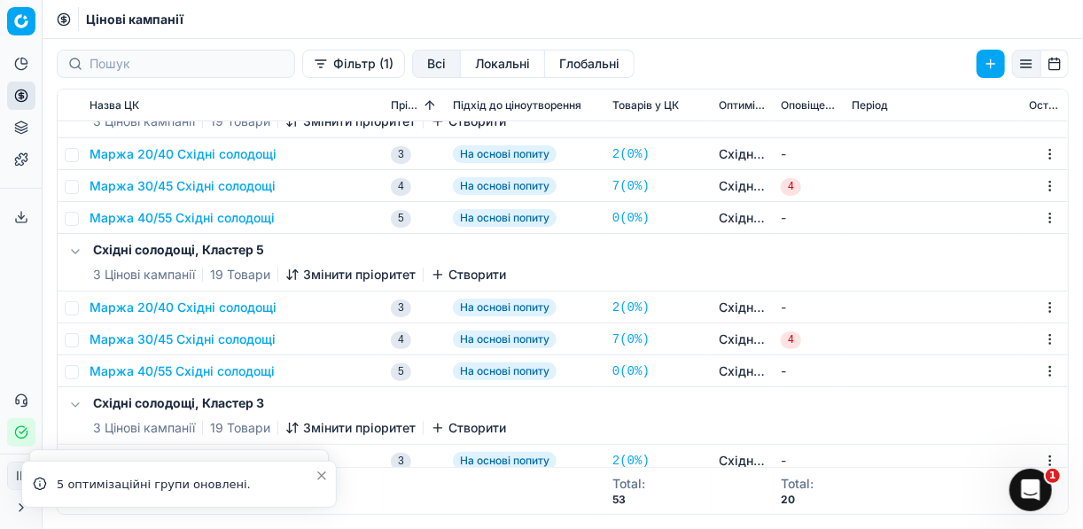
click at [302, 69] on button "Фільтр (1)" at bounding box center [353, 64] width 103 height 28
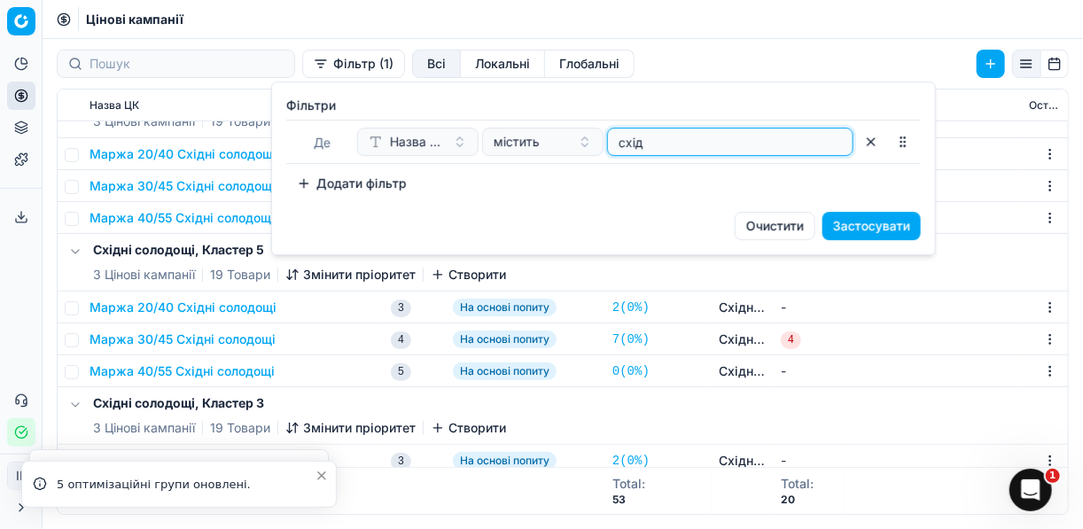
drag, startPoint x: 661, startPoint y: 143, endPoint x: 610, endPoint y: 137, distance: 51.8
click at [610, 137] on div "схід" at bounding box center [730, 142] width 246 height 28
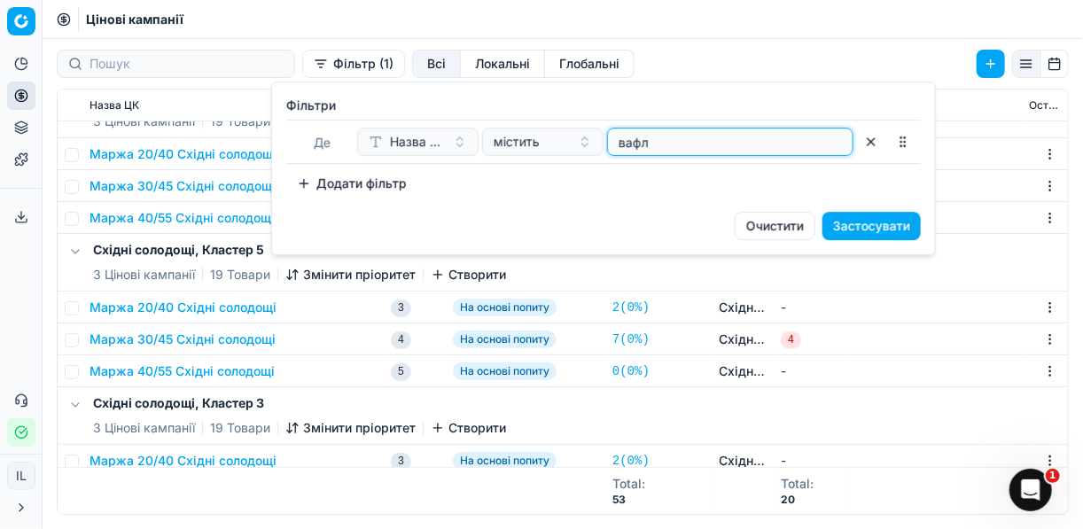
type input "вафл"
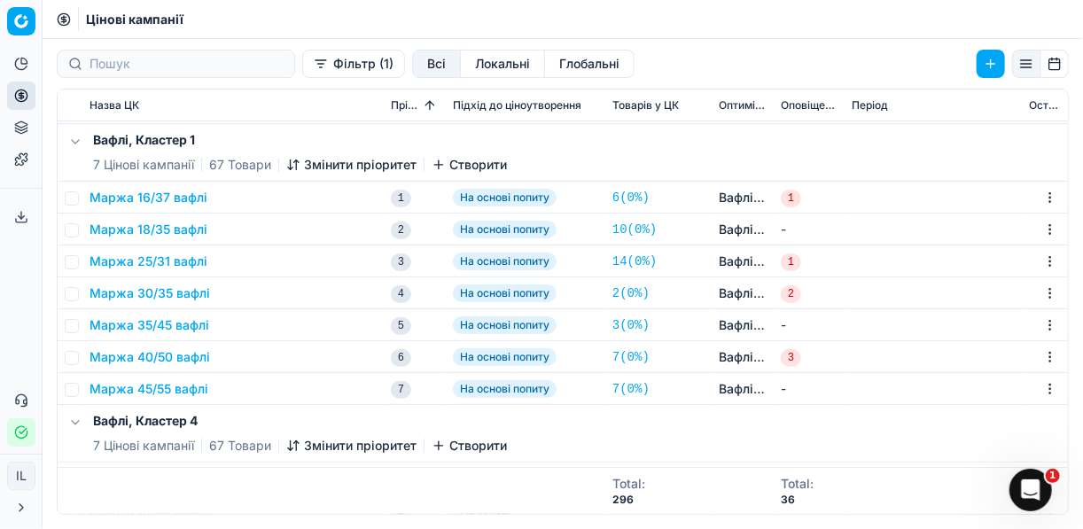
scroll to position [284, 0]
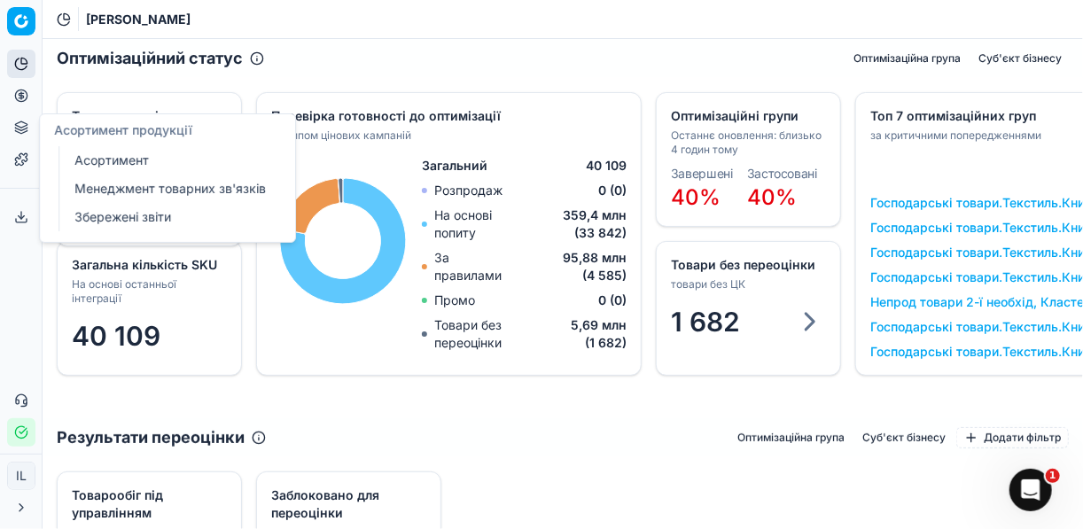
click at [85, 159] on link "Асортимент" at bounding box center [170, 160] width 207 height 25
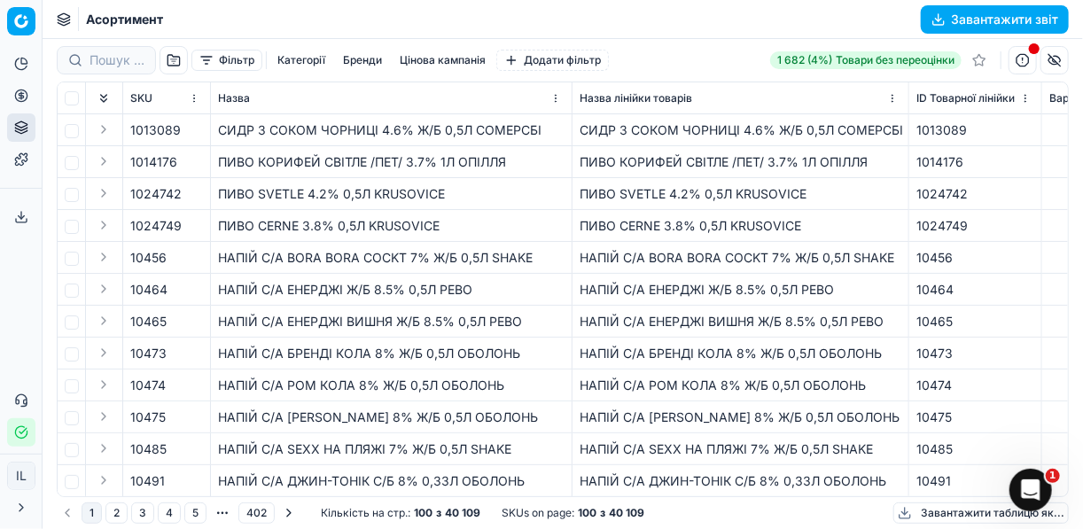
click at [369, 59] on button "Бренди" at bounding box center [362, 60] width 53 height 21
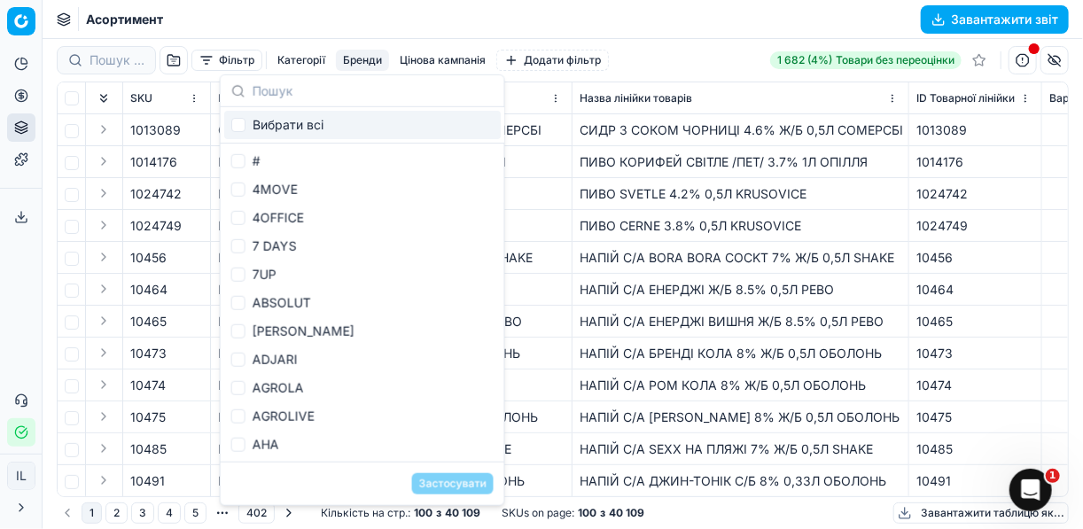
type input "У"
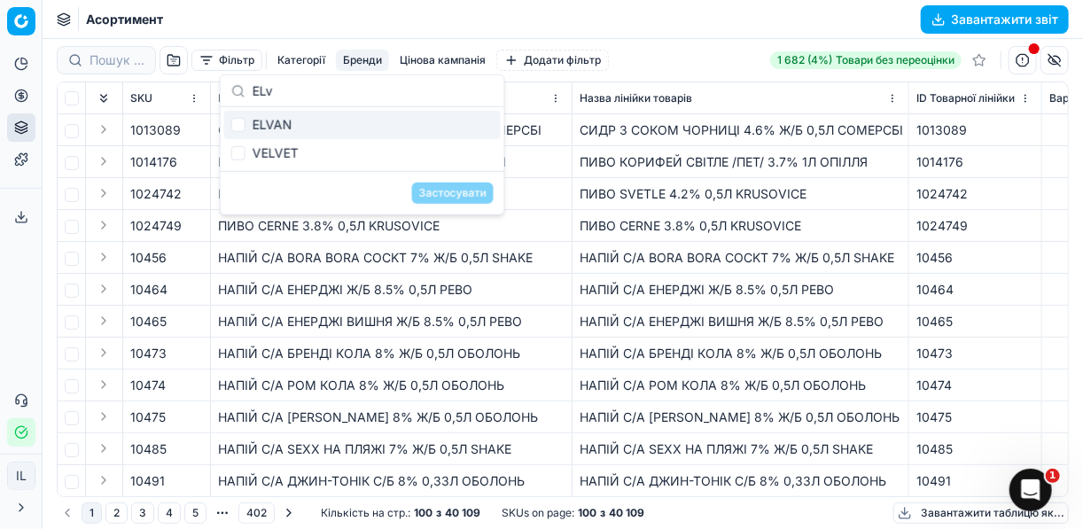
type input "ELv"
click at [239, 121] on input "Suggestions" at bounding box center [238, 125] width 14 height 14
checkbox input "true"
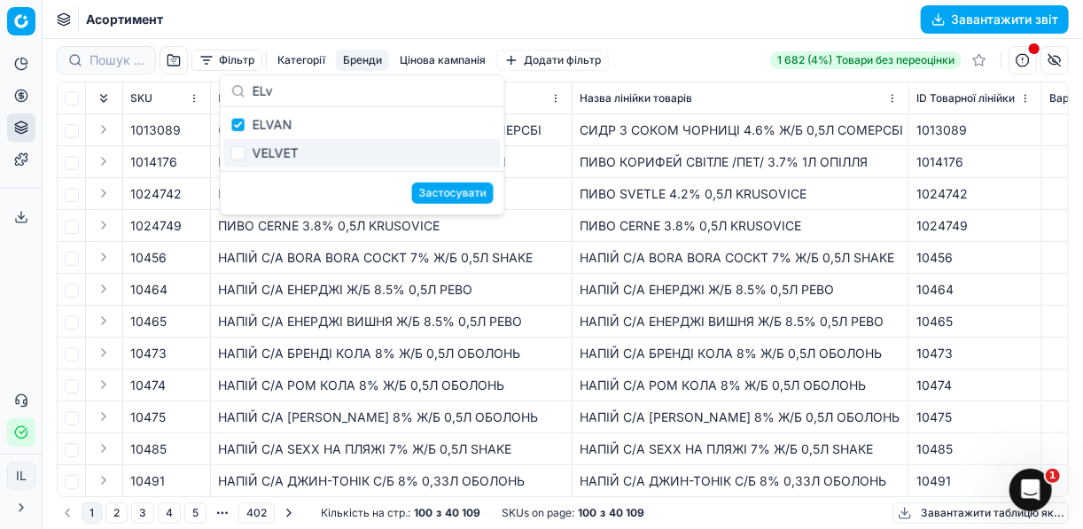
click at [444, 194] on button "Застосувати" at bounding box center [453, 193] width 82 height 21
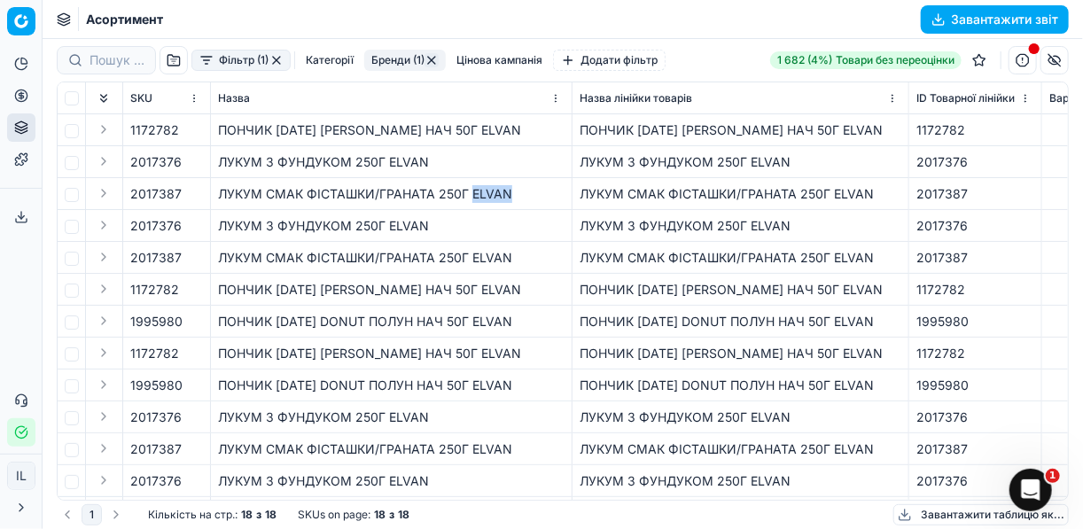
drag, startPoint x: 503, startPoint y: 194, endPoint x: 473, endPoint y: 192, distance: 30.3
click at [473, 192] on div "ЛУКУМ СМАК ФІСТАШКИ/ГРАНАТА 250Г ELVAN" at bounding box center [391, 194] width 347 height 18
copy div "ELVAN"
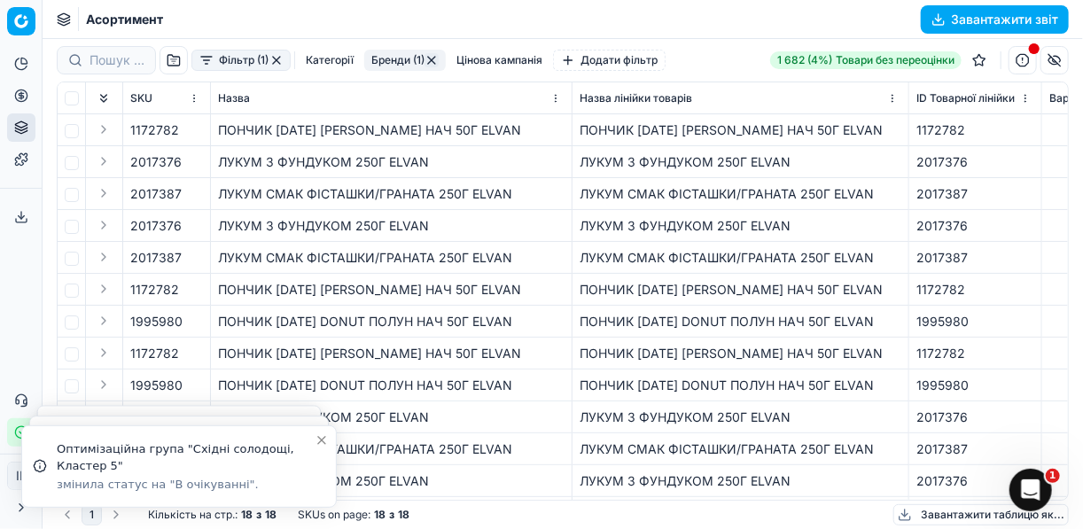
click at [20, 101] on circle at bounding box center [21, 96] width 12 height 12
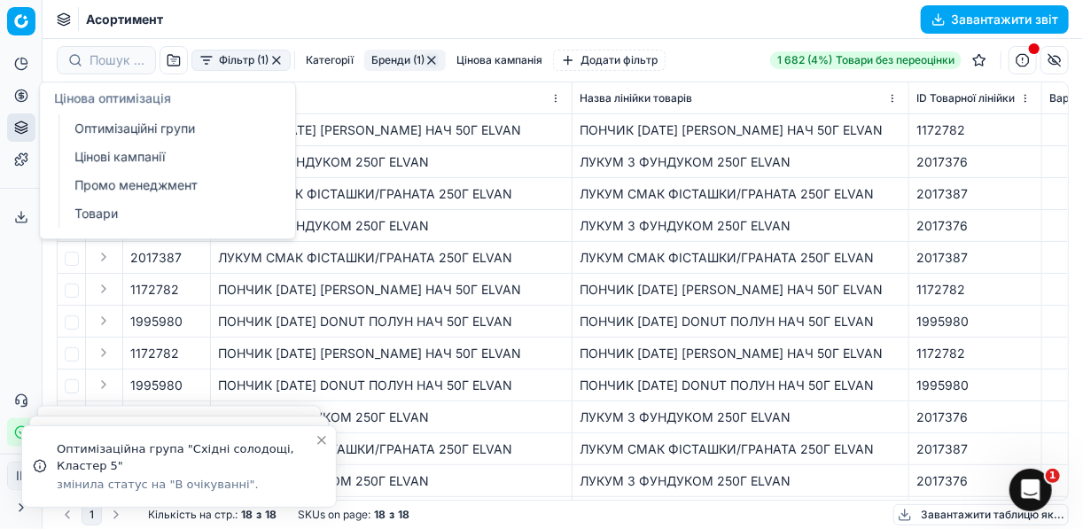
drag, startPoint x: 108, startPoint y: 131, endPoint x: 199, endPoint y: 135, distance: 91.4
click at [108, 131] on link "Оптимізаційні групи" at bounding box center [170, 128] width 207 height 25
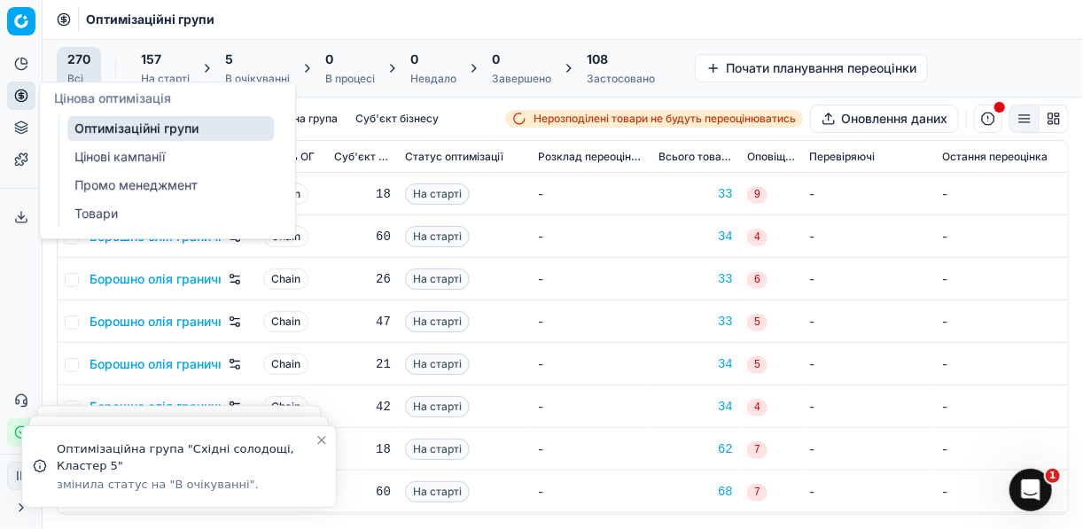
click at [233, 64] on div "5" at bounding box center [257, 60] width 65 height 18
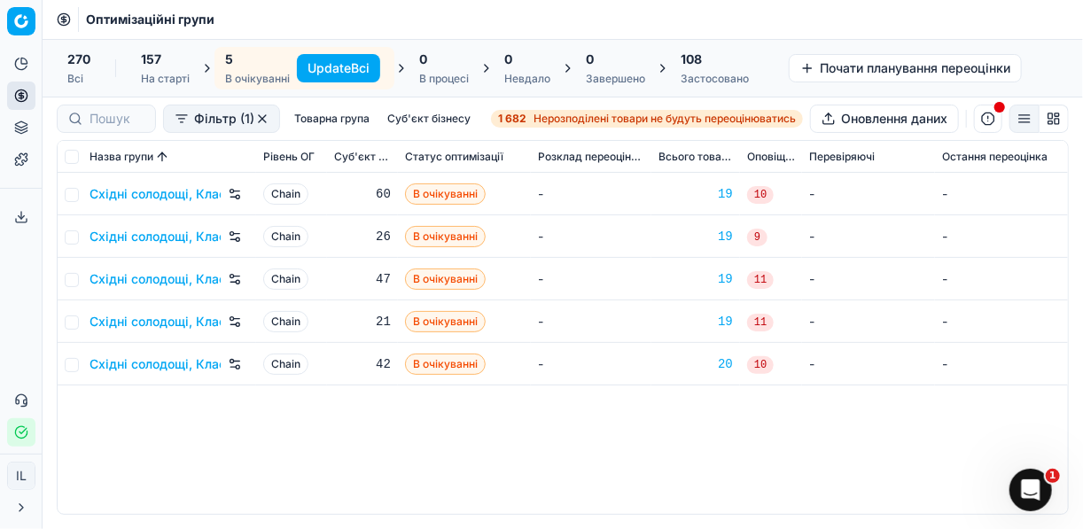
click at [323, 66] on button "Update Всі" at bounding box center [338, 68] width 83 height 28
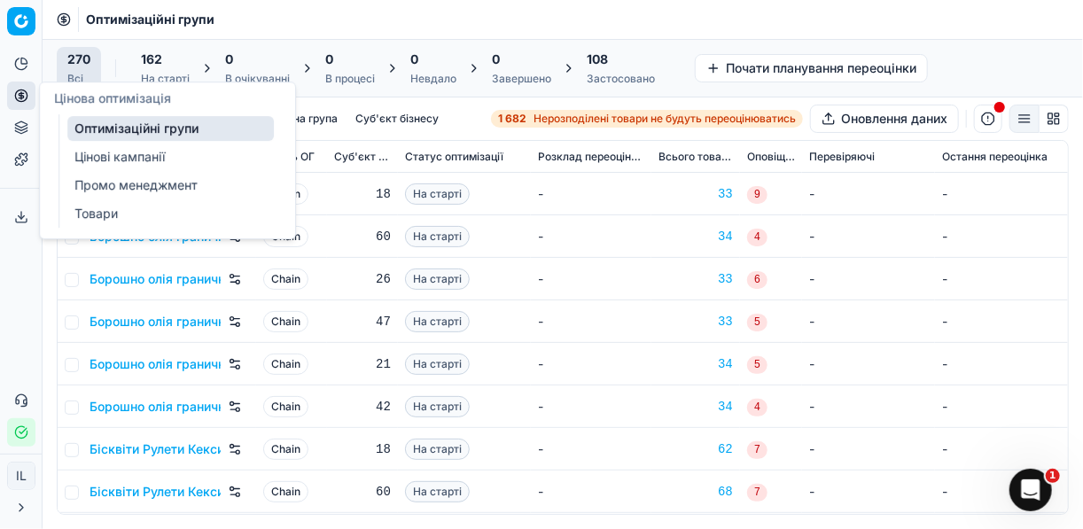
click at [113, 160] on link "Цінові кампанії" at bounding box center [170, 157] width 207 height 25
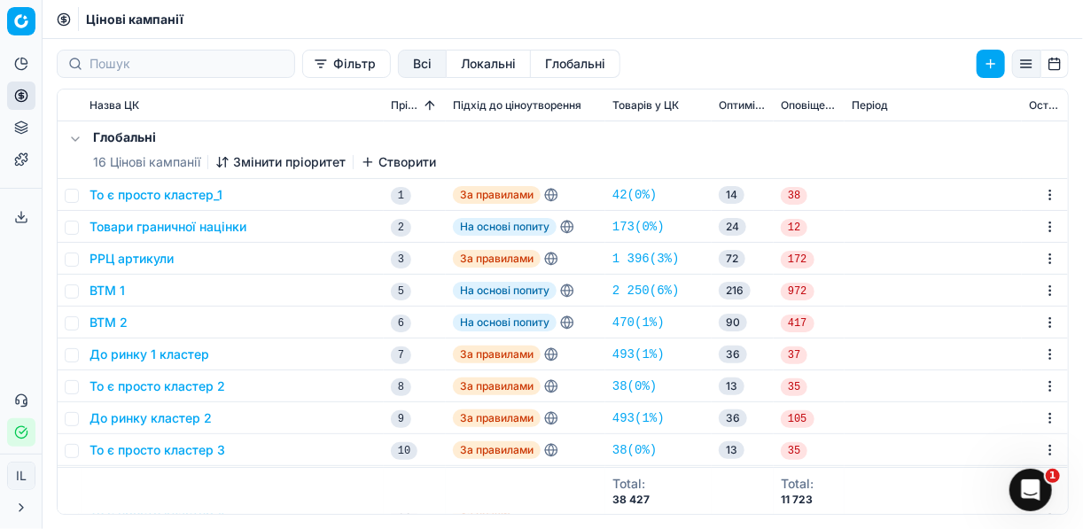
click at [302, 71] on button "Фільтр" at bounding box center [346, 64] width 89 height 28
